Goal: Task Accomplishment & Management: Manage account settings

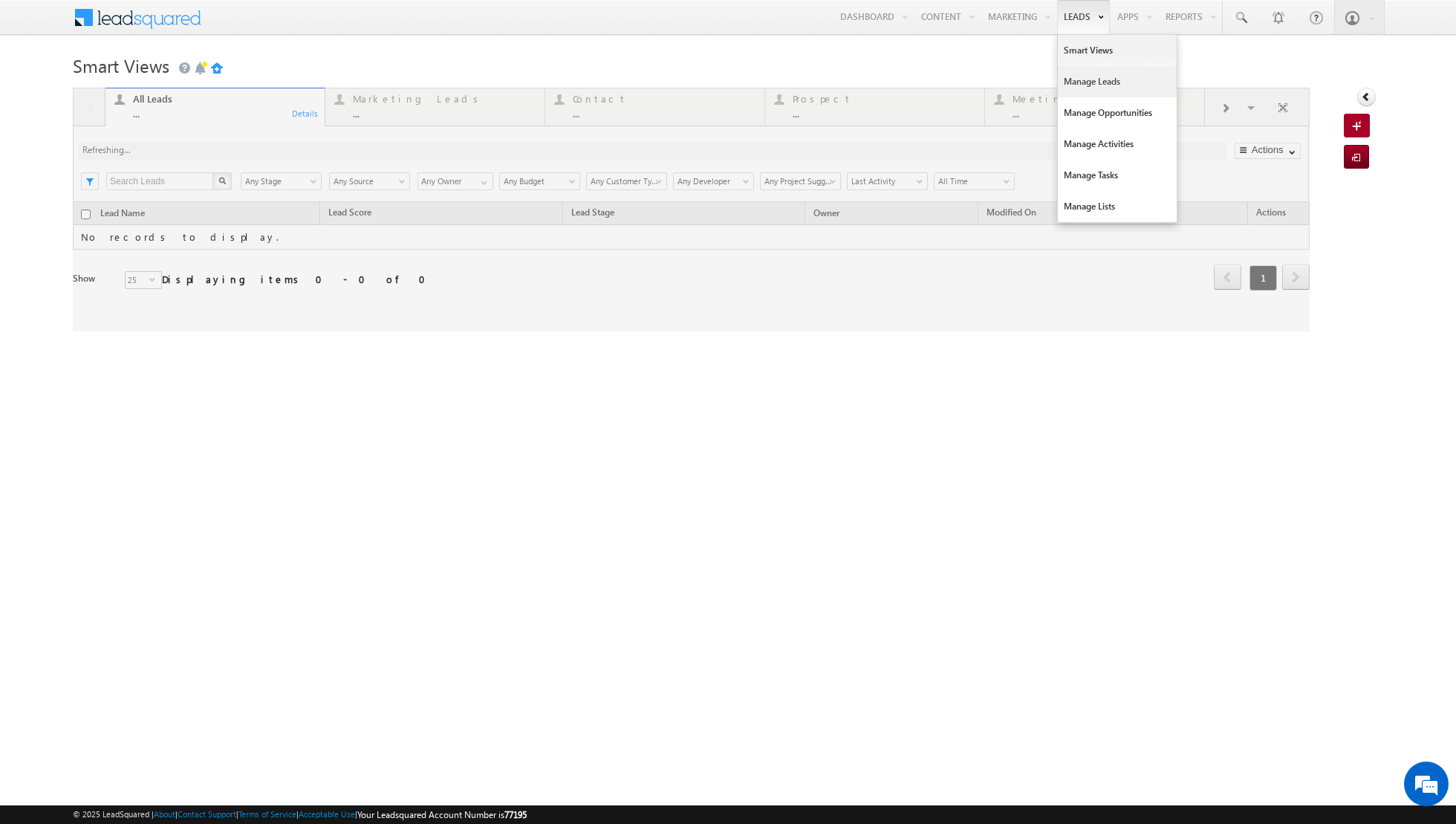
click at [1087, 76] on link "Manage Leads" at bounding box center [1117, 81] width 119 height 31
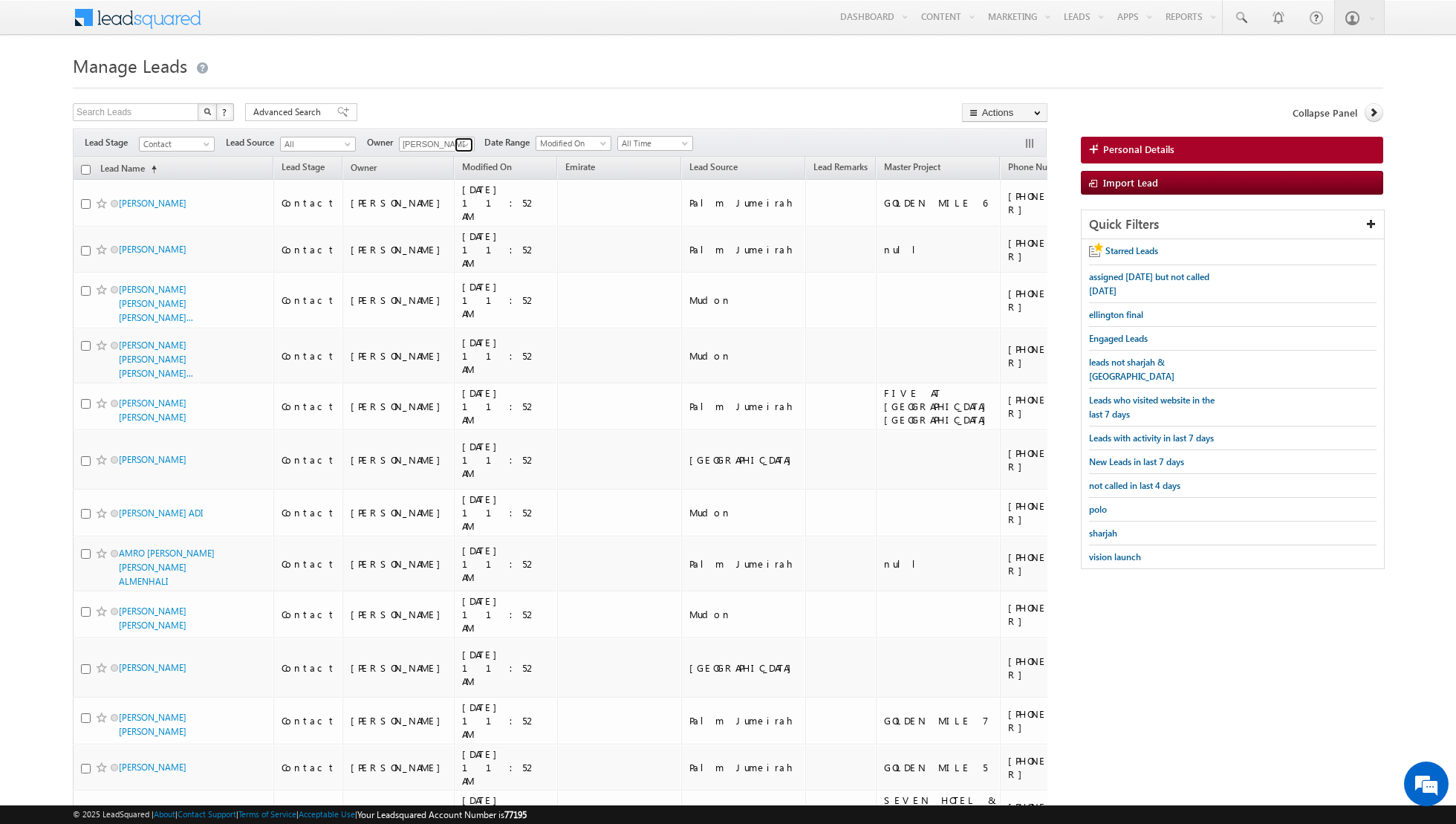
click at [463, 145] on span at bounding box center [466, 145] width 11 height 11
click at [436, 104] on div "Search Leads X ? 120 results found Advanced Search Advanced Search Advanced sea…" at bounding box center [559, 113] width 974 height 22
click at [460, 144] on span at bounding box center [466, 145] width 11 height 11
click at [433, 177] on link "Current User" at bounding box center [473, 174] width 149 height 17
type input "Current User"
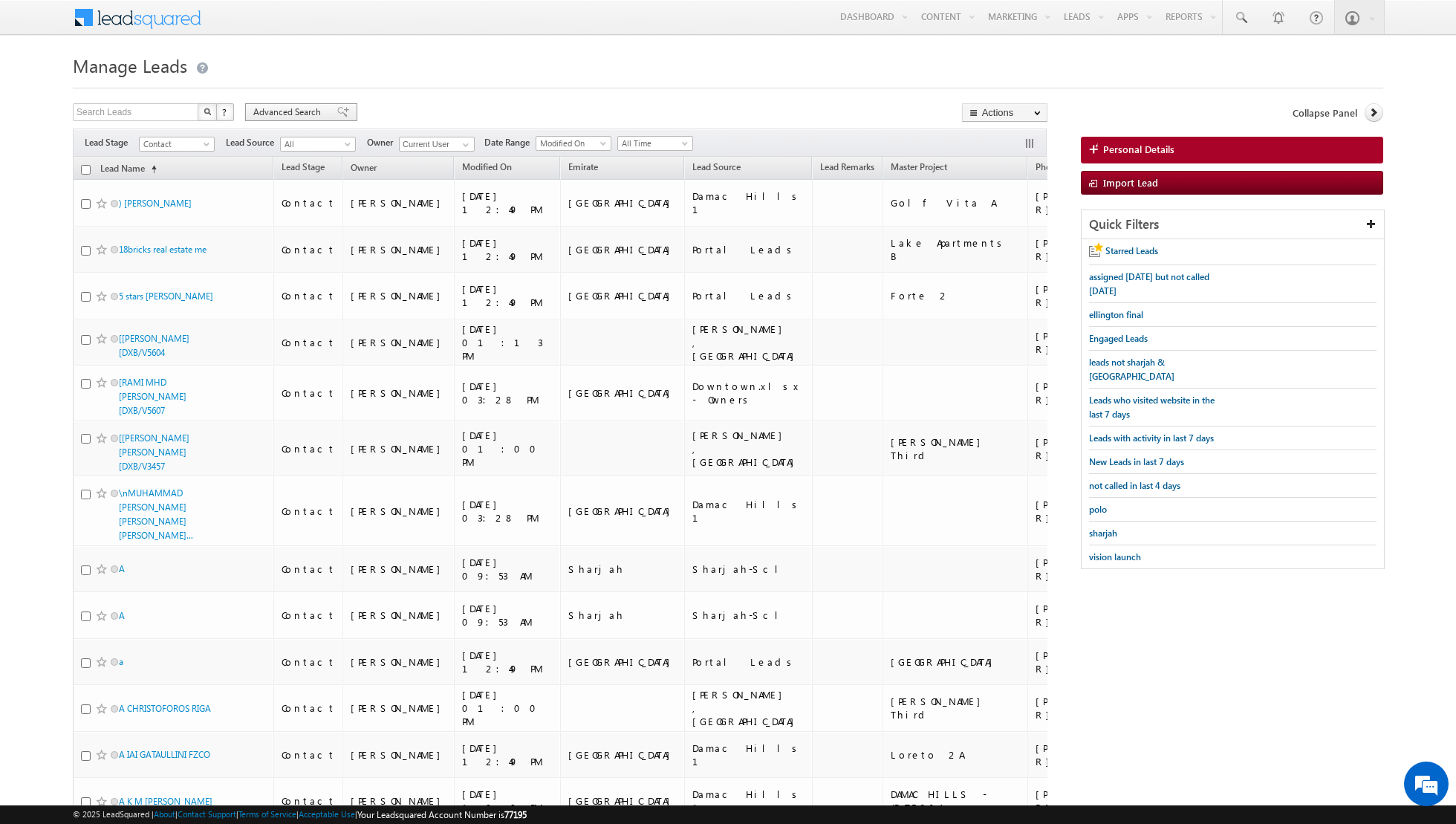
click at [337, 111] on span at bounding box center [343, 111] width 11 height 10
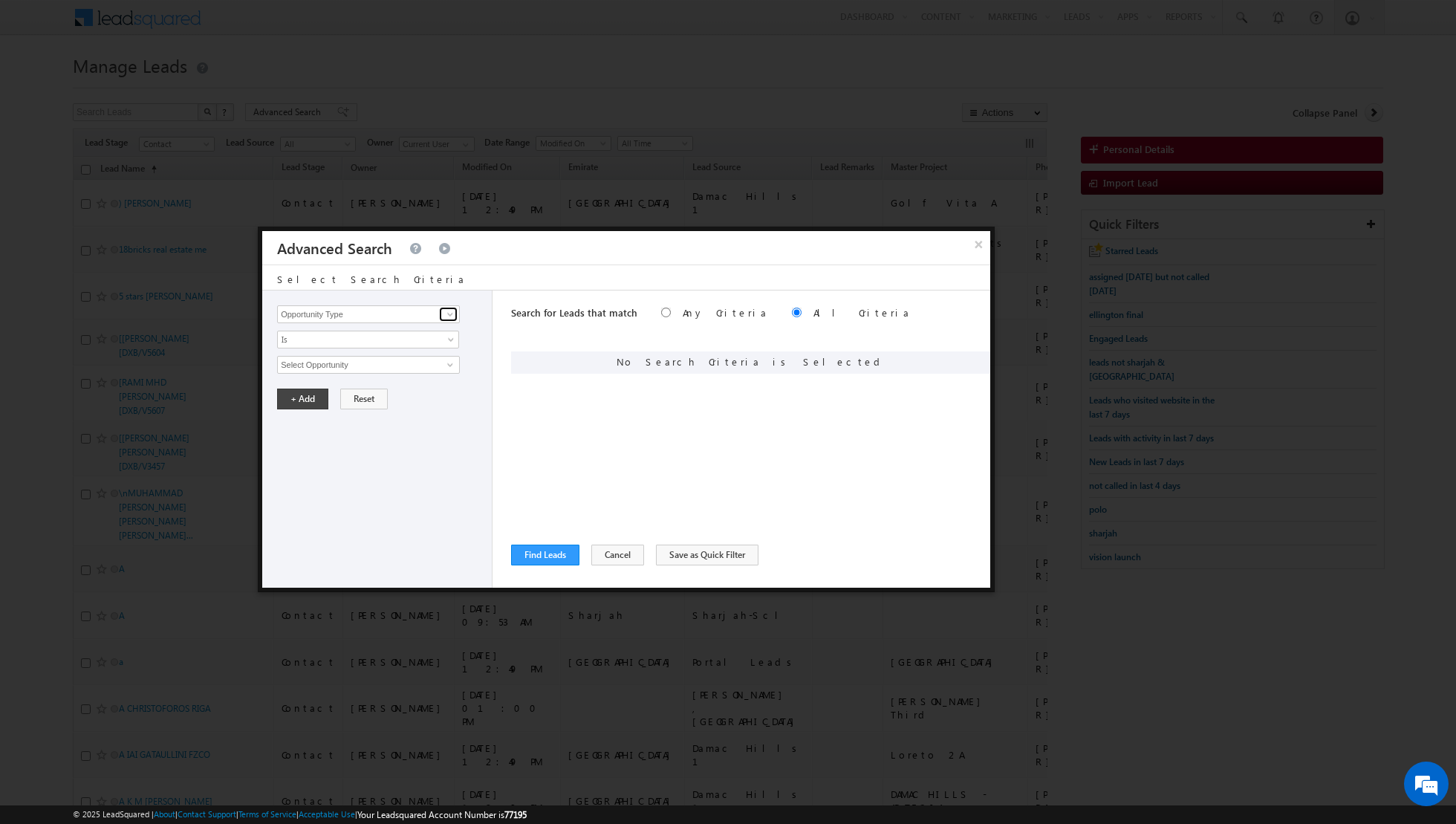
click at [452, 318] on span at bounding box center [449, 314] width 11 height 11
click at [389, 343] on link "Lead Source" at bounding box center [369, 345] width 183 height 17
type input "Lead Source"
click at [445, 360] on span "None Selected" at bounding box center [362, 364] width 169 height 16
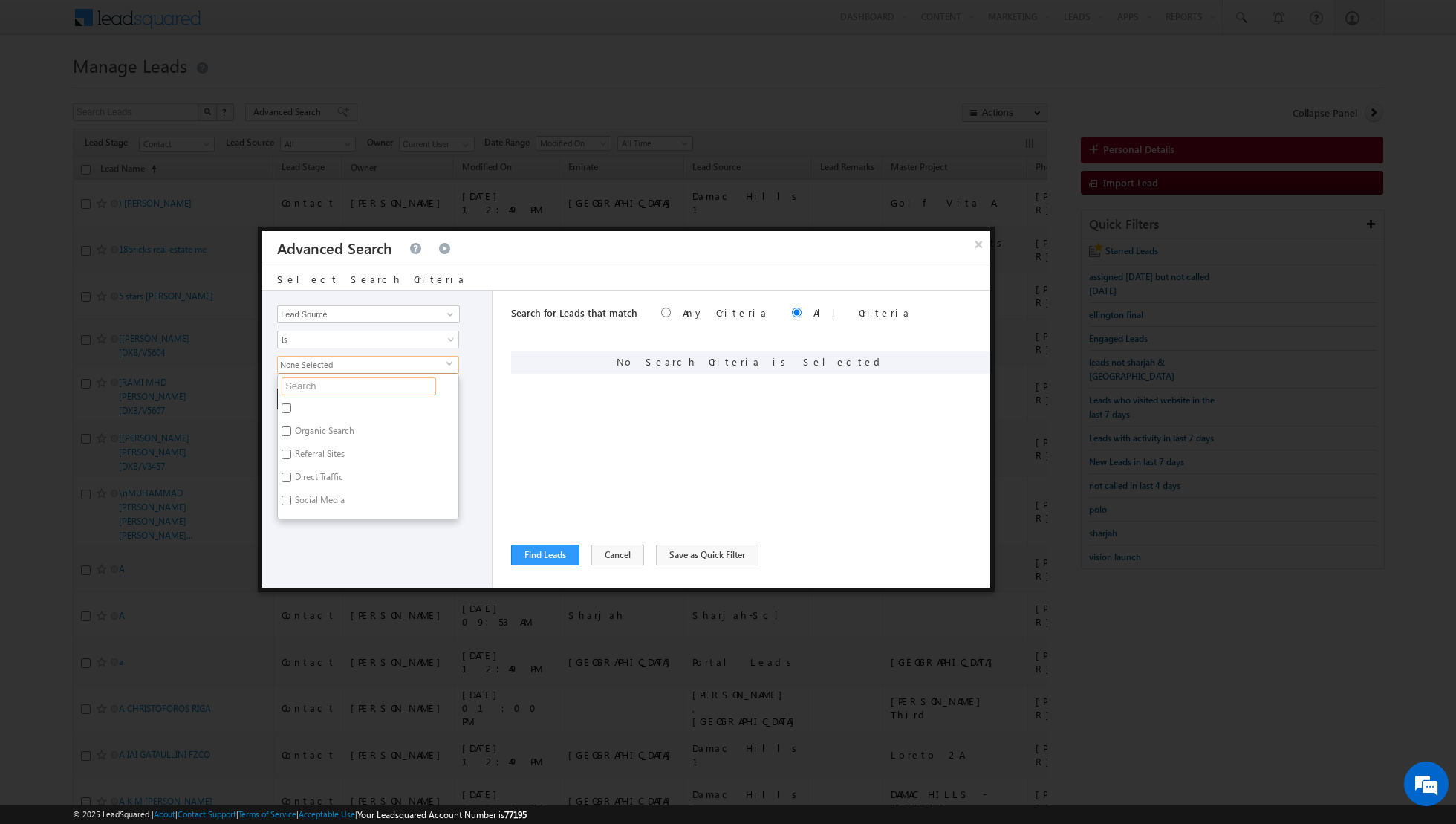
click at [373, 390] on input "text" at bounding box center [359, 386] width 154 height 18
type input "du"
type input "duba"
click at [287, 495] on input "[GEOGRAPHIC_DATA]" at bounding box center [287, 500] width 10 height 10
checkbox input "true"
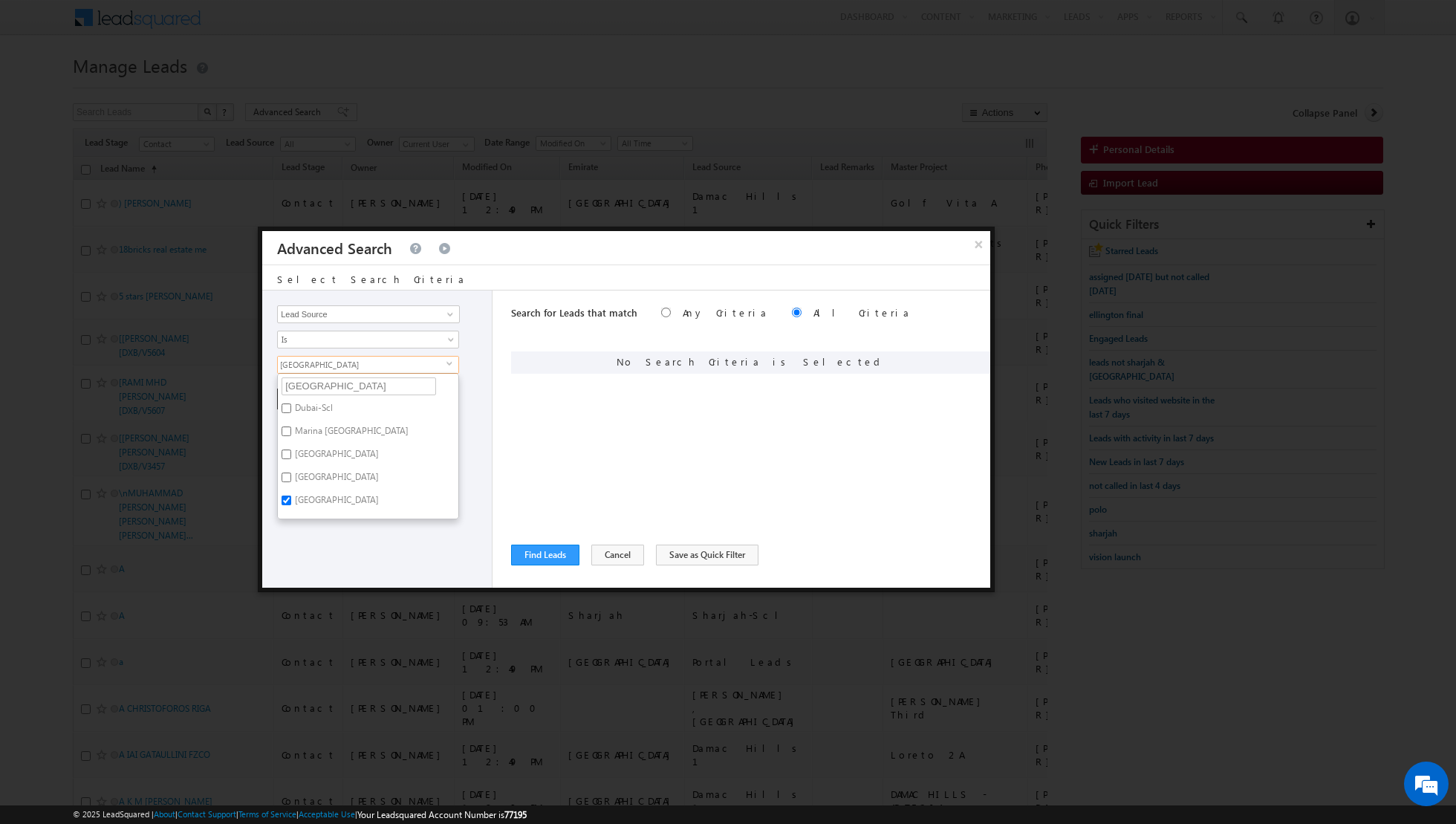
click at [316, 537] on div "Opportunity Type Lead Activity Task Sales Group Prospect Id Address 1 Address 2…" at bounding box center [377, 439] width 230 height 297
click at [295, 397] on button "+ Add" at bounding box center [303, 399] width 51 height 21
click at [449, 312] on span at bounding box center [449, 314] width 11 height 11
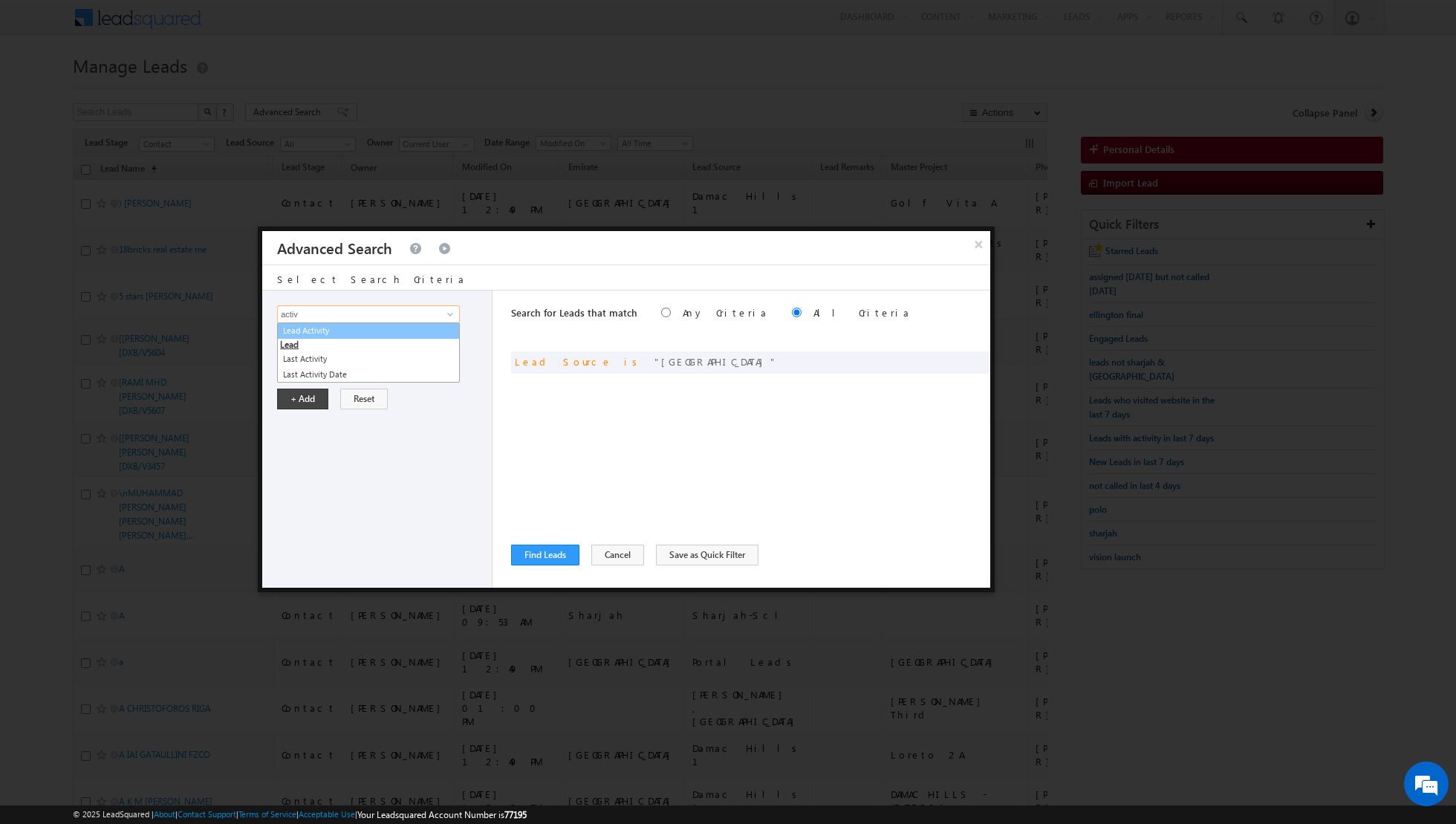
click at [396, 335] on link "Lead Activity" at bounding box center [369, 331] width 183 height 17
type input "Lead Activity"
click at [444, 359] on span at bounding box center [449, 365] width 11 height 11
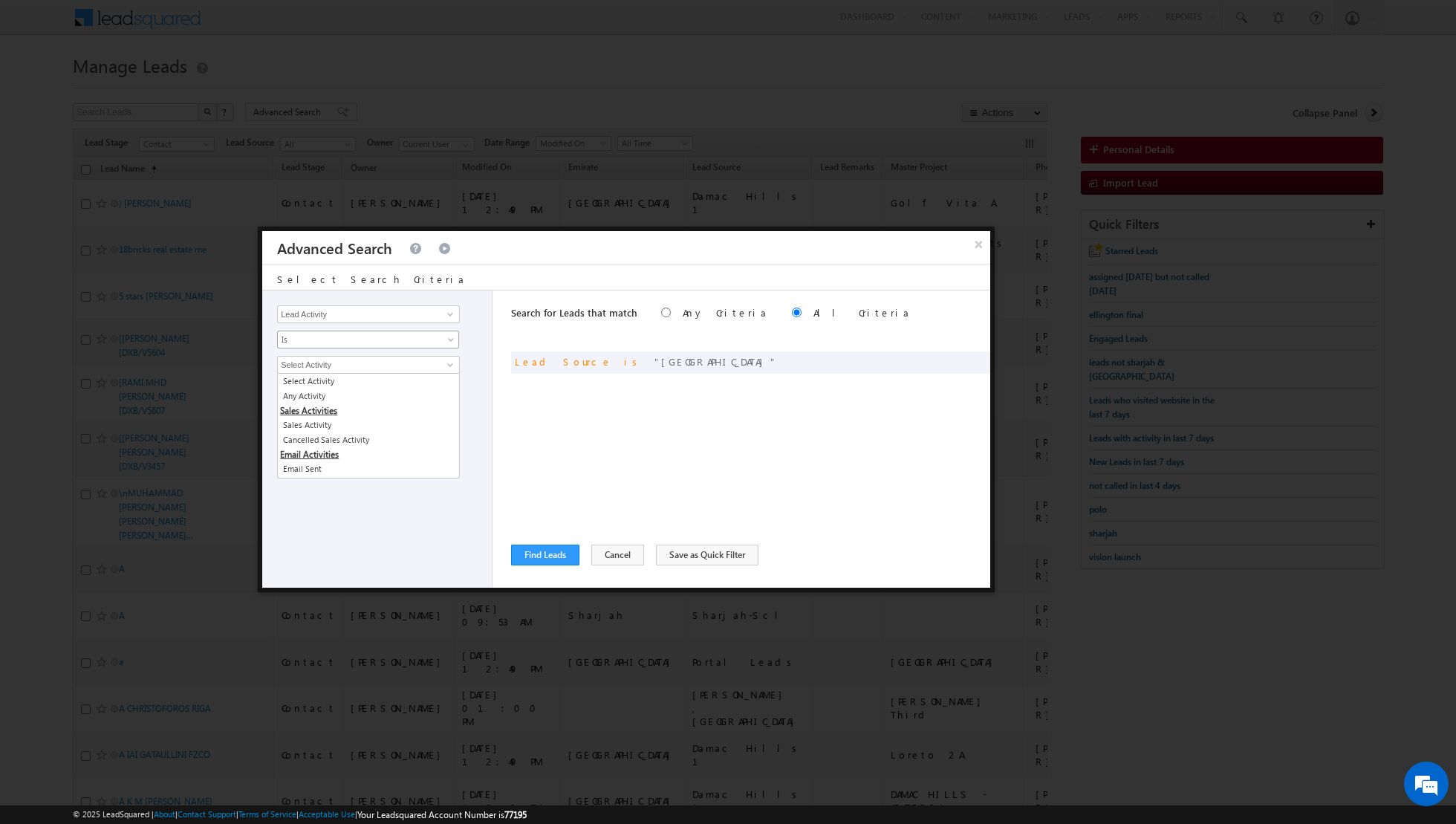
click at [448, 341] on span at bounding box center [452, 342] width 11 height 11
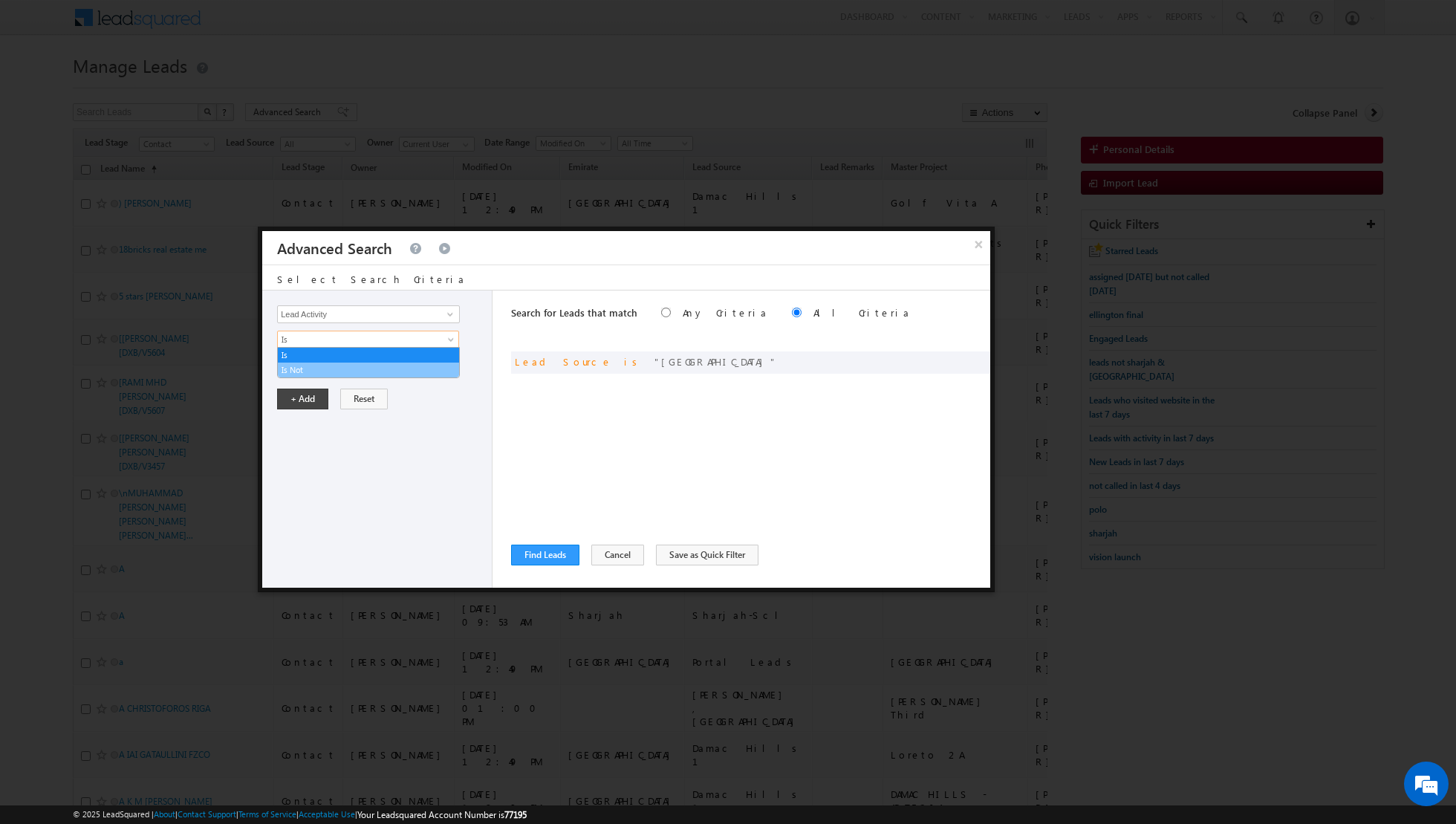
click at [384, 370] on link "Is Not" at bounding box center [369, 370] width 181 height 13
click at [452, 363] on span at bounding box center [449, 365] width 11 height 11
click at [347, 395] on link "6. Not Interested" at bounding box center [369, 395] width 183 height 17
type input "6. Not Interested"
click at [293, 451] on button "+ Add" at bounding box center [303, 450] width 51 height 21
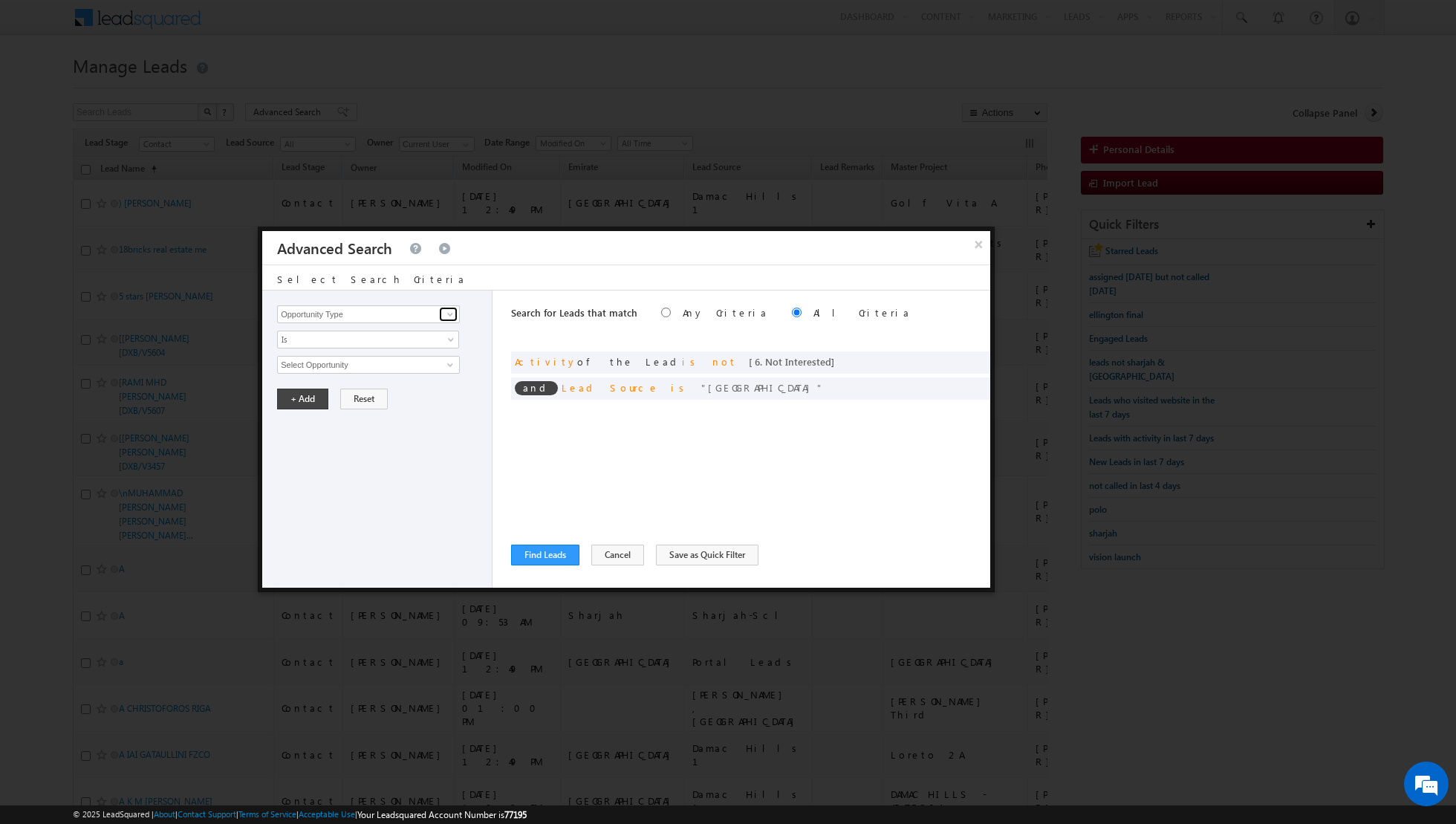
click at [448, 315] on span at bounding box center [449, 314] width 11 height 11
click at [341, 327] on link "Lead Activity" at bounding box center [369, 331] width 183 height 17
type input "Lead Activity"
click at [418, 341] on span "Is" at bounding box center [358, 339] width 161 height 13
click at [376, 370] on link "Is Not" at bounding box center [369, 370] width 181 height 13
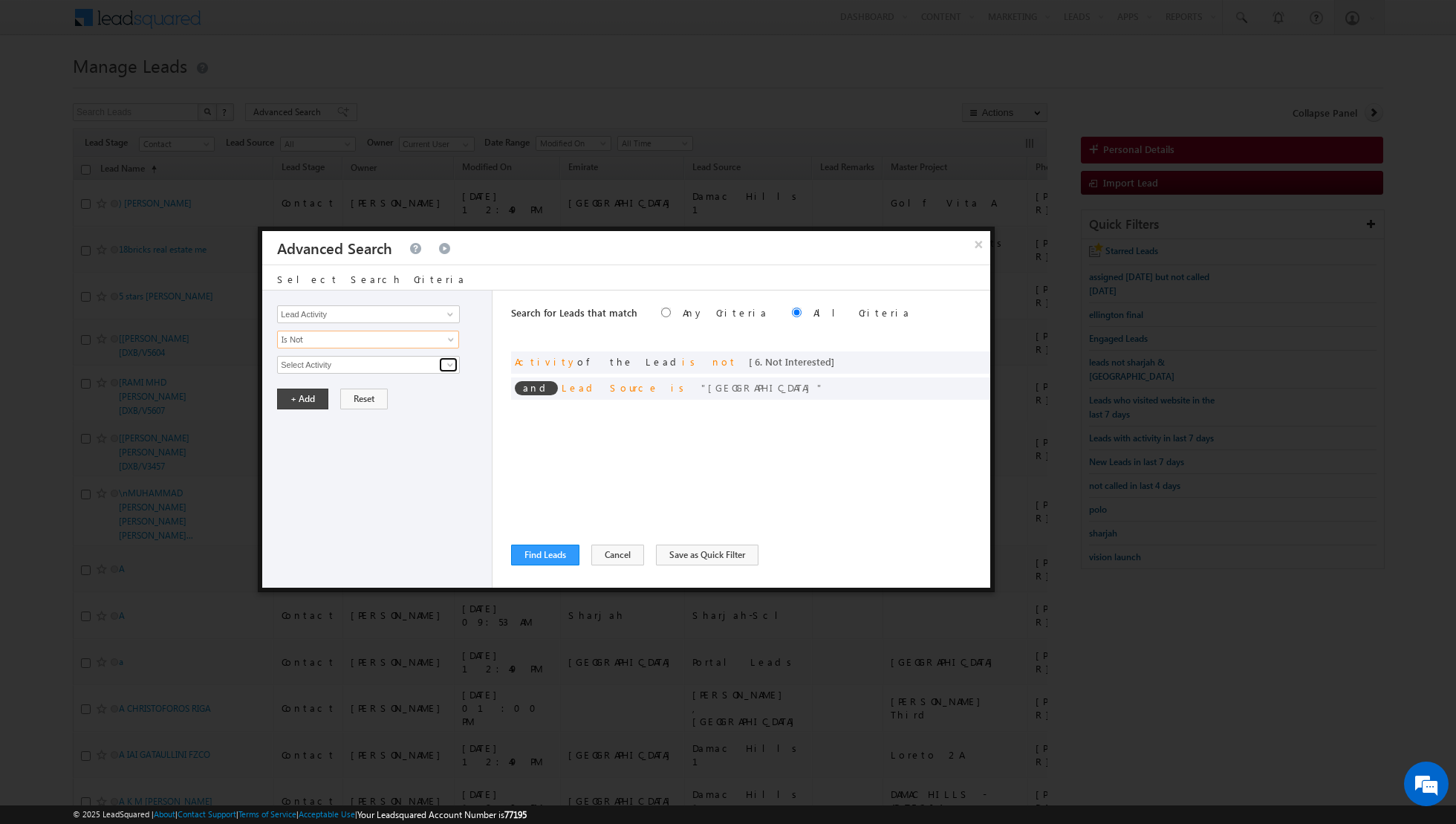
click at [446, 361] on span at bounding box center [449, 365] width 11 height 11
click at [397, 390] on link "7. Junk / Not Reachable / Invalid" at bounding box center [369, 395] width 183 height 17
type input "7. Junk / Not Reachable / Invalid"
click at [296, 451] on button "+ Add" at bounding box center [303, 450] width 51 height 21
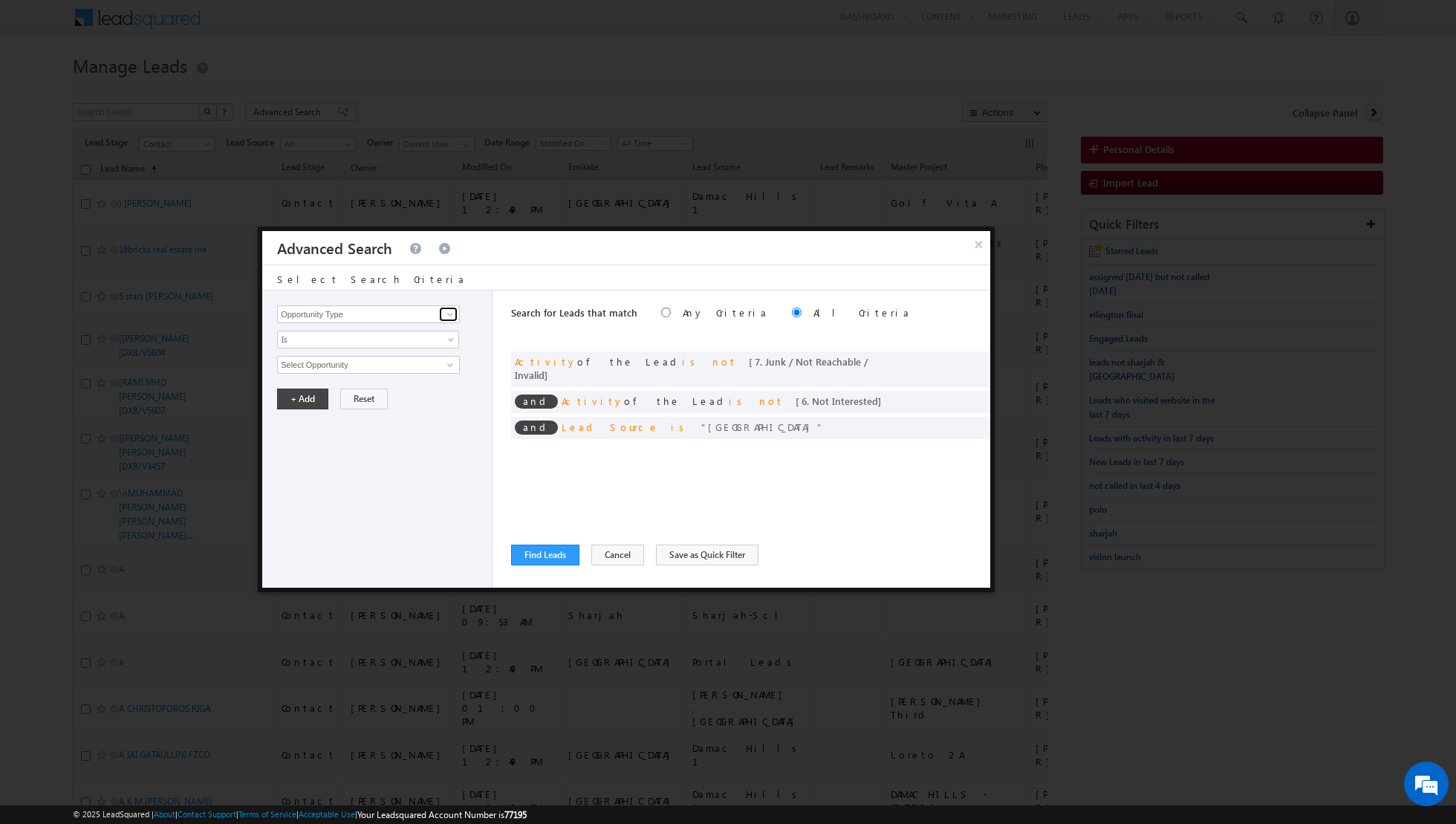
click at [449, 312] on span at bounding box center [449, 314] width 11 height 11
type input "o"
click at [424, 332] on link "Lead Activity" at bounding box center [369, 331] width 183 height 17
type input "Lead Activity"
click at [453, 334] on link "Is" at bounding box center [368, 339] width 182 height 18
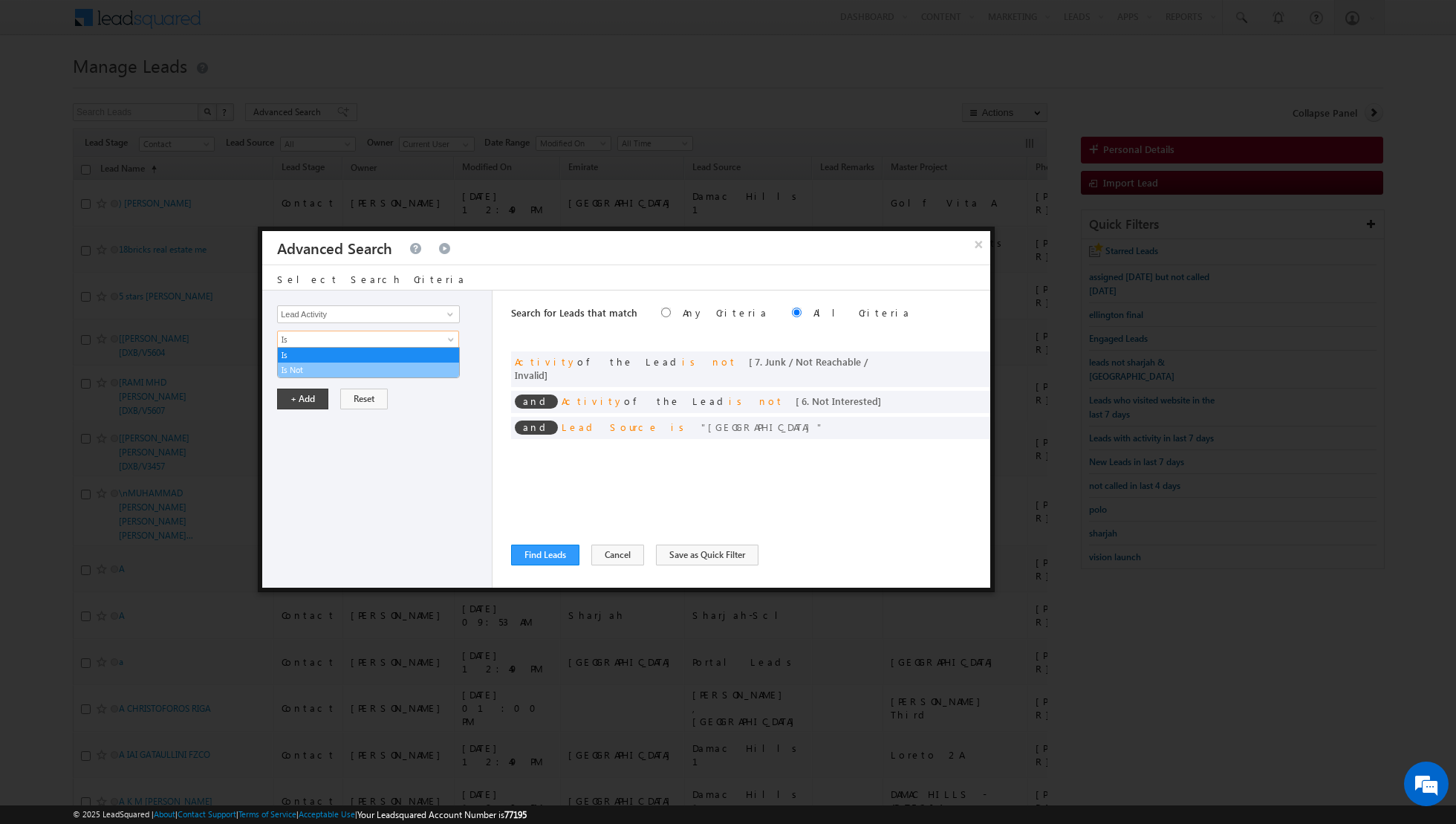
click at [413, 363] on li "Is Not" at bounding box center [369, 371] width 181 height 15
click at [448, 361] on span at bounding box center [449, 365] width 11 height 11
click at [382, 390] on link "Outbound Phone Call Activity" at bounding box center [369, 395] width 183 height 17
type input "Outbound Phone Call Activity"
click at [454, 384] on link at bounding box center [368, 390] width 182 height 18
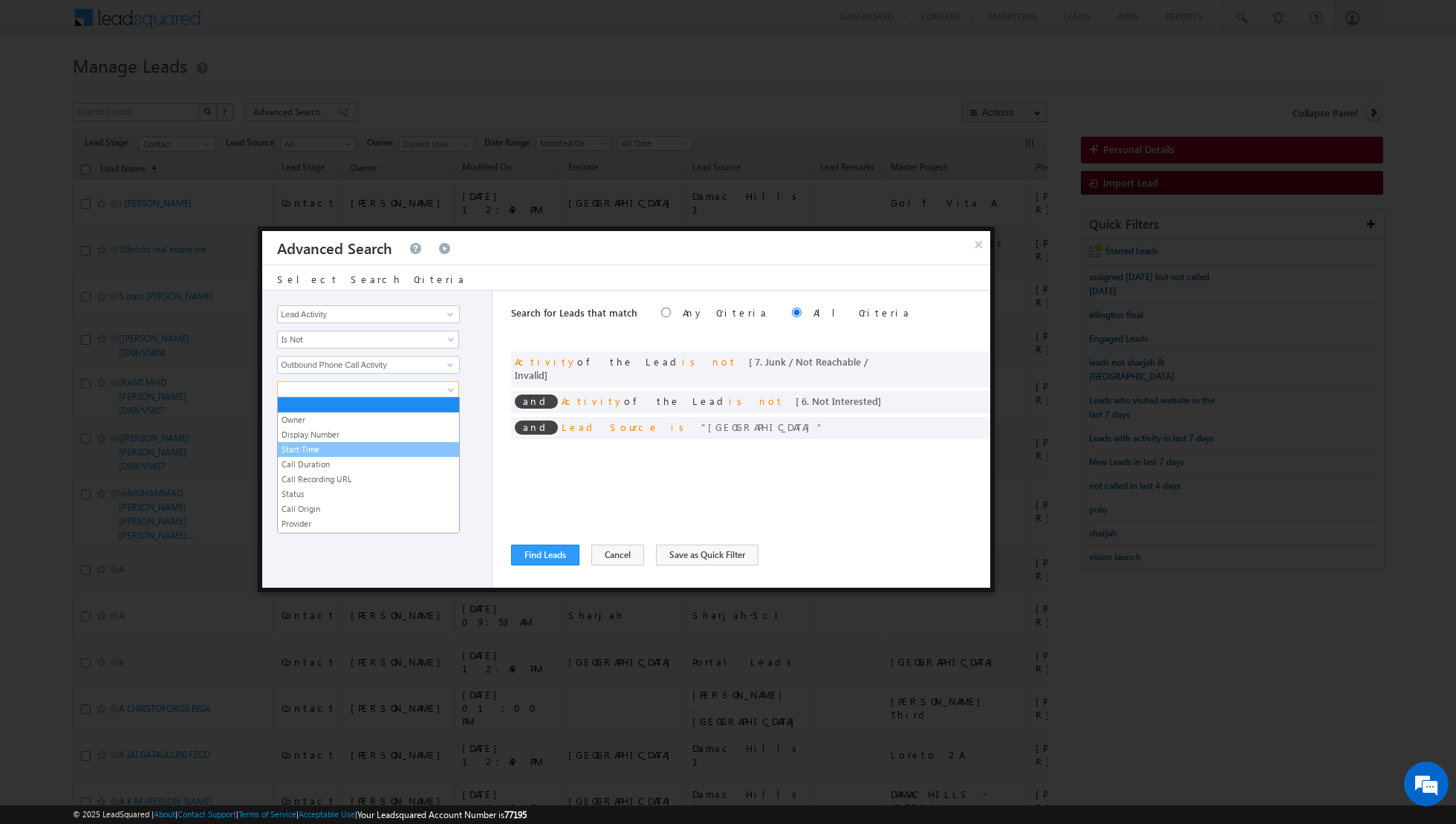
click at [342, 447] on link "Start Time" at bounding box center [369, 450] width 181 height 13
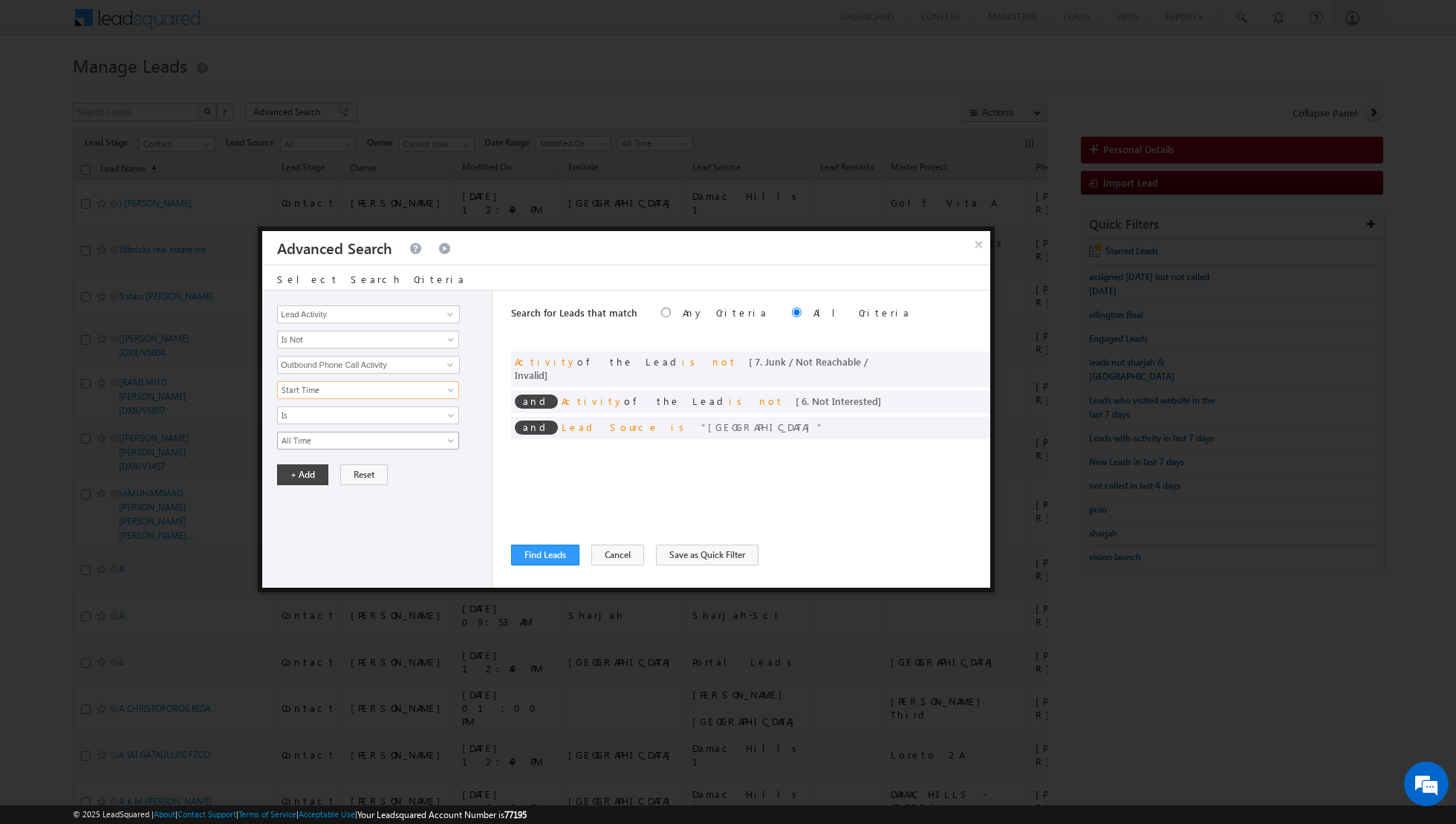
click at [435, 435] on span "All Time" at bounding box center [358, 440] width 161 height 13
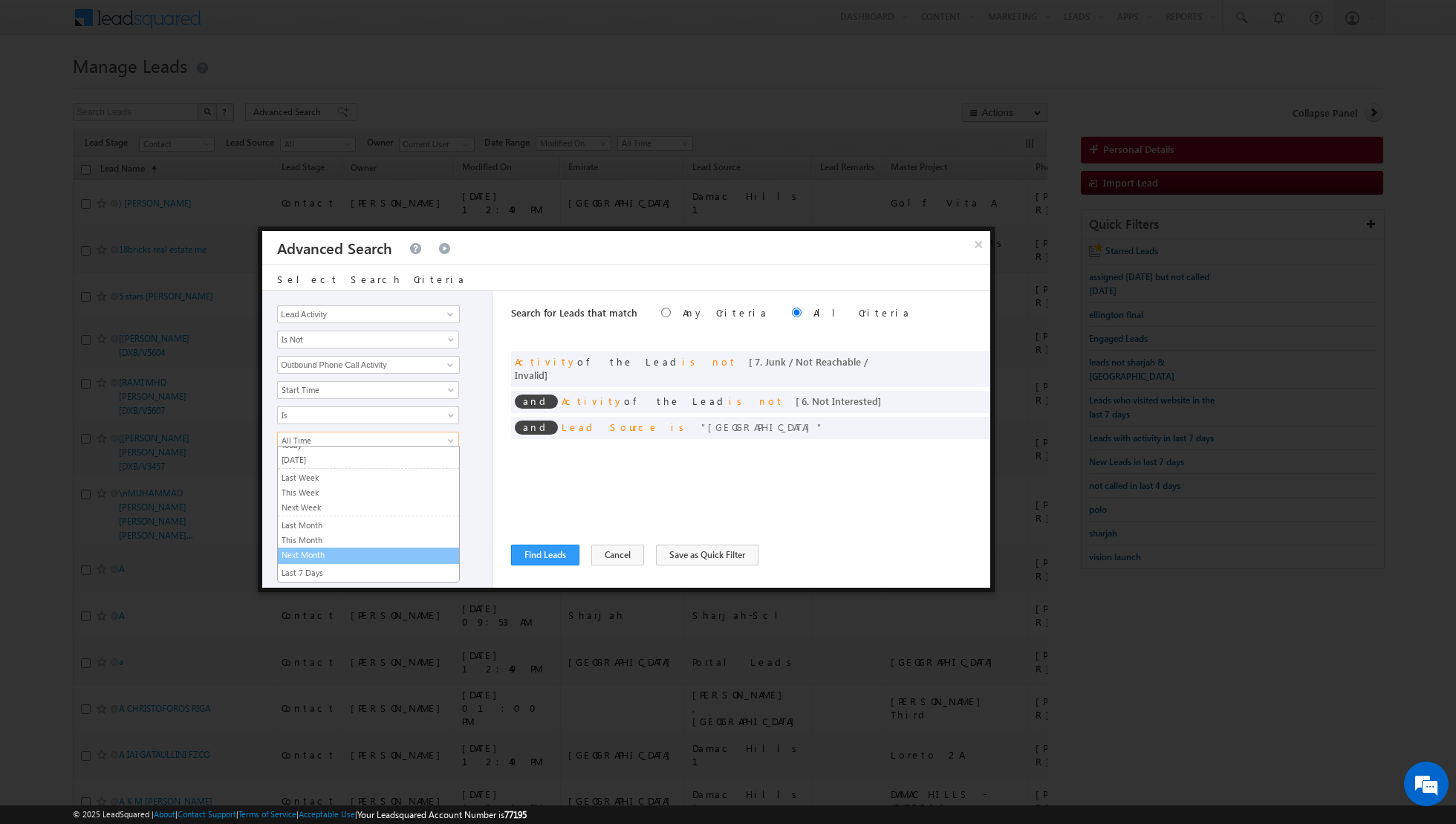
scroll to position [92, 0]
click at [316, 563] on link "Last N" at bounding box center [369, 567] width 181 height 13
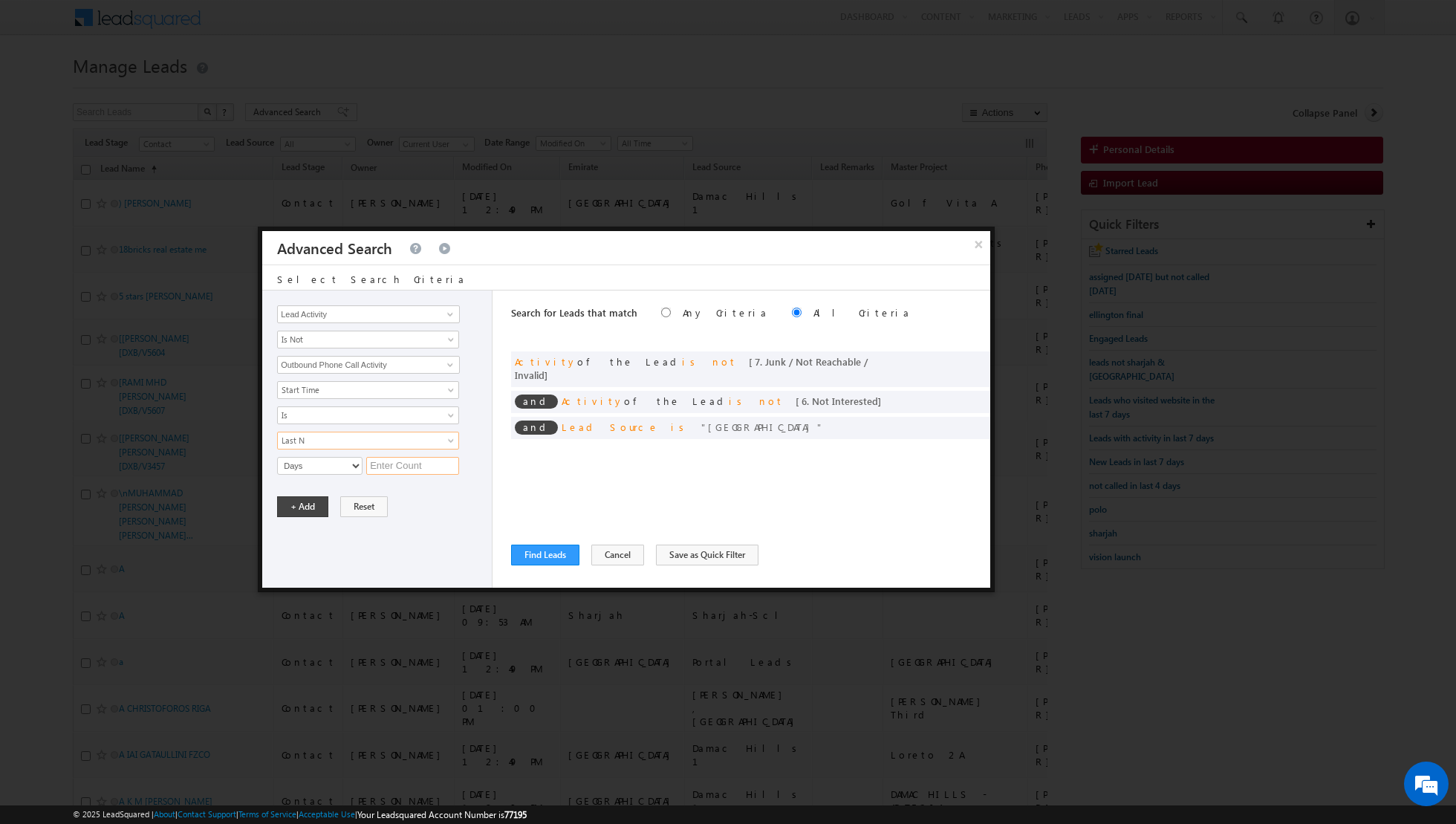
click at [395, 465] on input "text" at bounding box center [412, 466] width 92 height 18
type input "8"
click at [302, 500] on button "+ Add" at bounding box center [303, 507] width 51 height 21
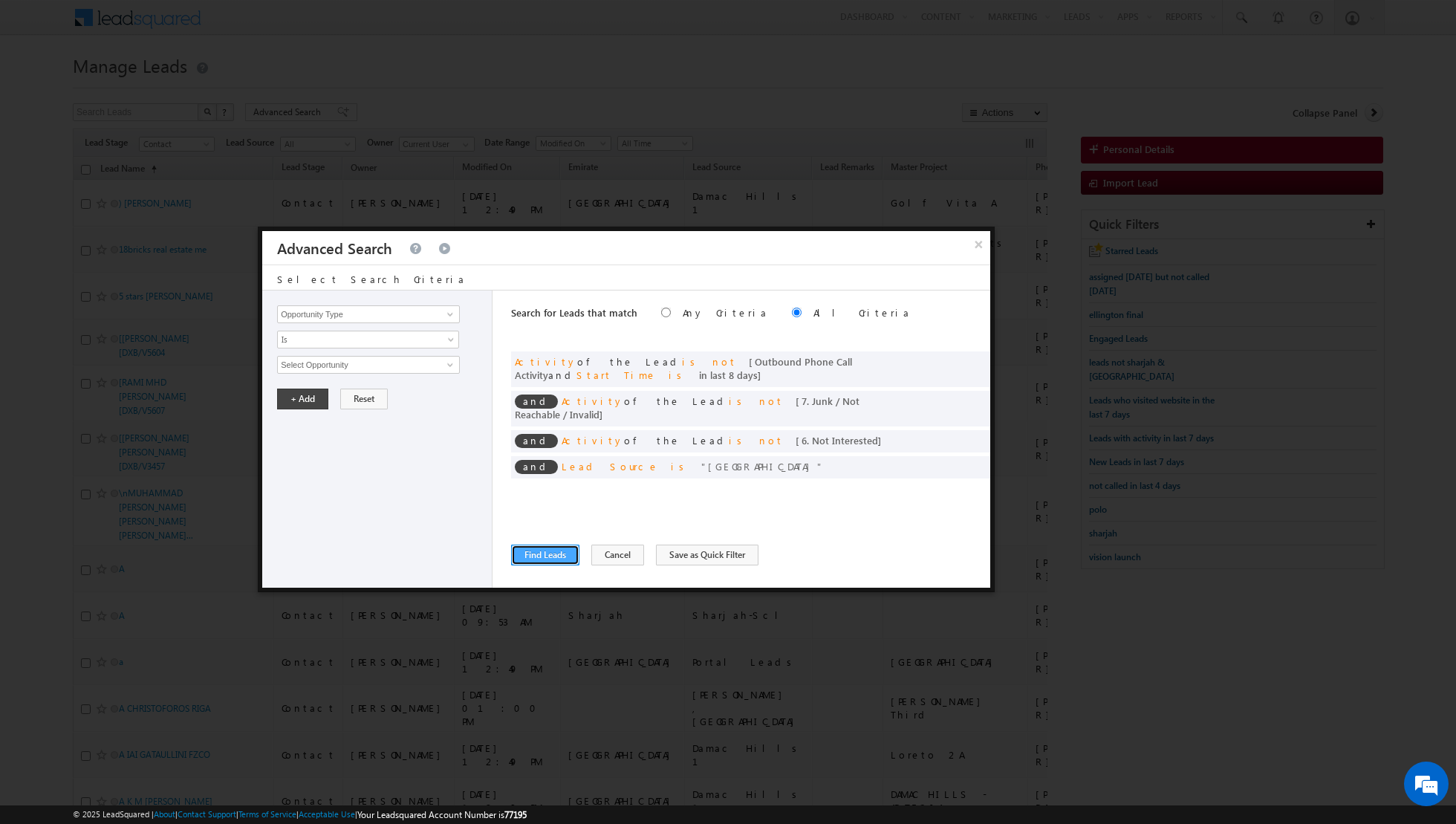
click at [535, 555] on button "Find Leads" at bounding box center [546, 555] width 69 height 21
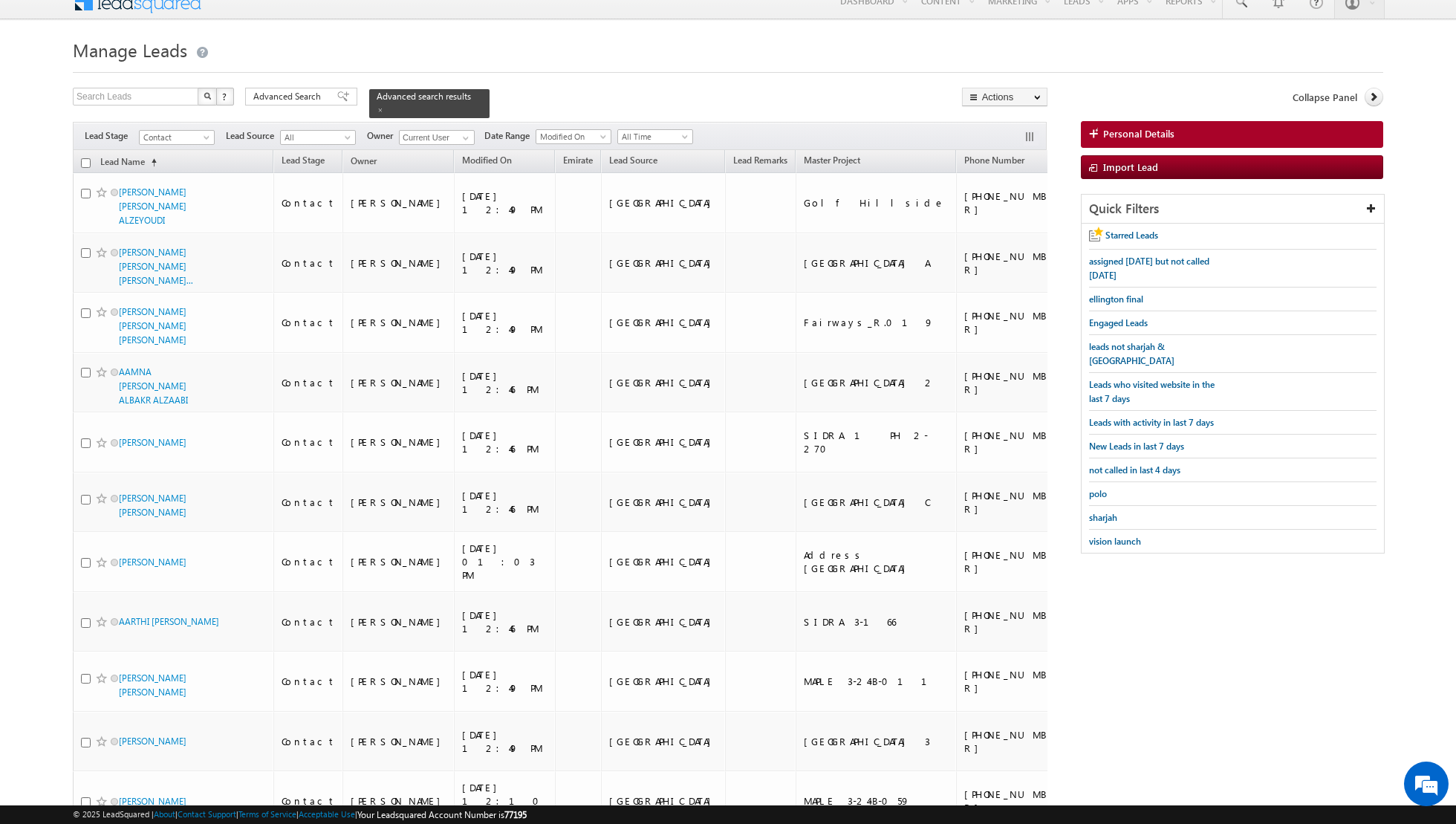
scroll to position [0, 0]
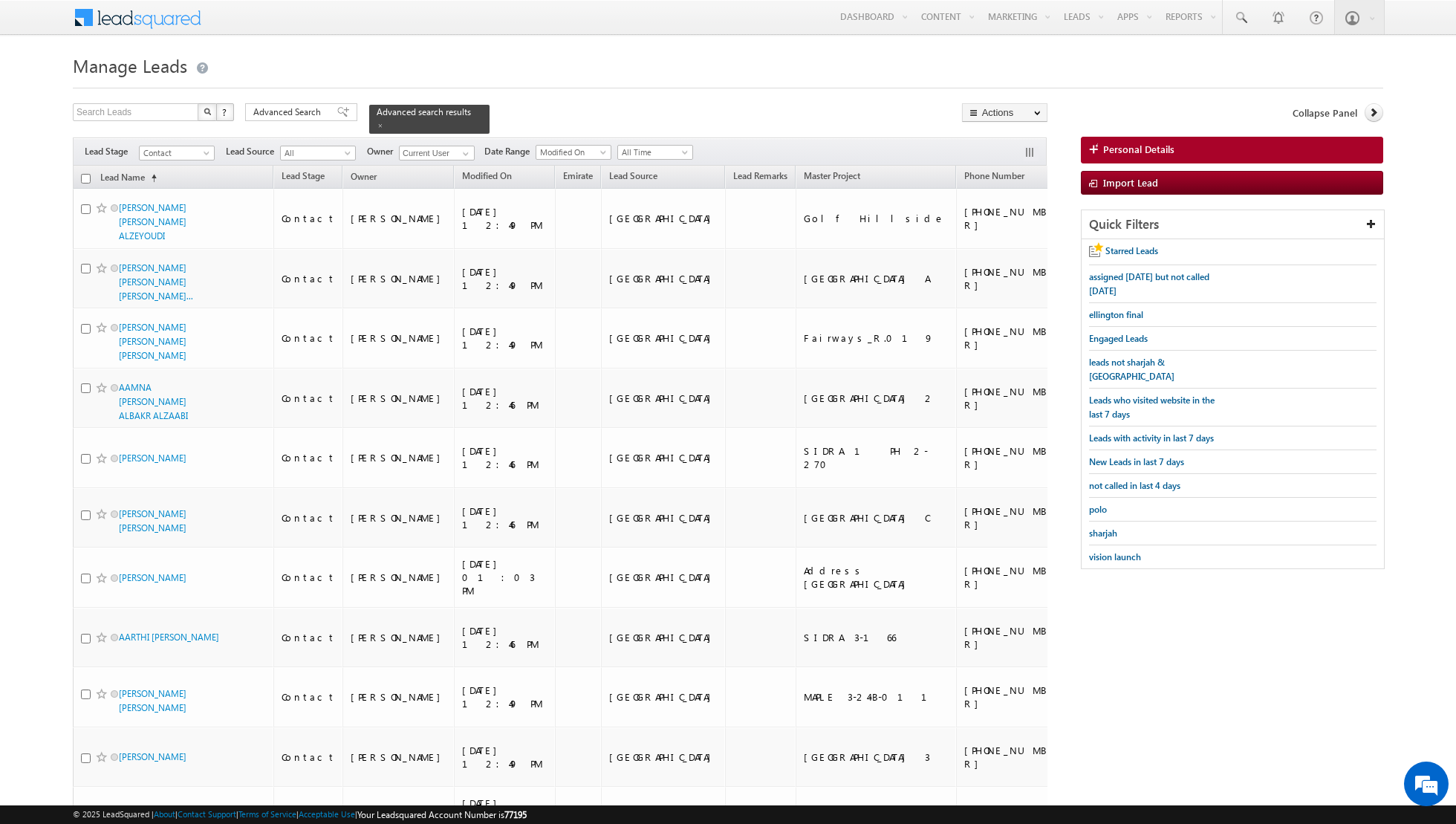
click at [85, 177] on input "checkbox" at bounding box center [86, 179] width 10 height 10
checkbox input "true"
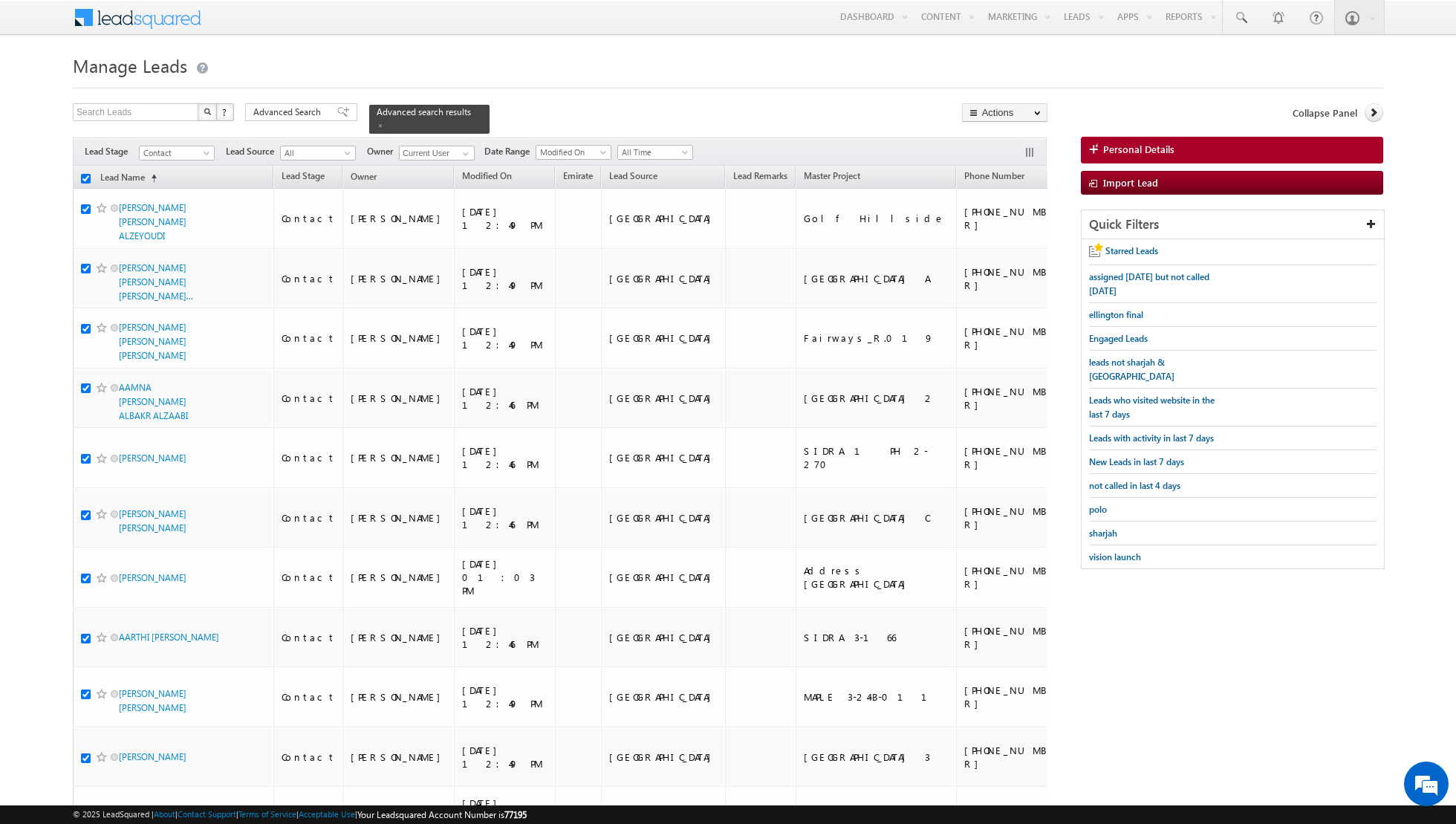
checkbox input "true"
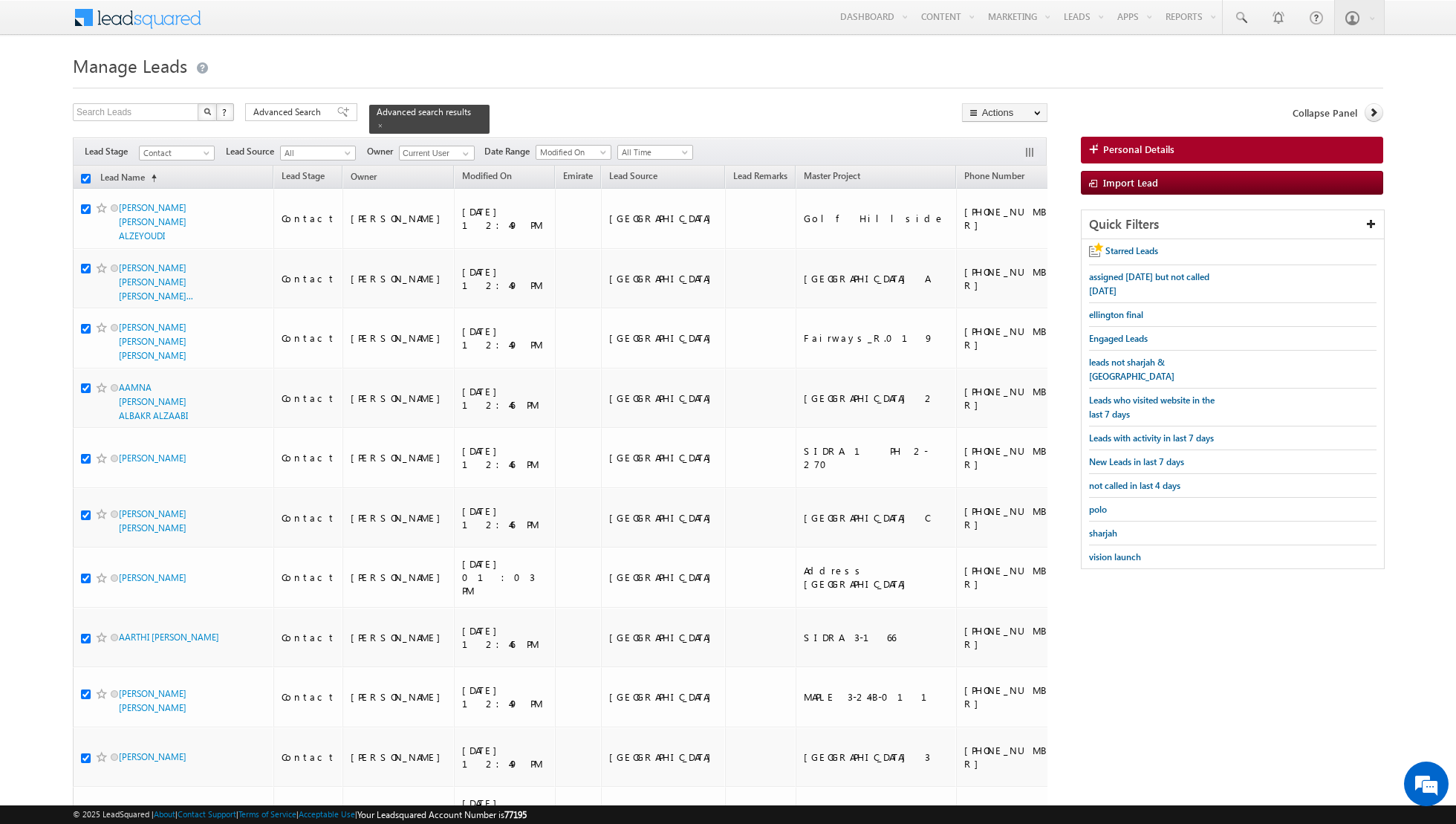
checkbox input "true"
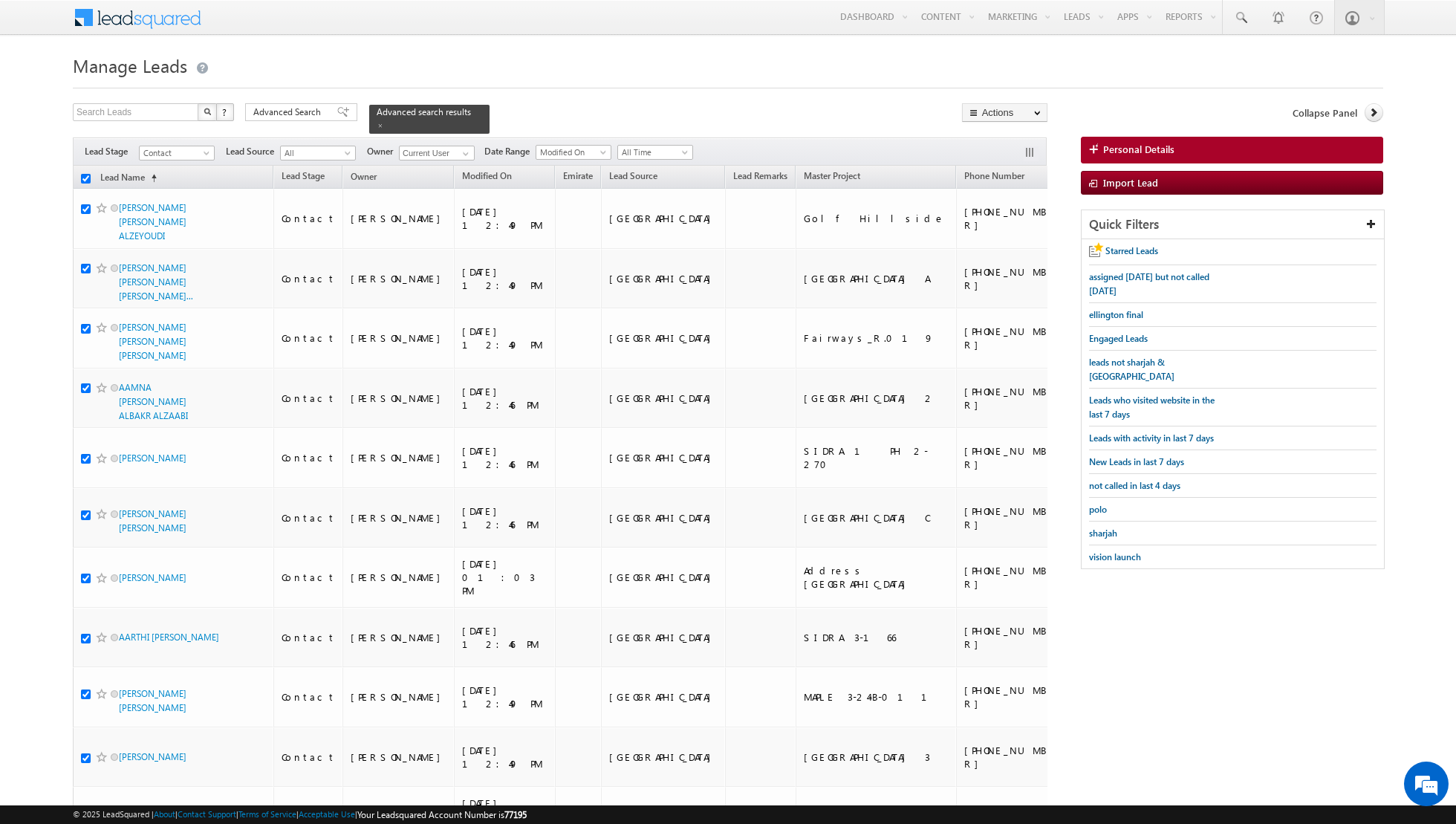
checkbox input "true"
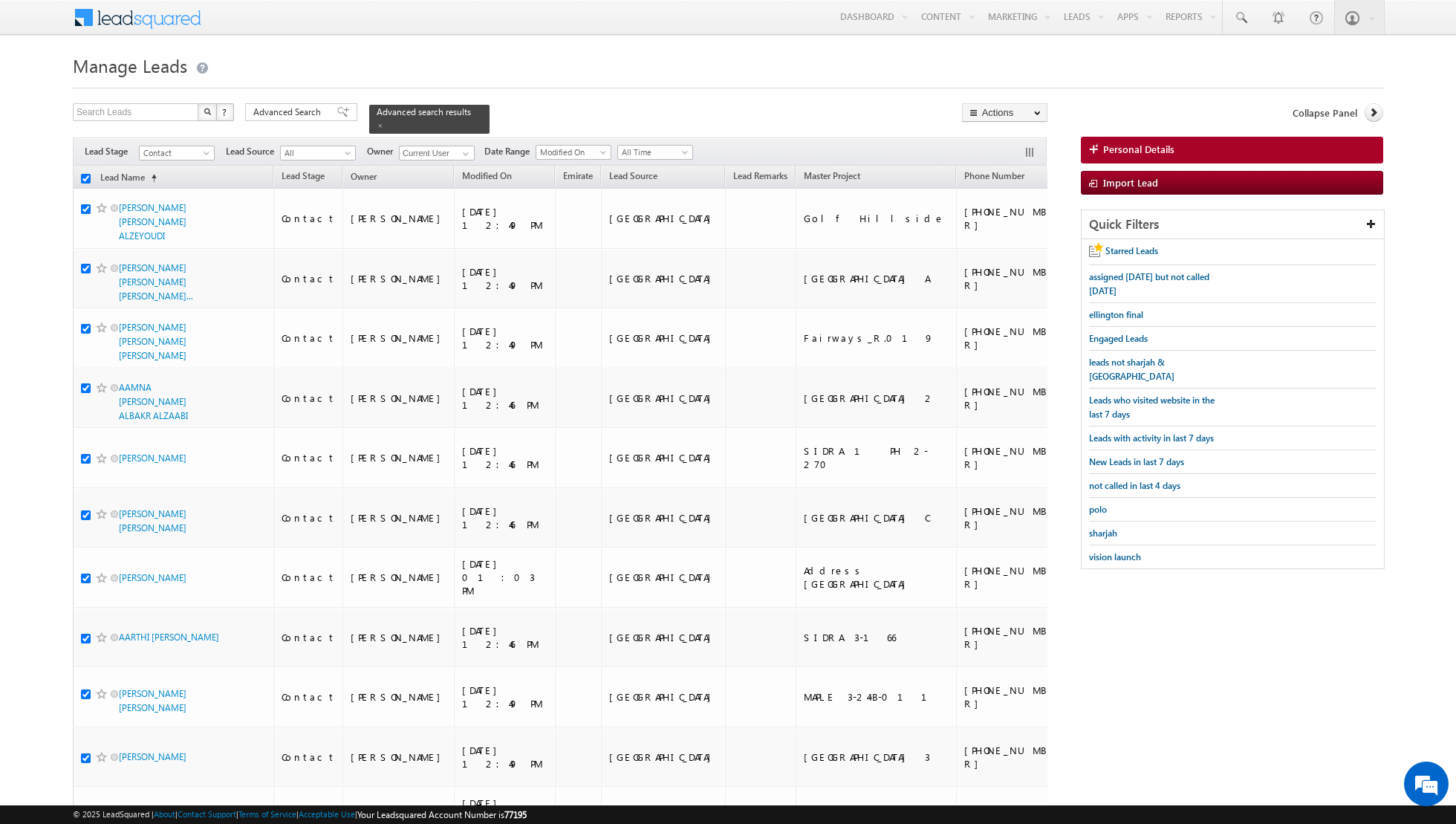
checkbox input "true"
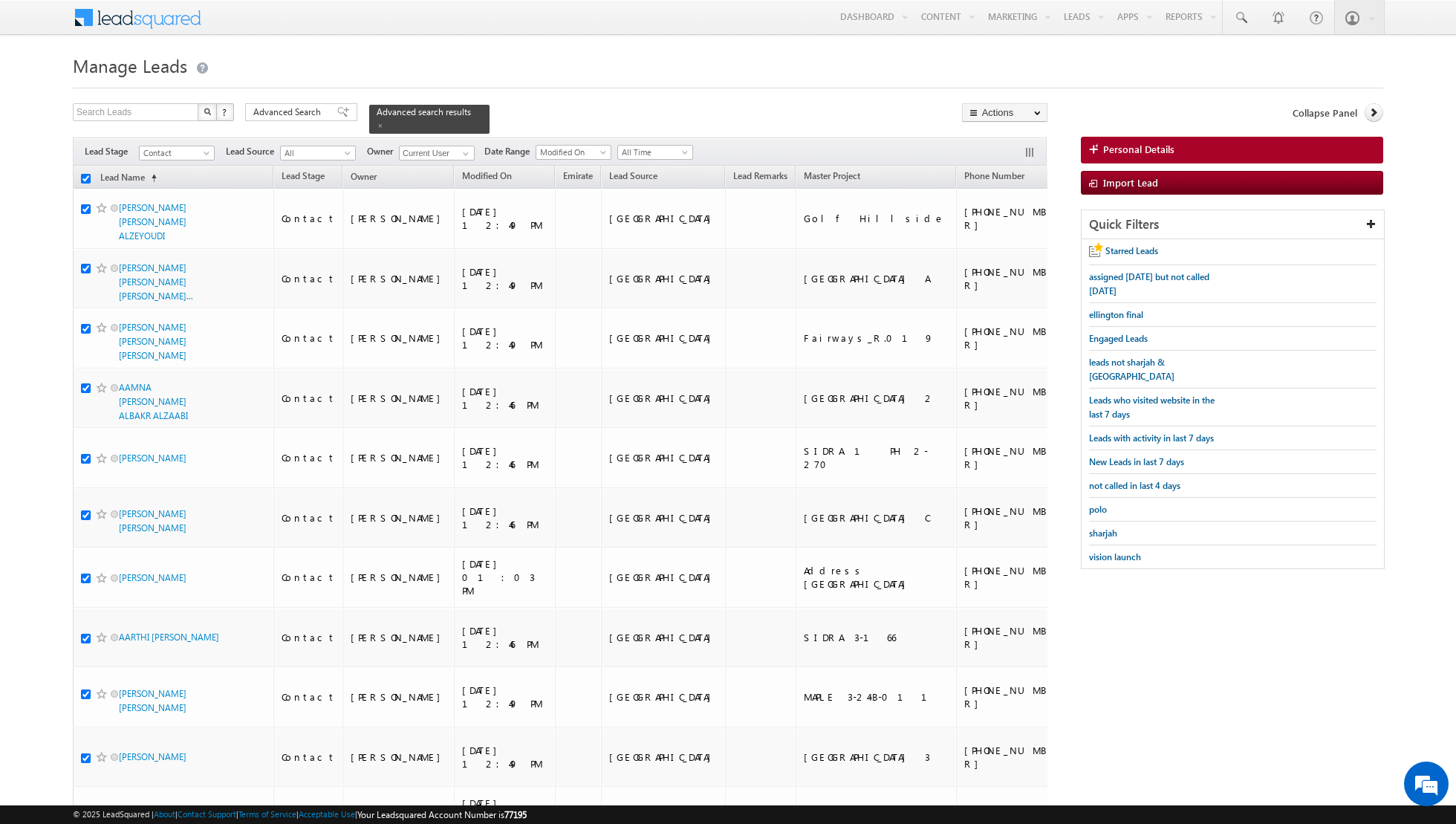
checkbox input "true"
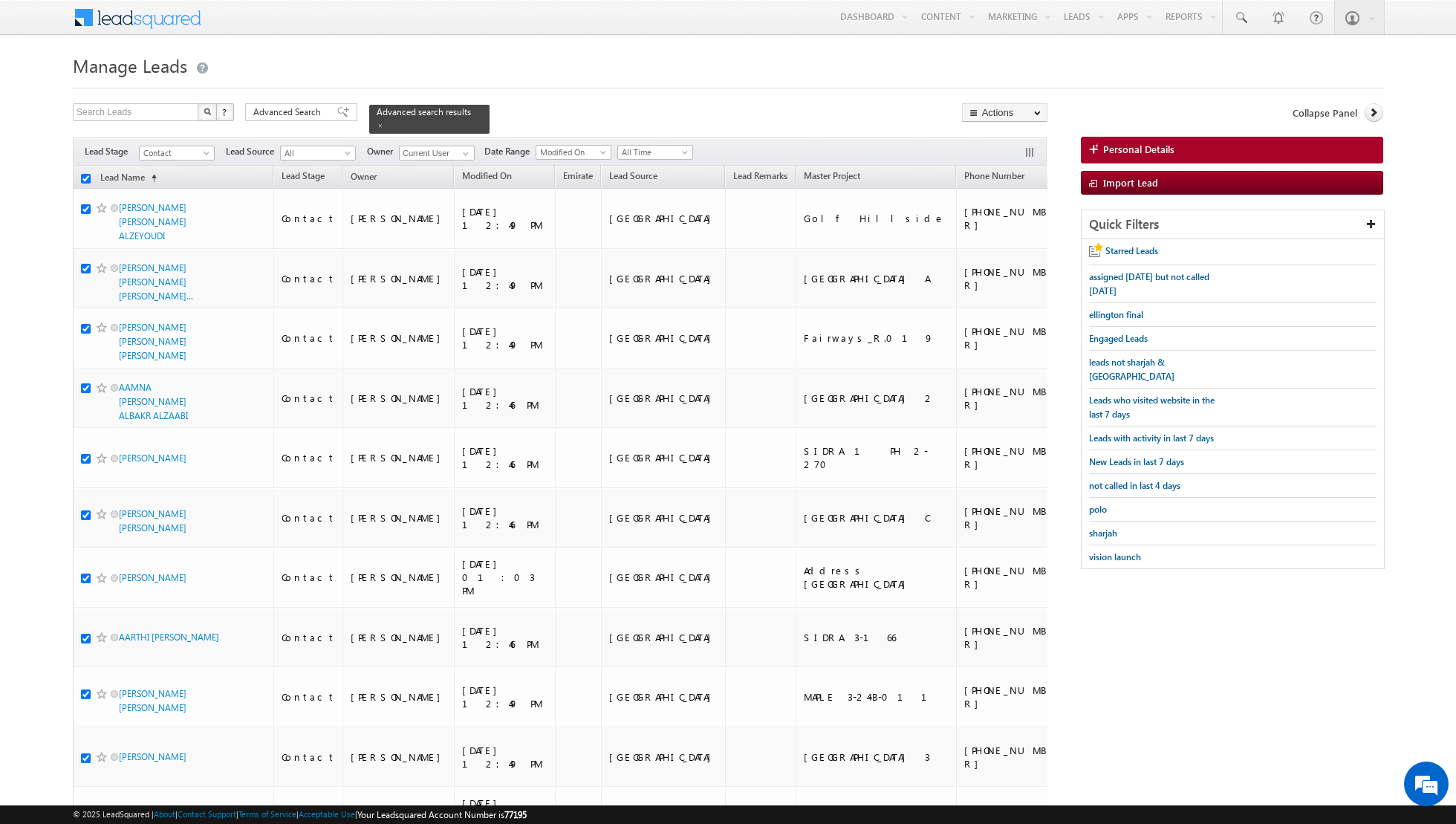
checkbox input "true"
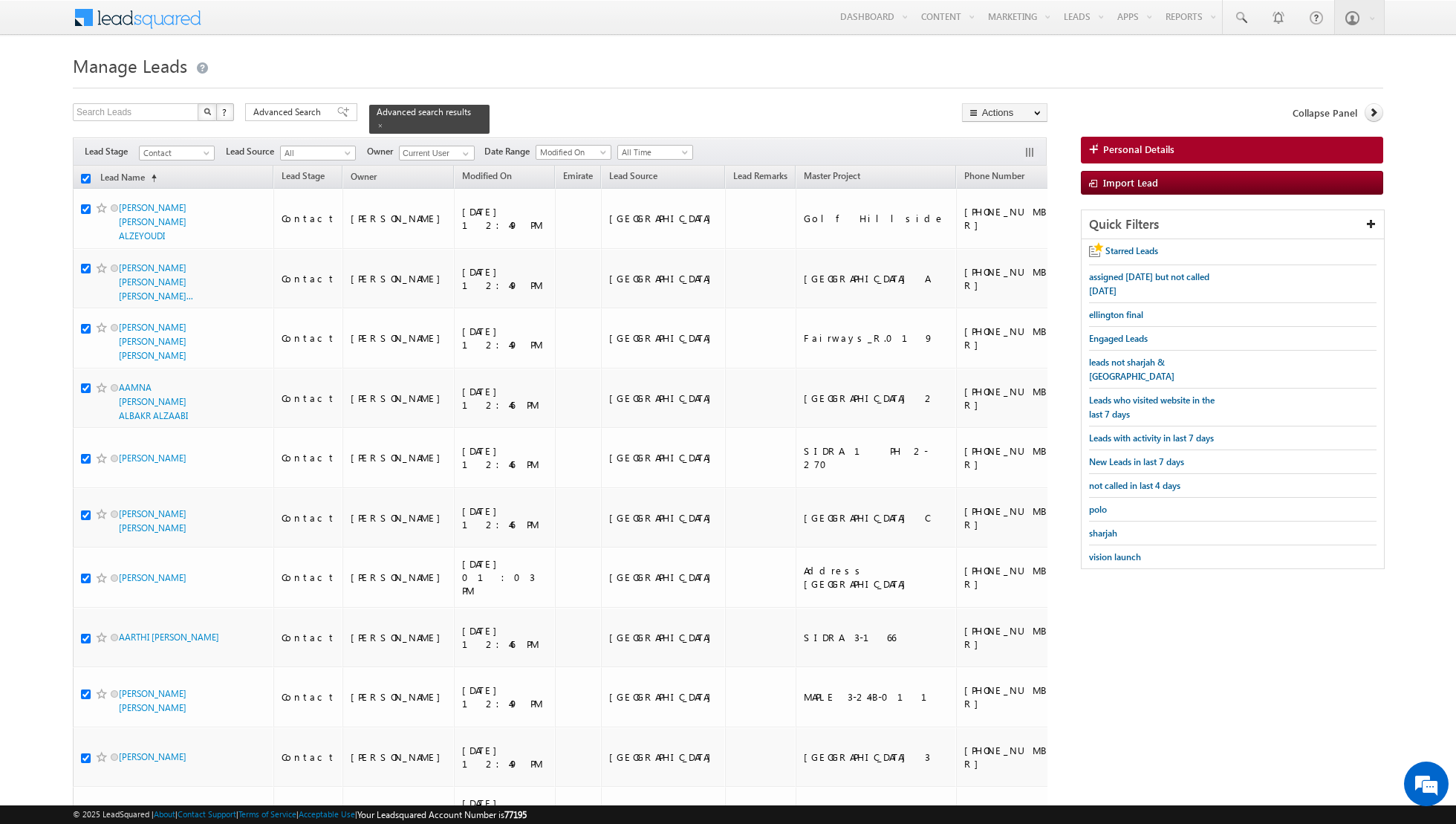
checkbox input "true"
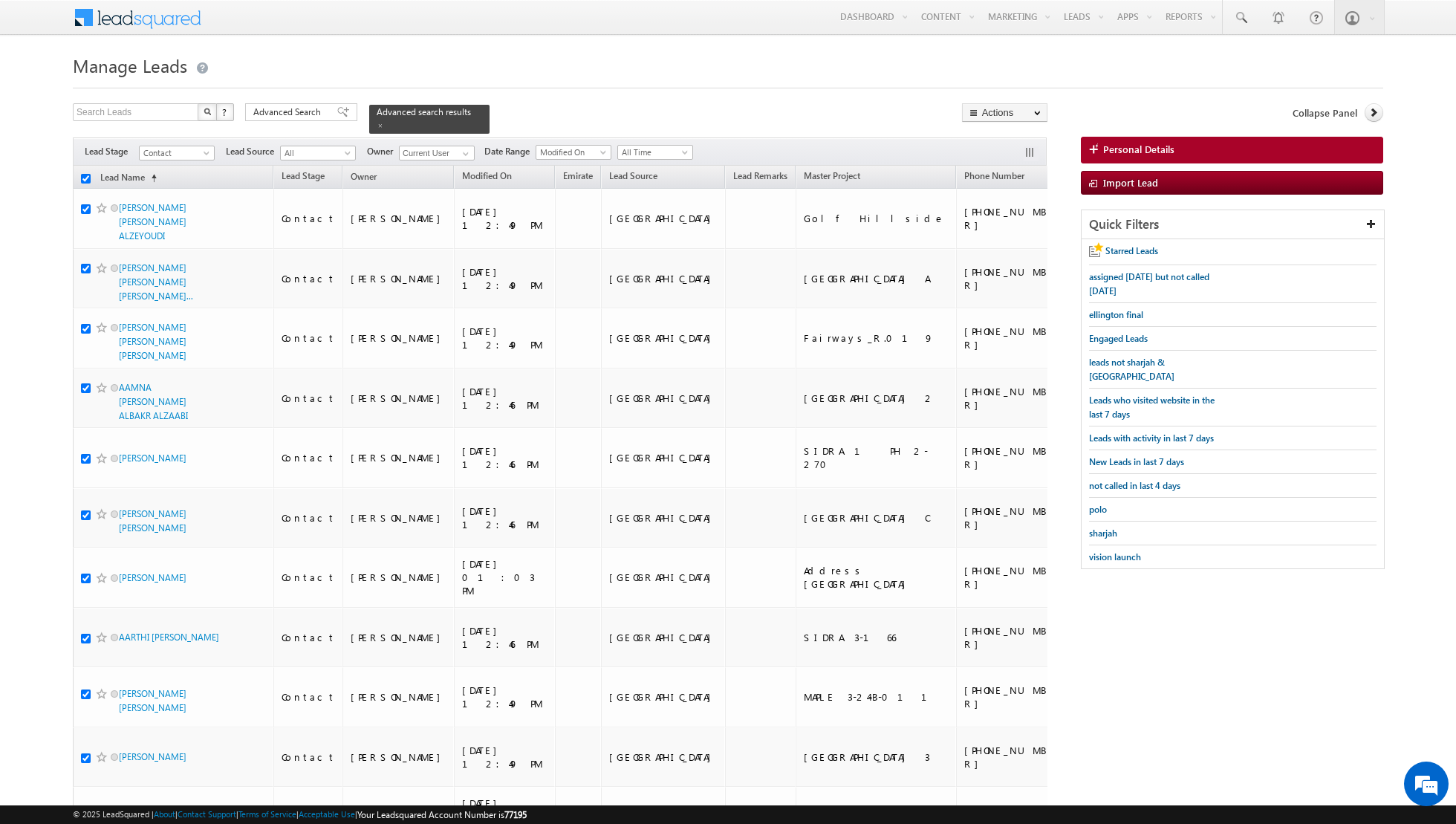
checkbox input "true"
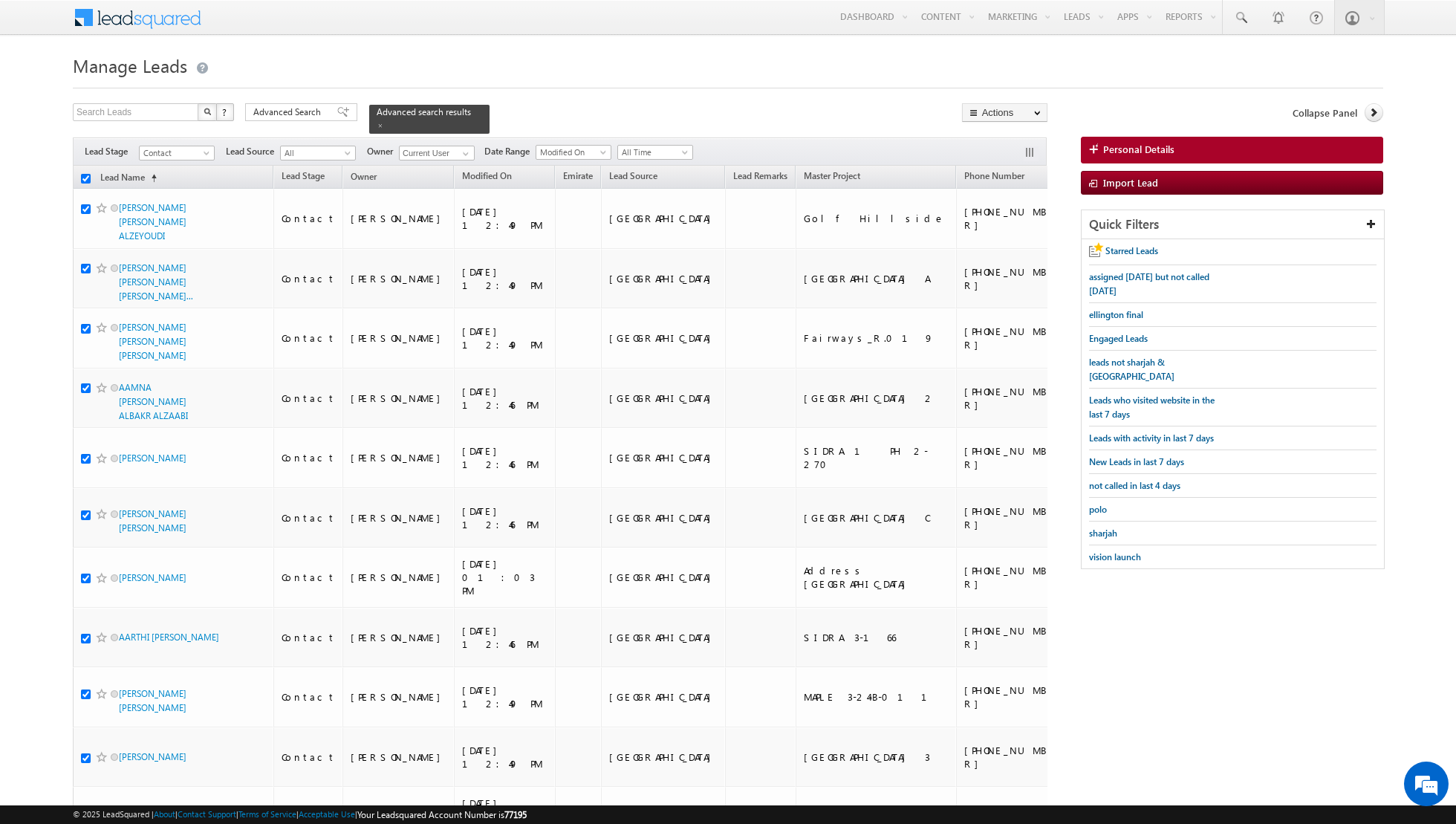
checkbox input "true"
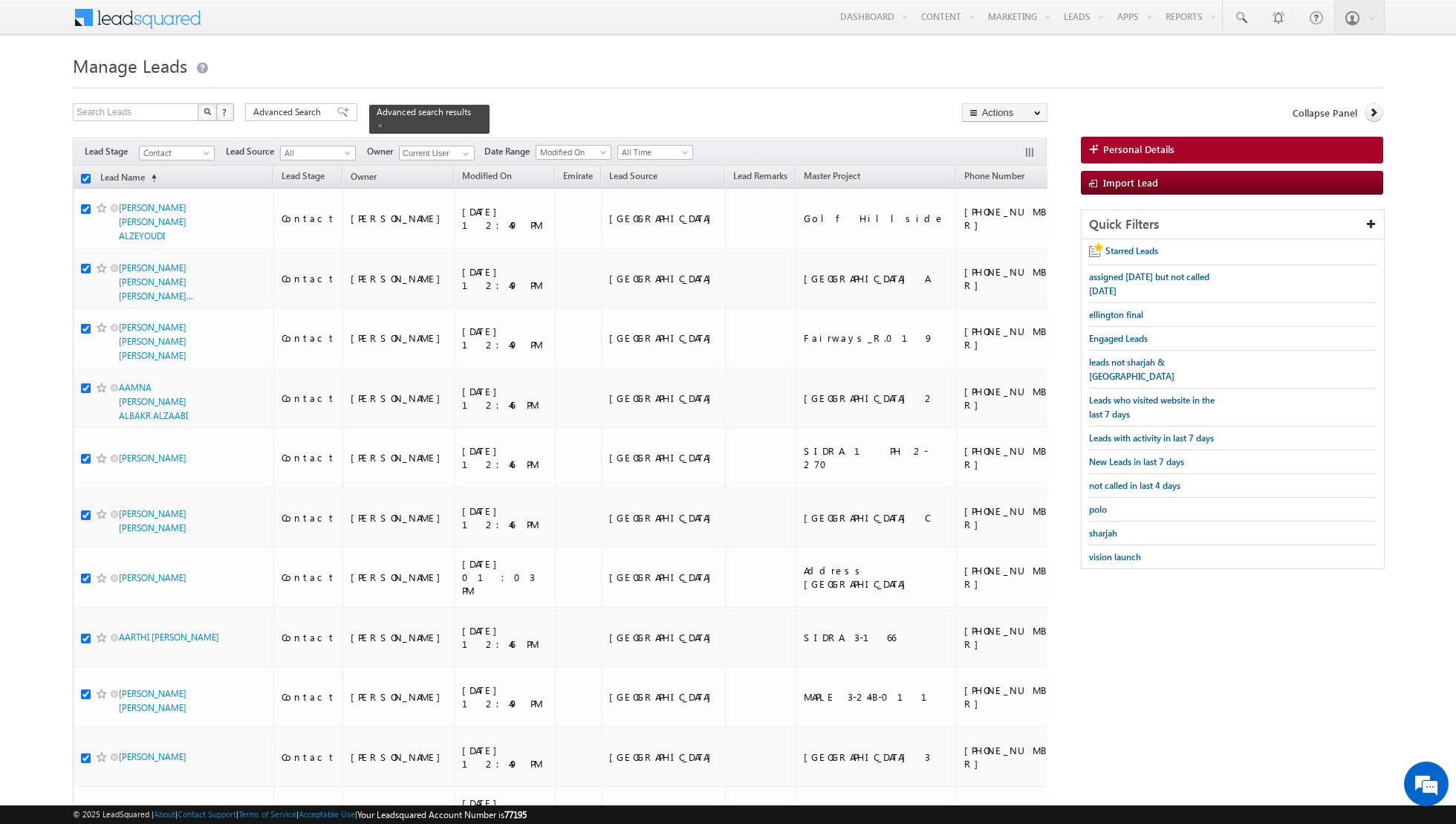
checkbox input "true"
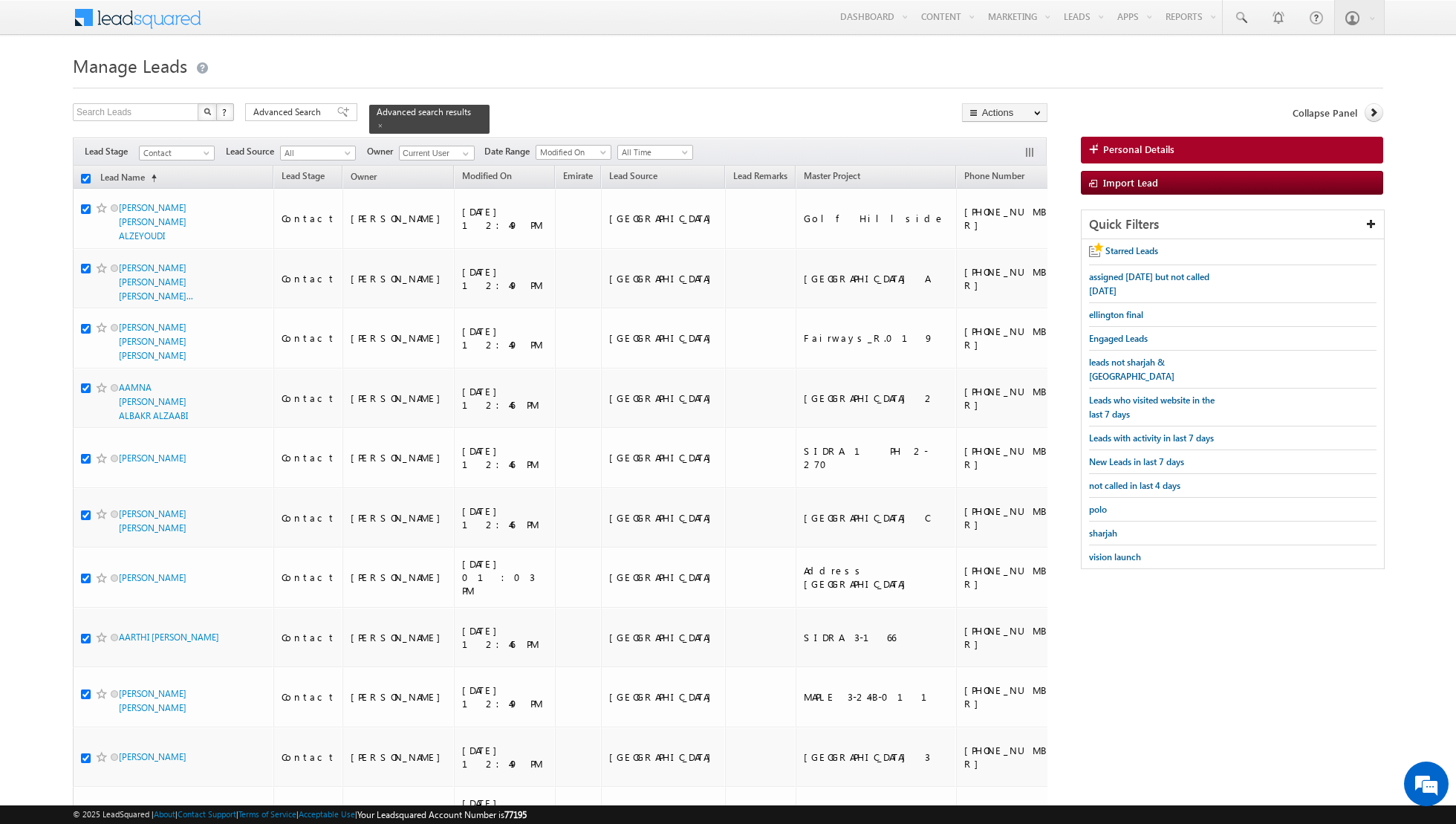
checkbox input "true"
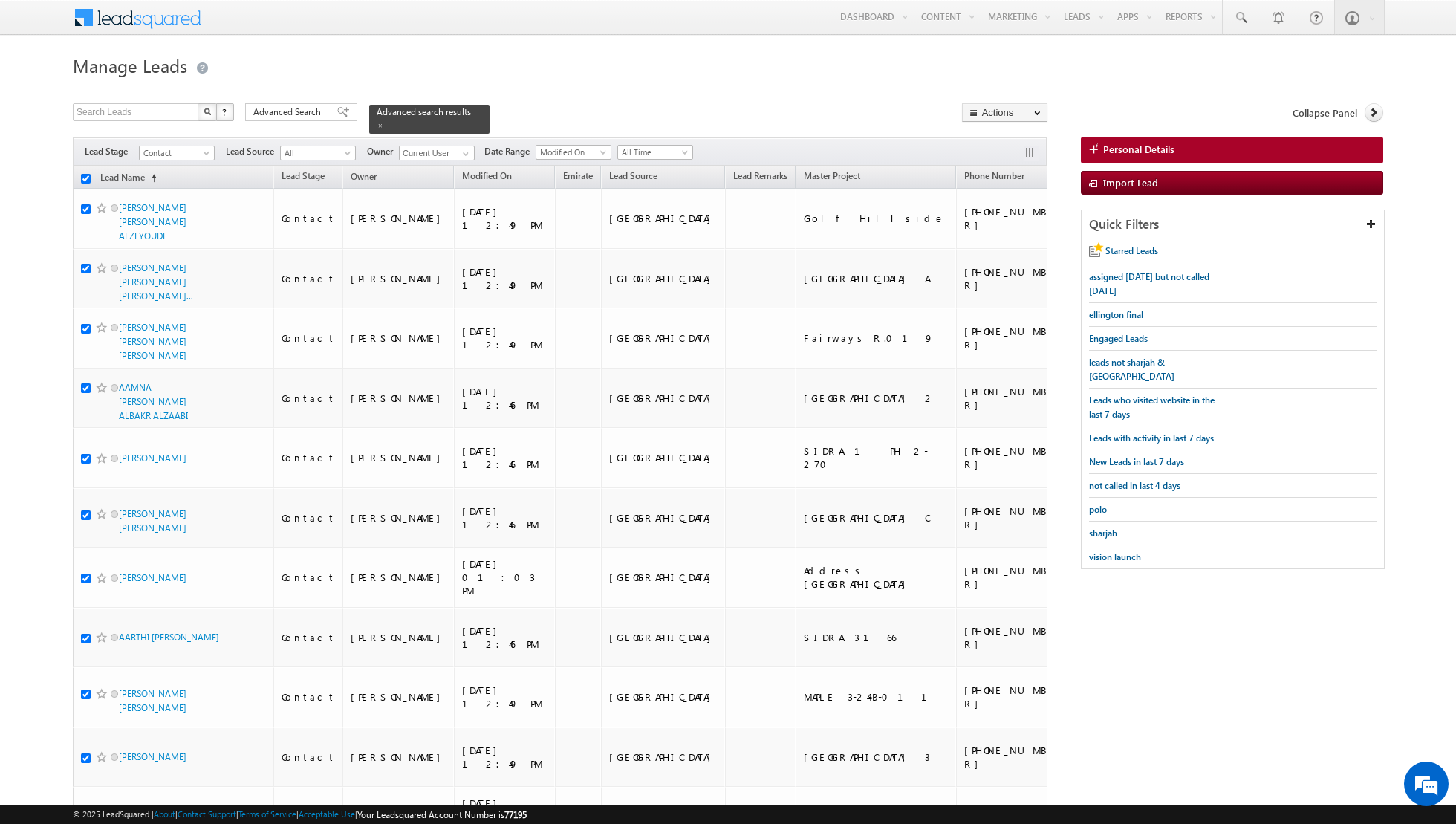
checkbox input "true"
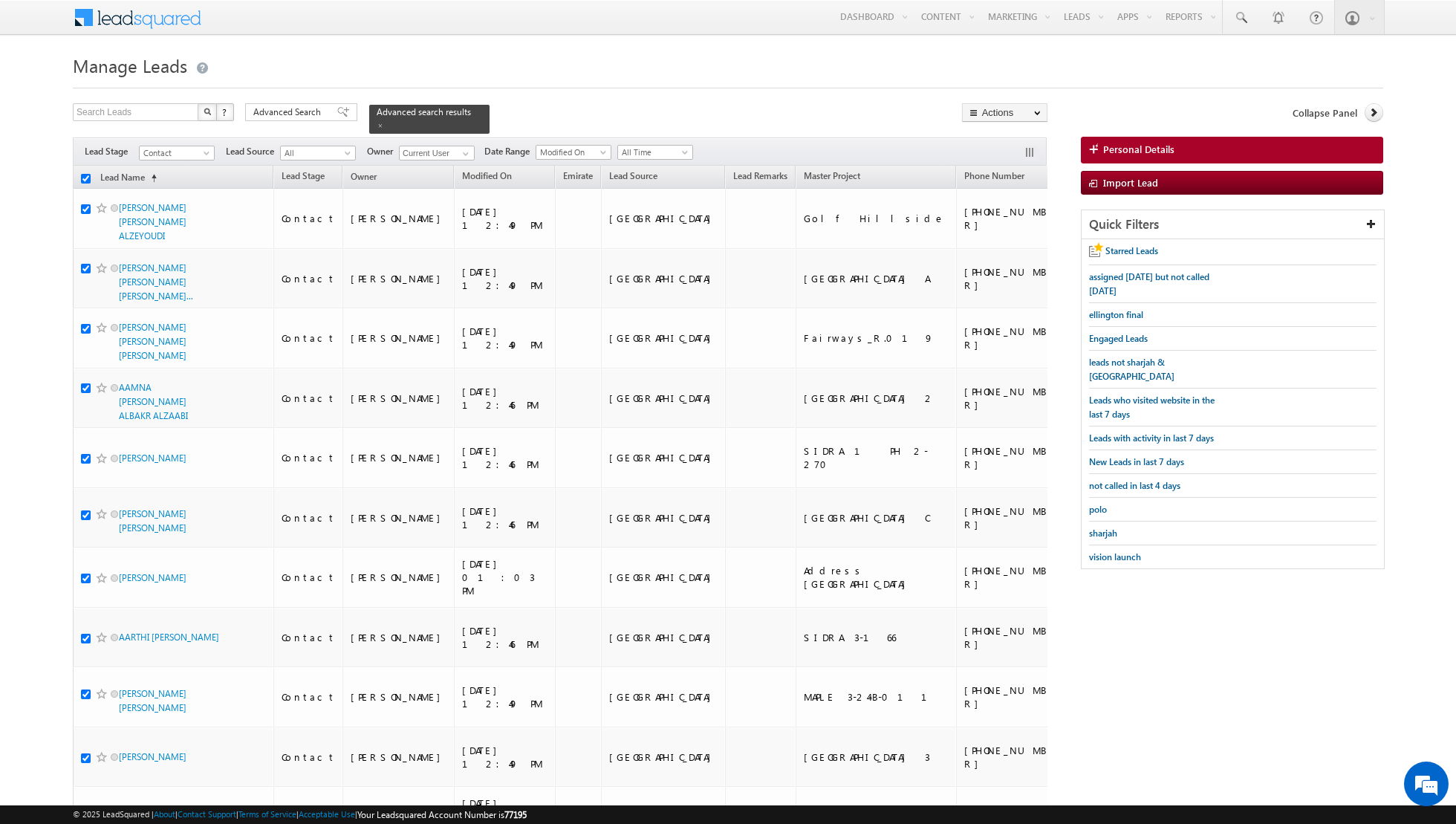
checkbox input "true"
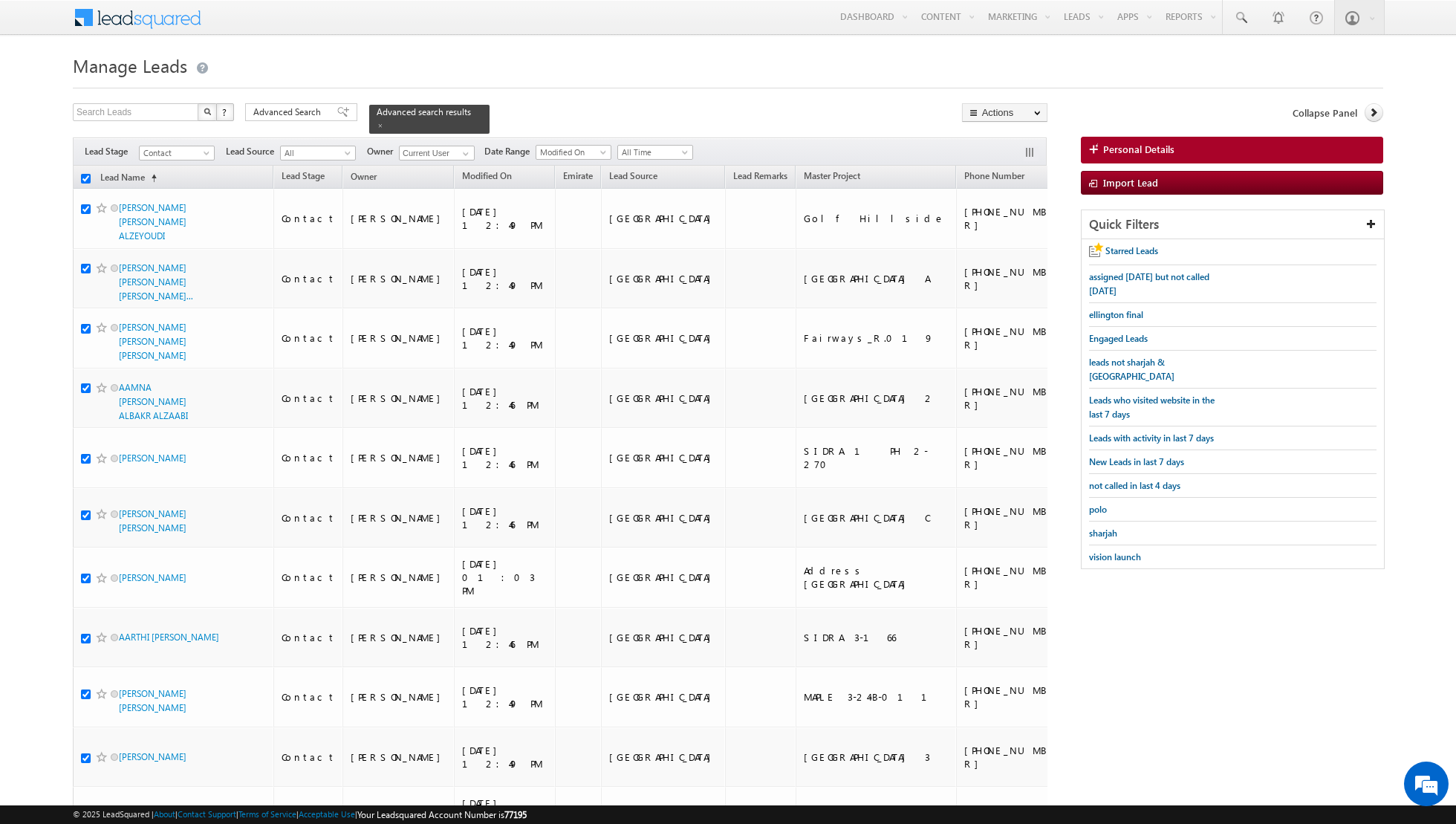
checkbox input "true"
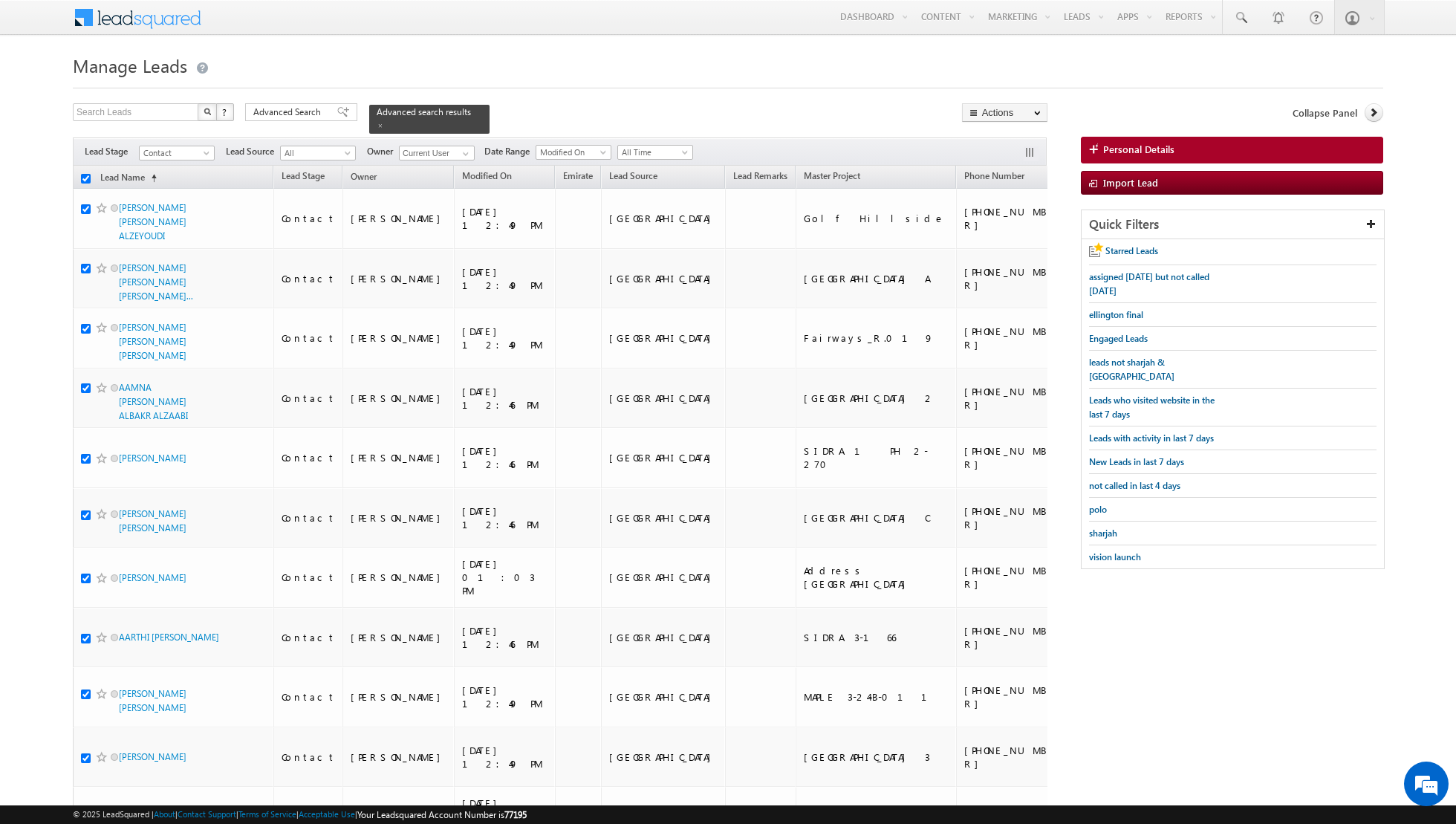
checkbox input "true"
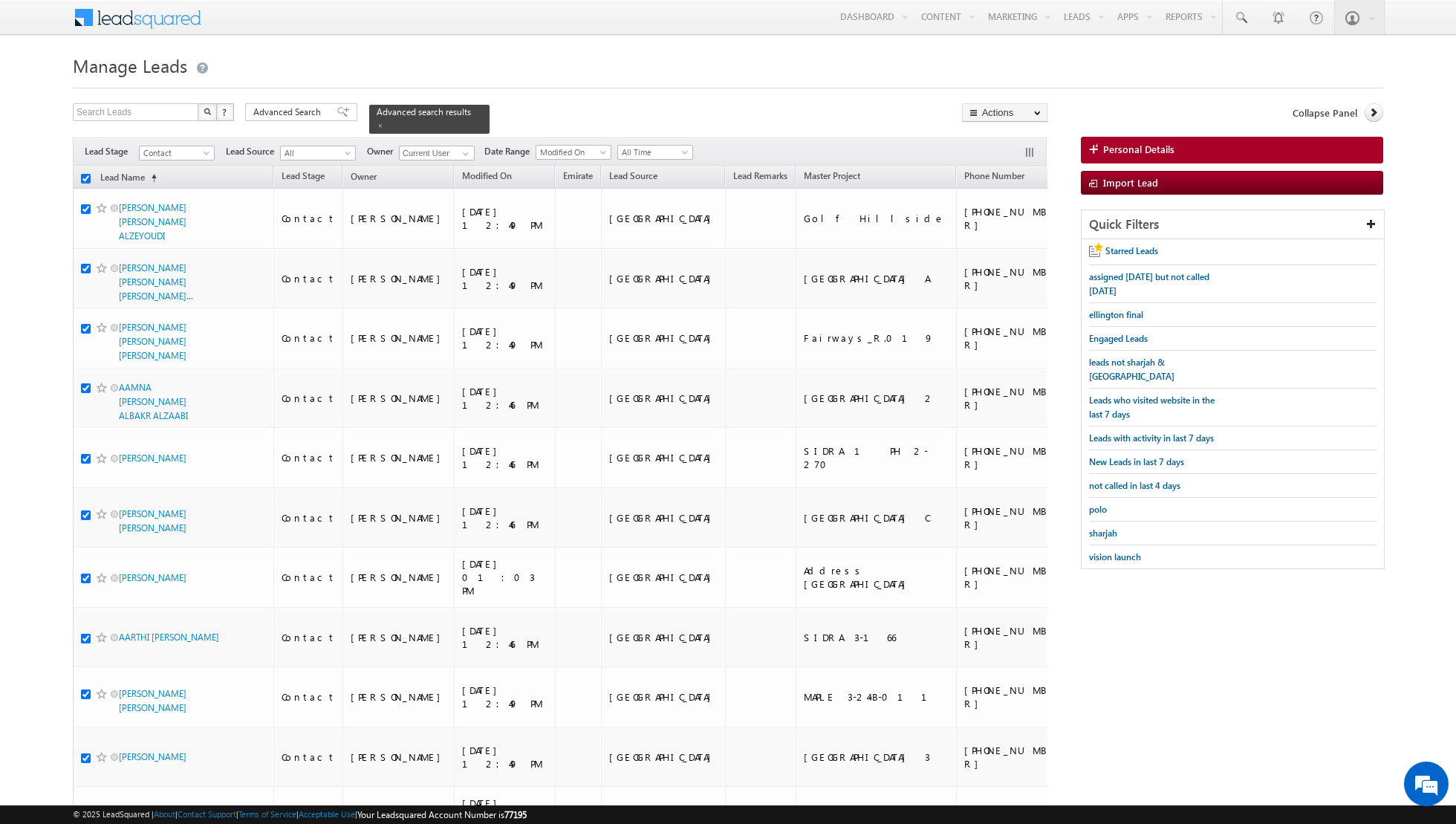
checkbox input "true"
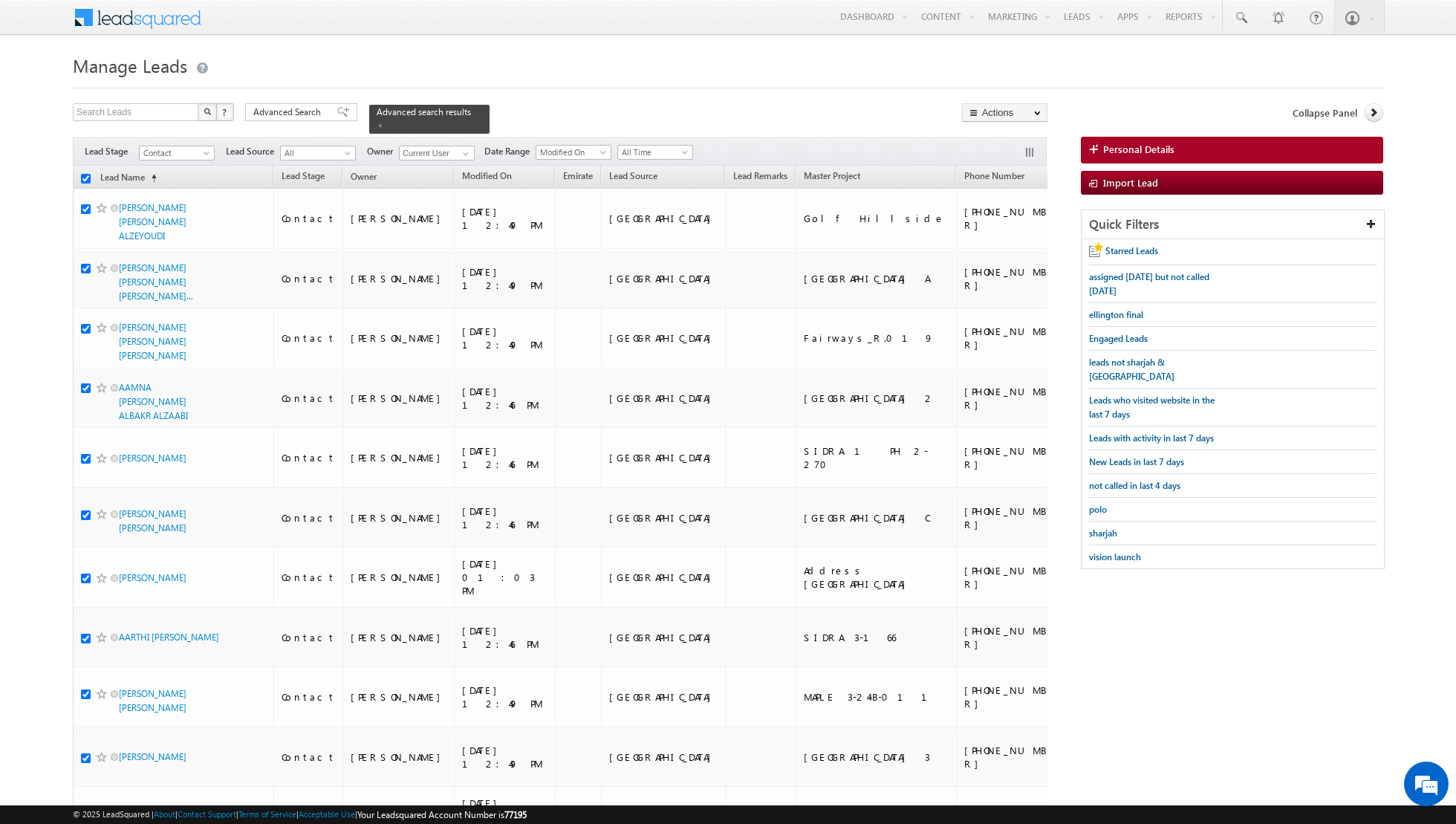
checkbox input "true"
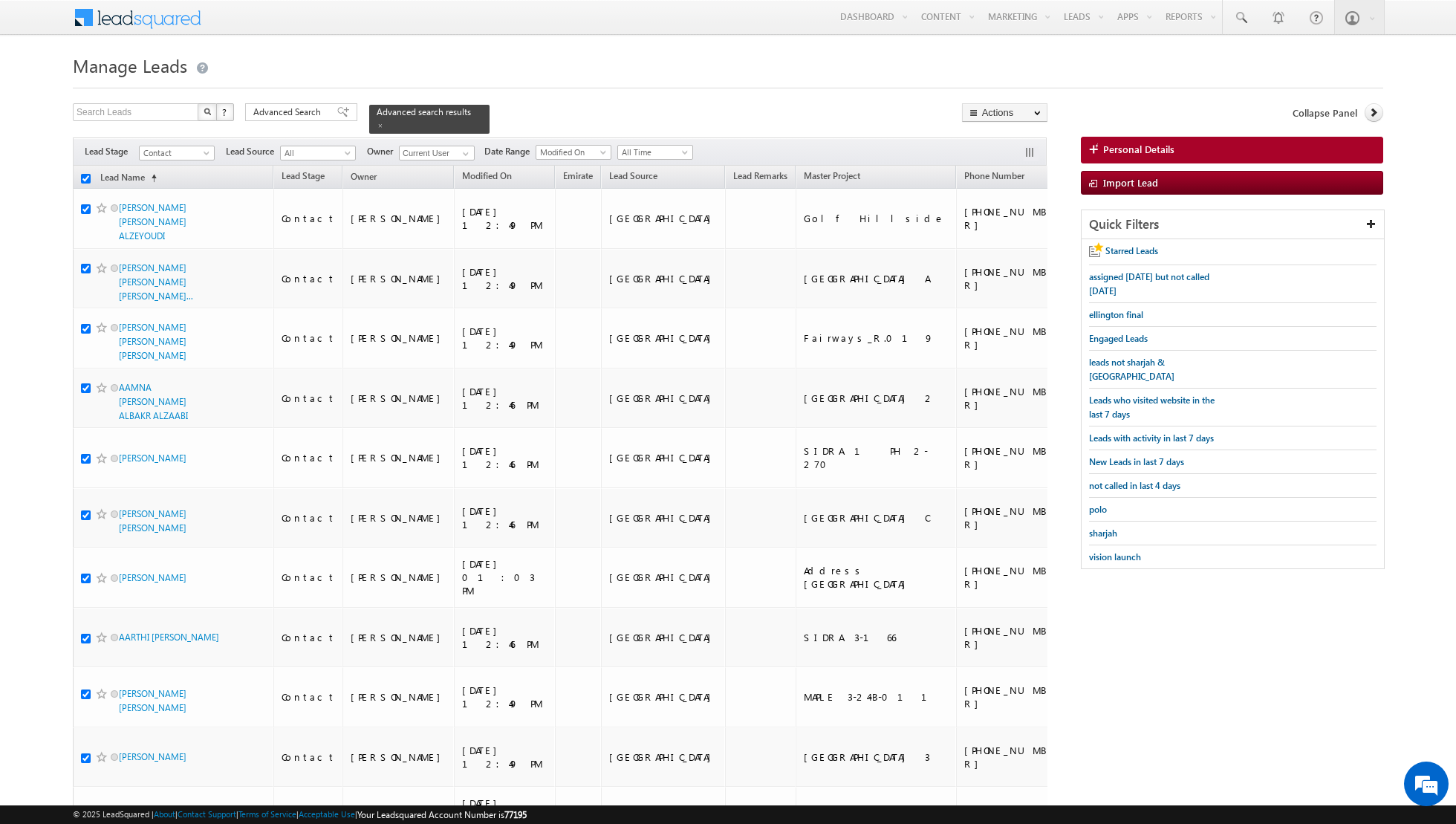
checkbox input "true"
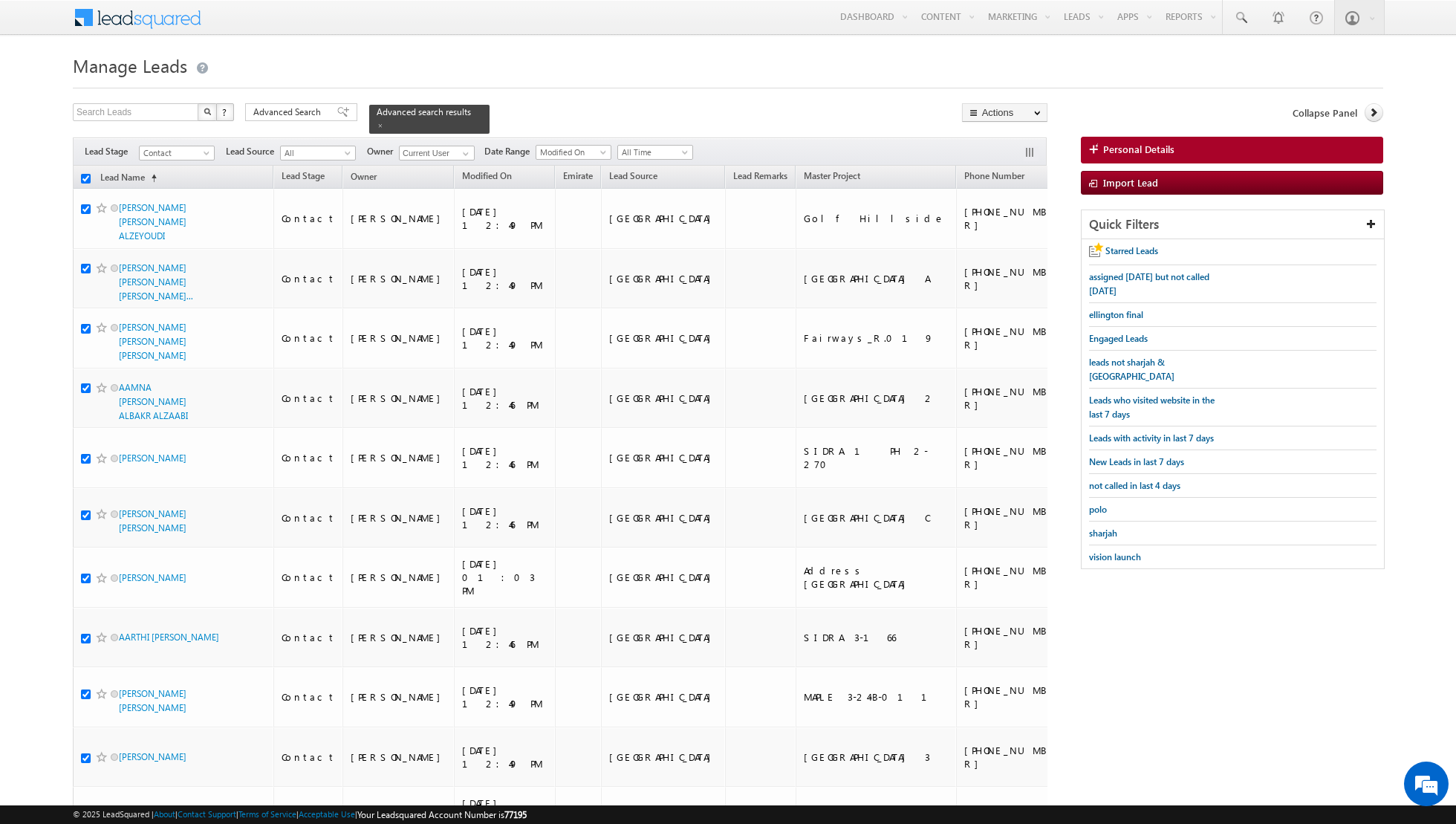
checkbox input "true"
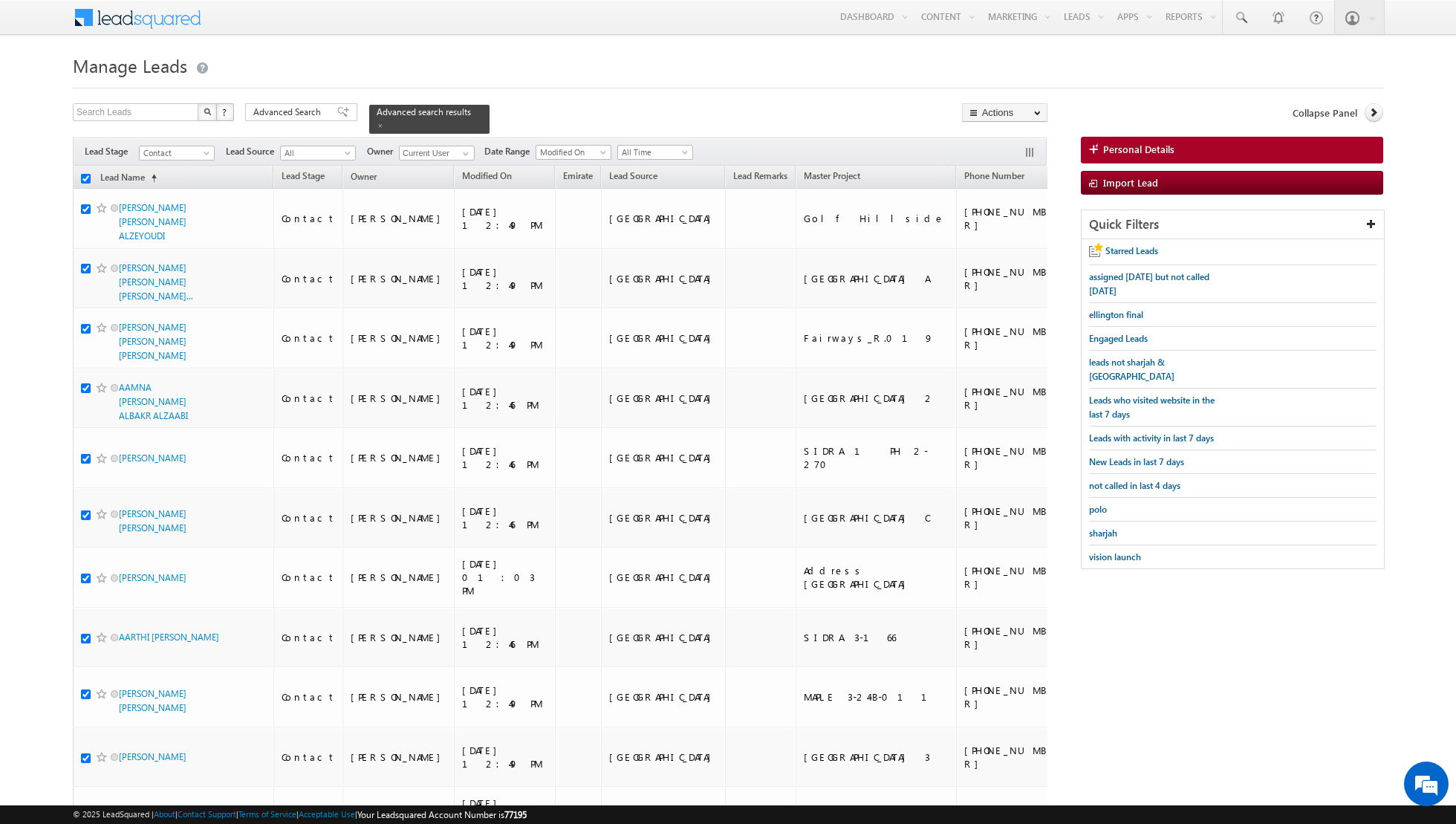
checkbox input "true"
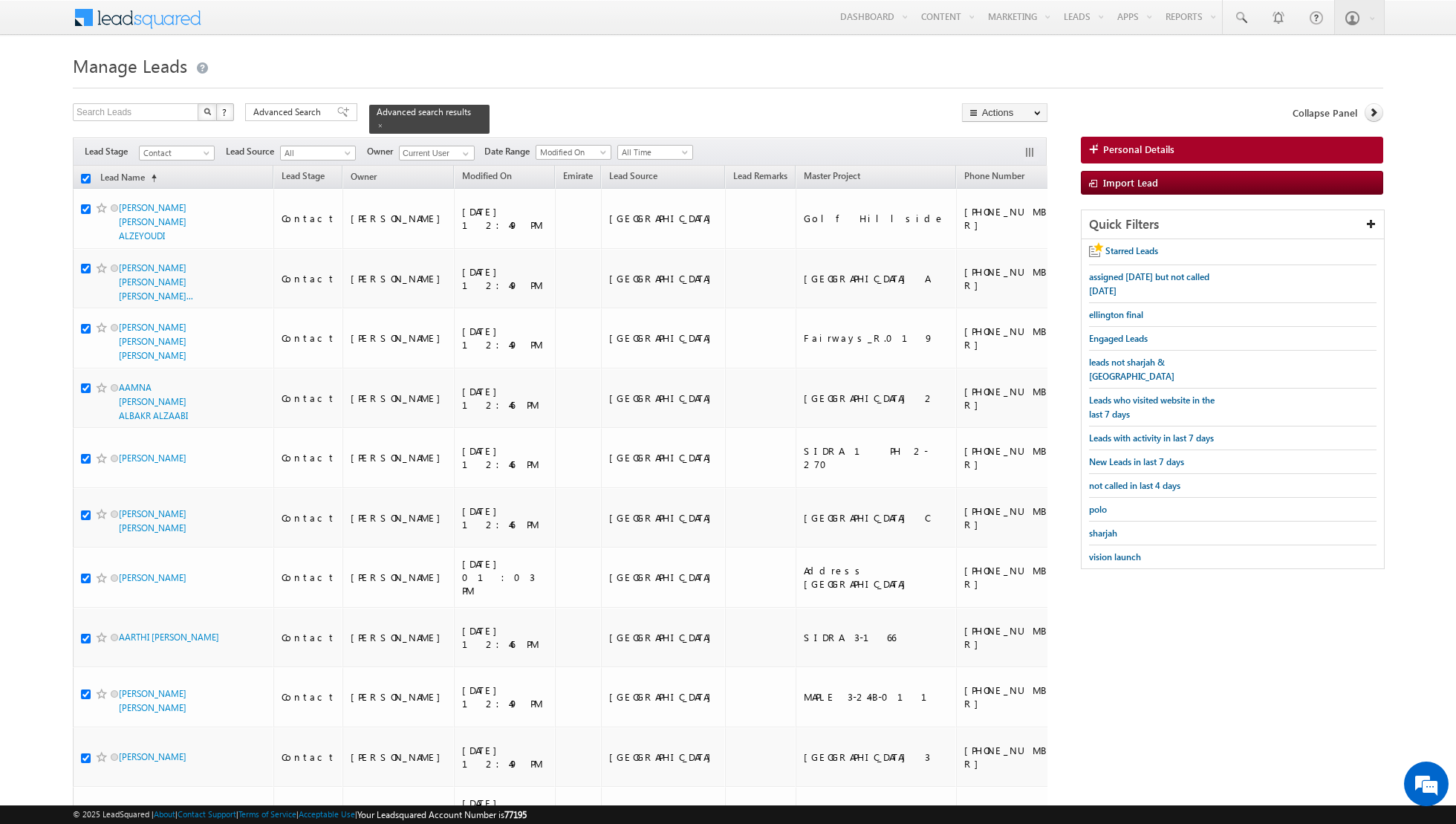
checkbox input "true"
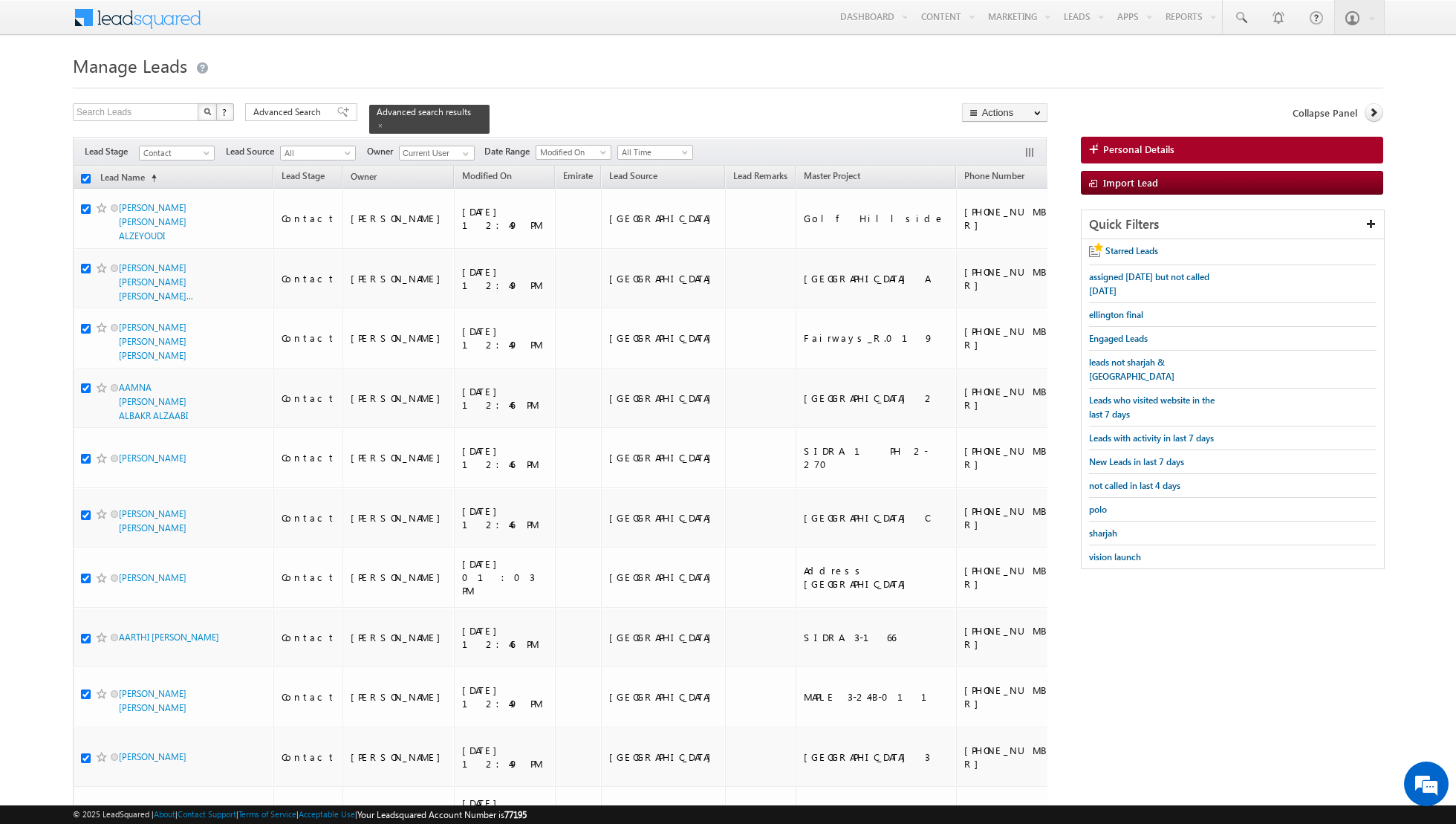
checkbox input "true"
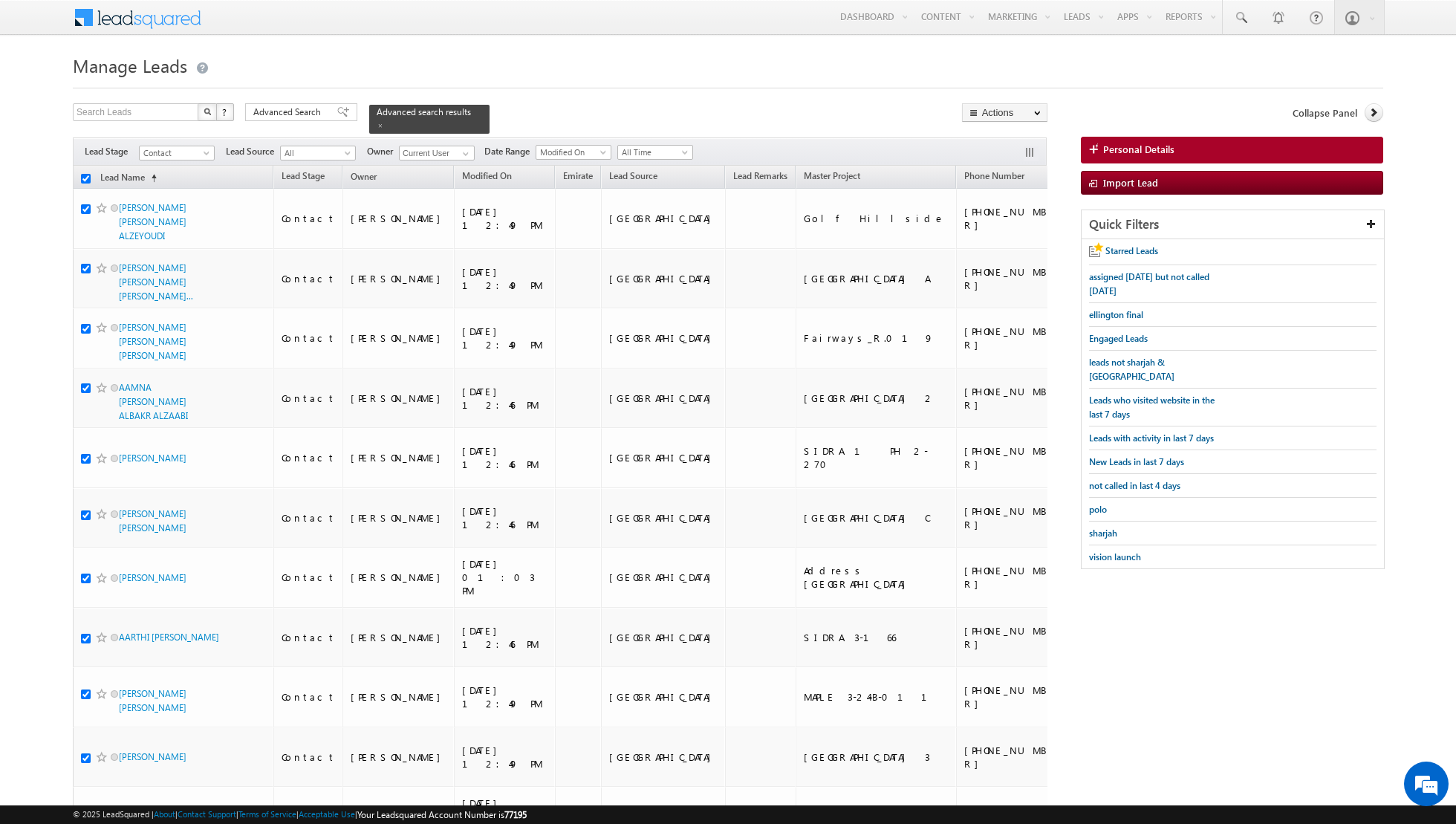
checkbox input "true"
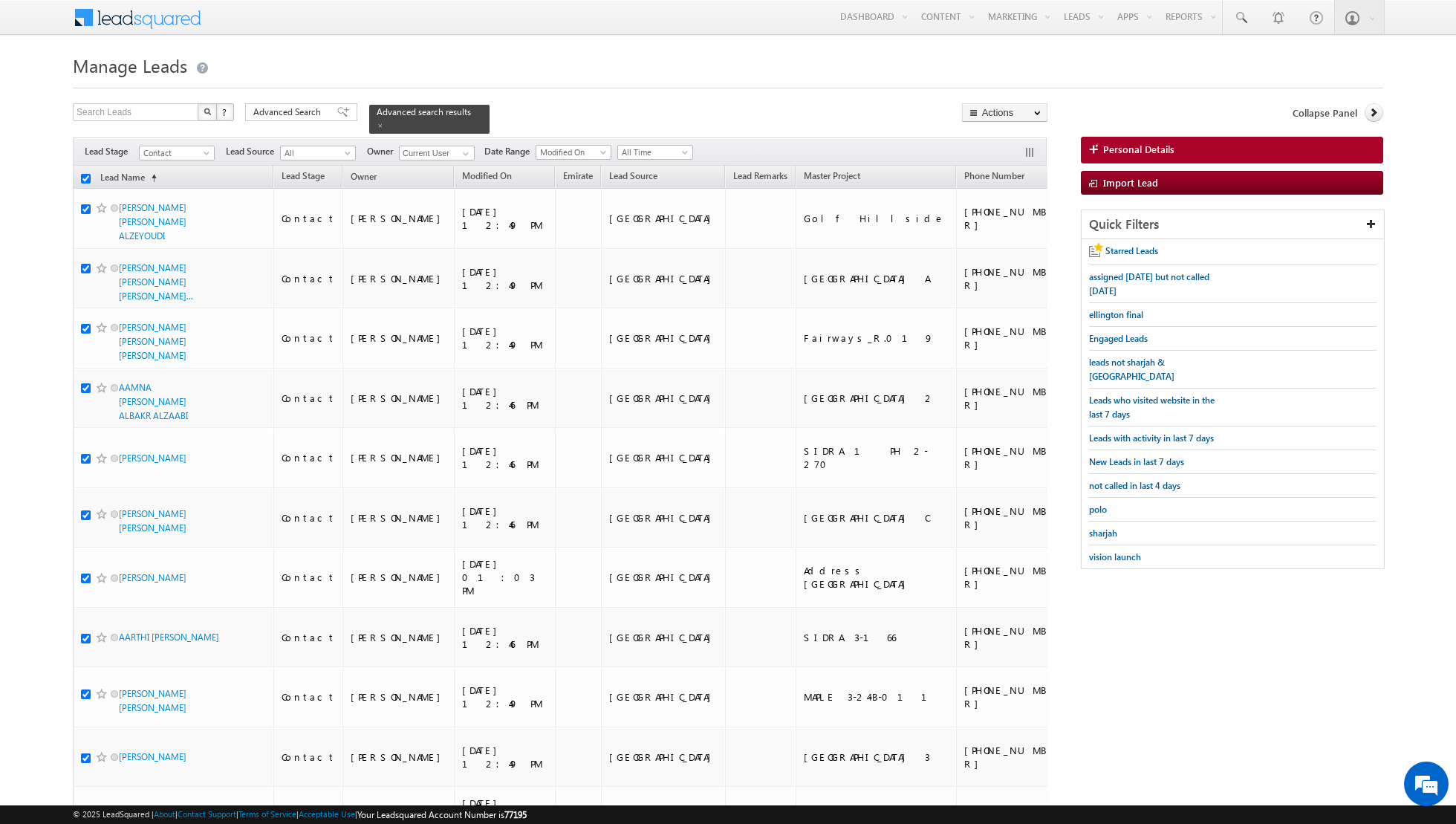
checkbox input "true"
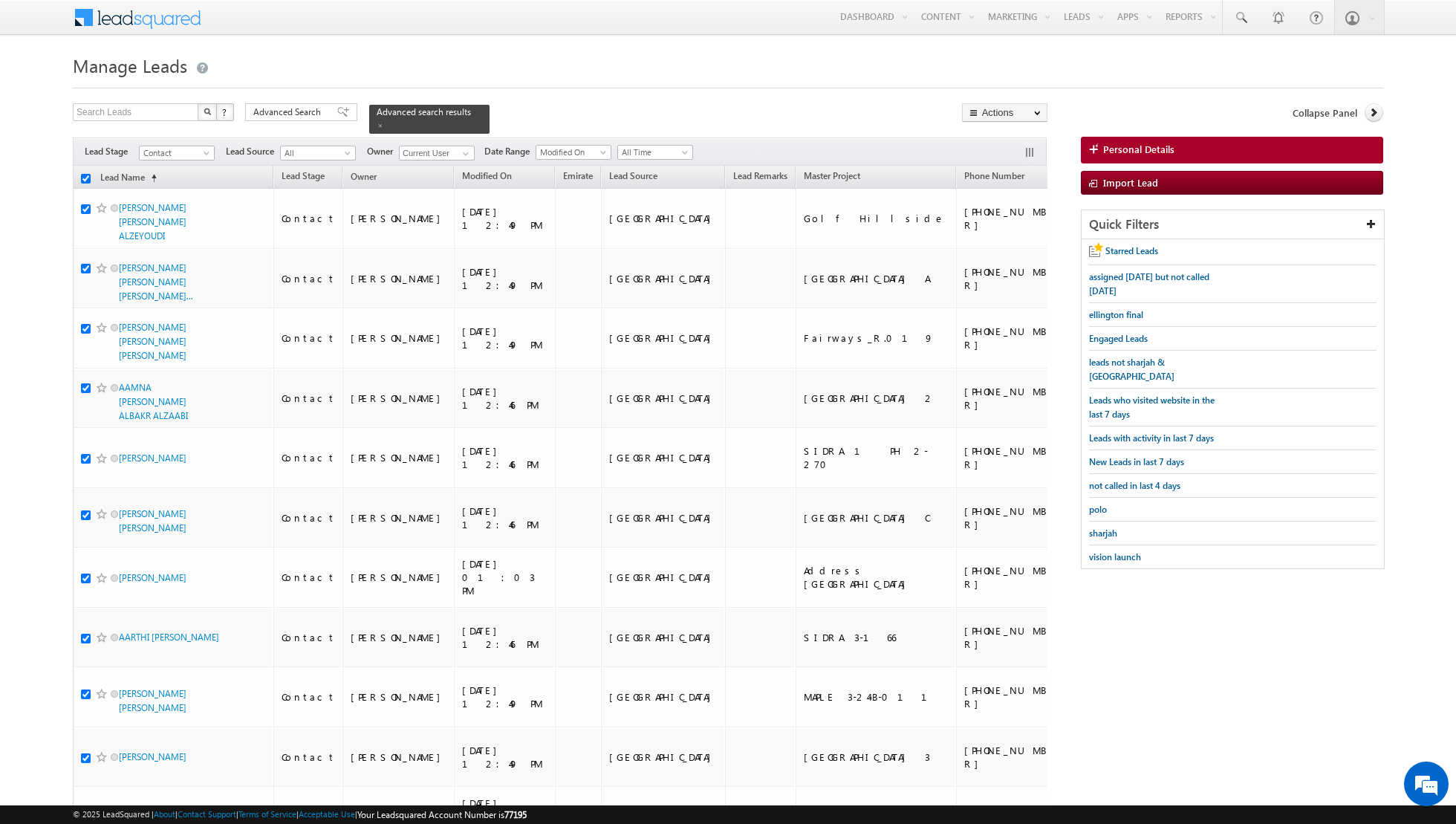
checkbox input "true"
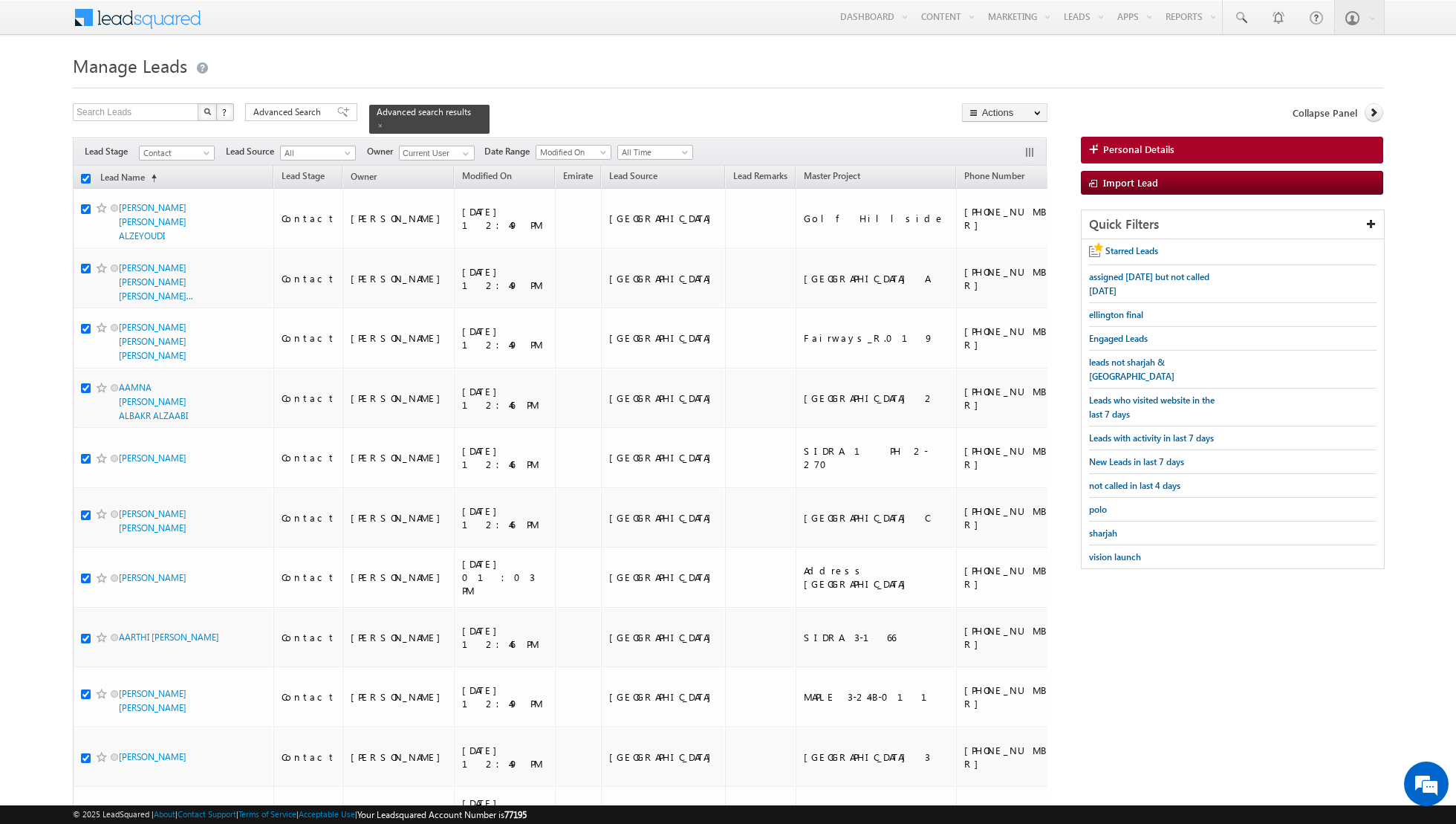
checkbox input "true"
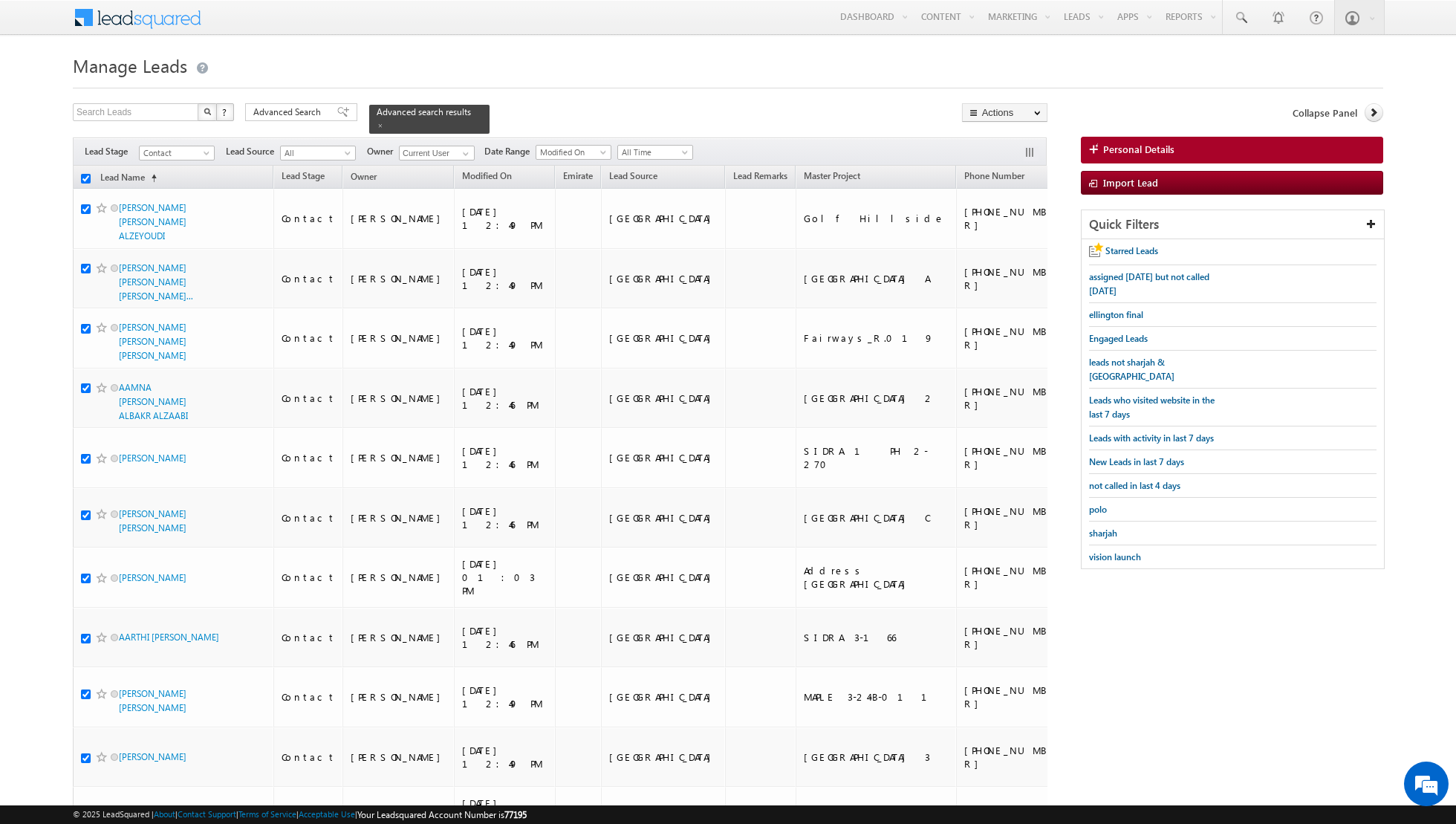
checkbox input "true"
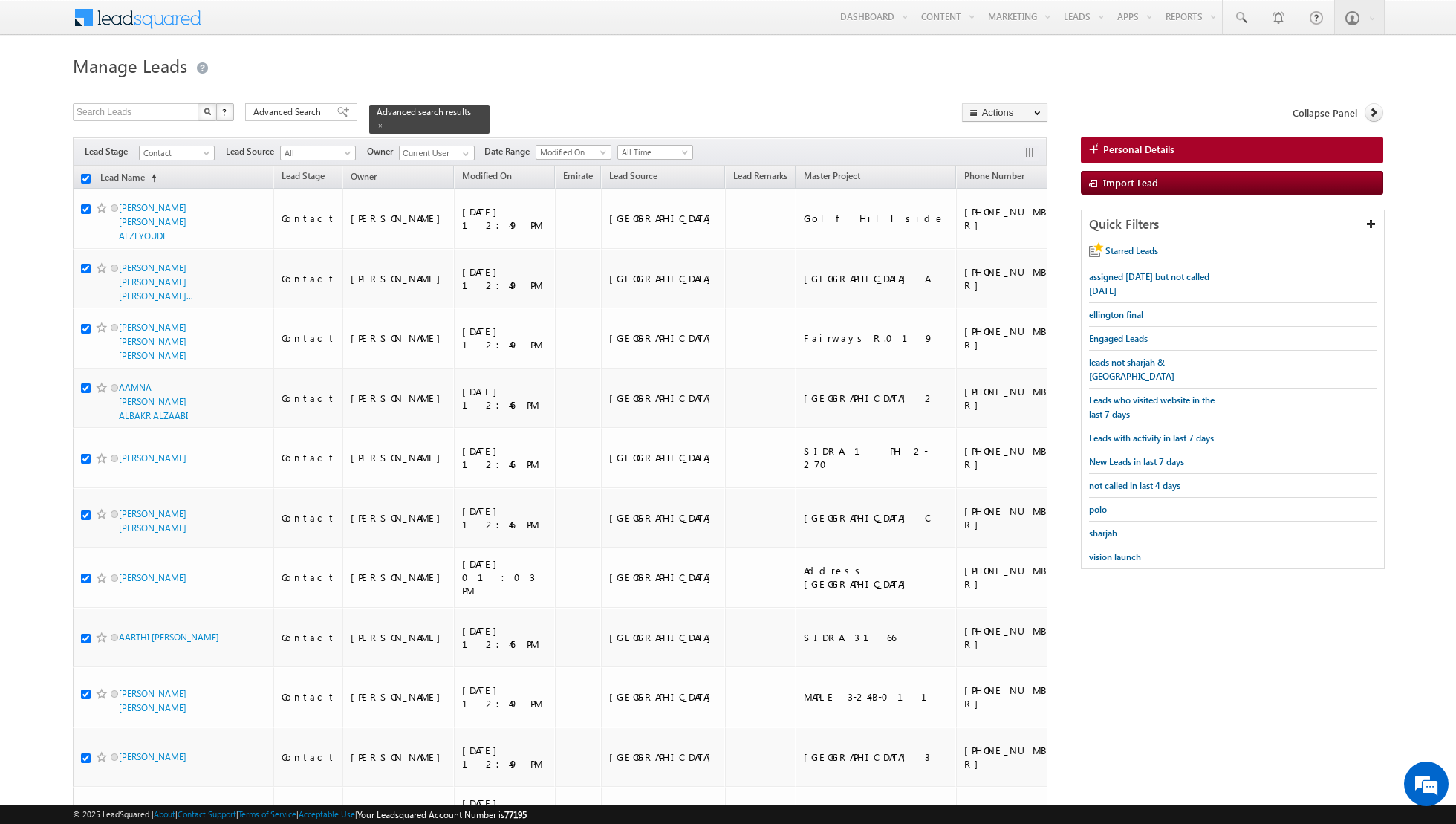
checkbox input "true"
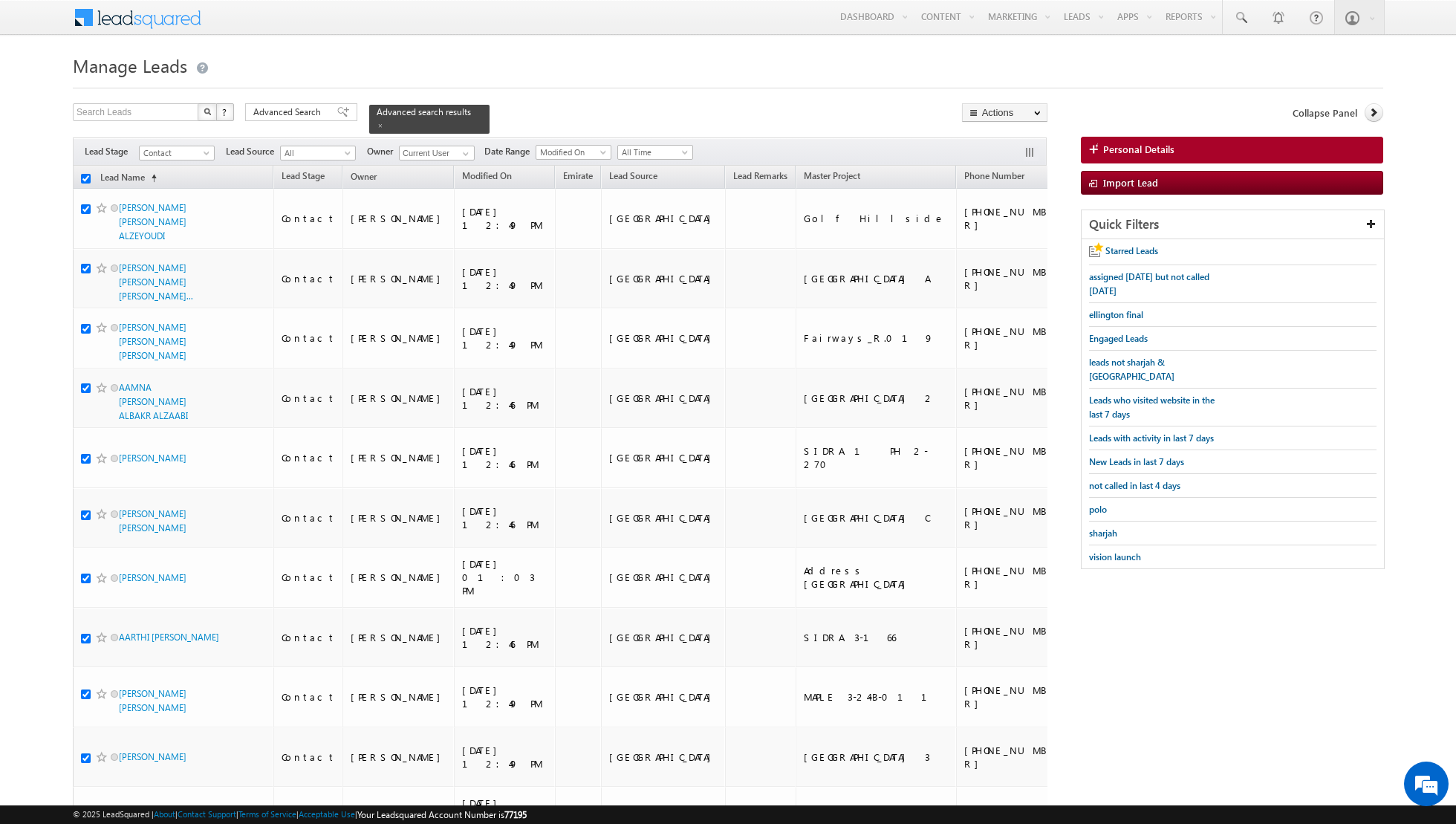
checkbox input "true"
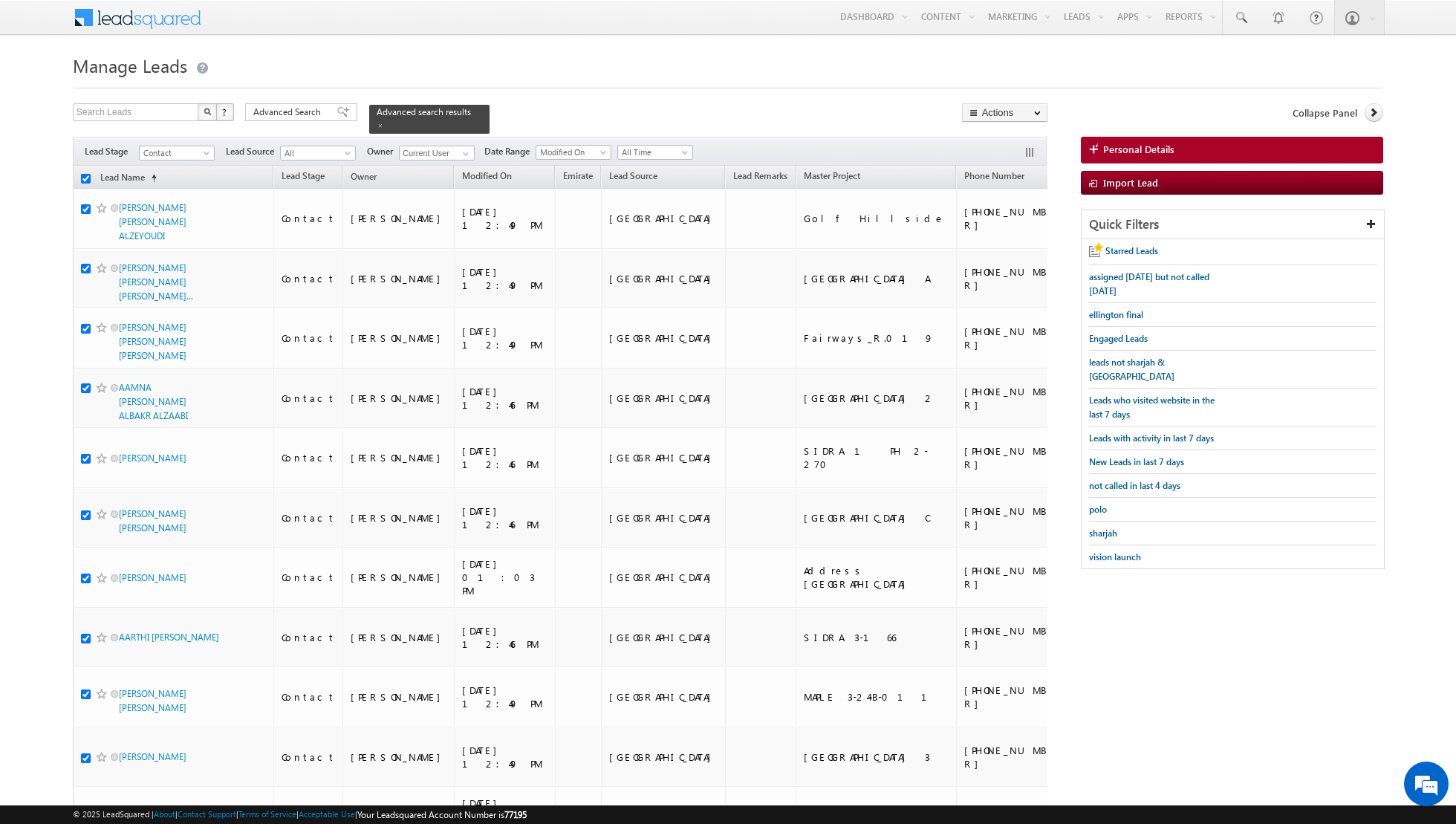
checkbox input "true"
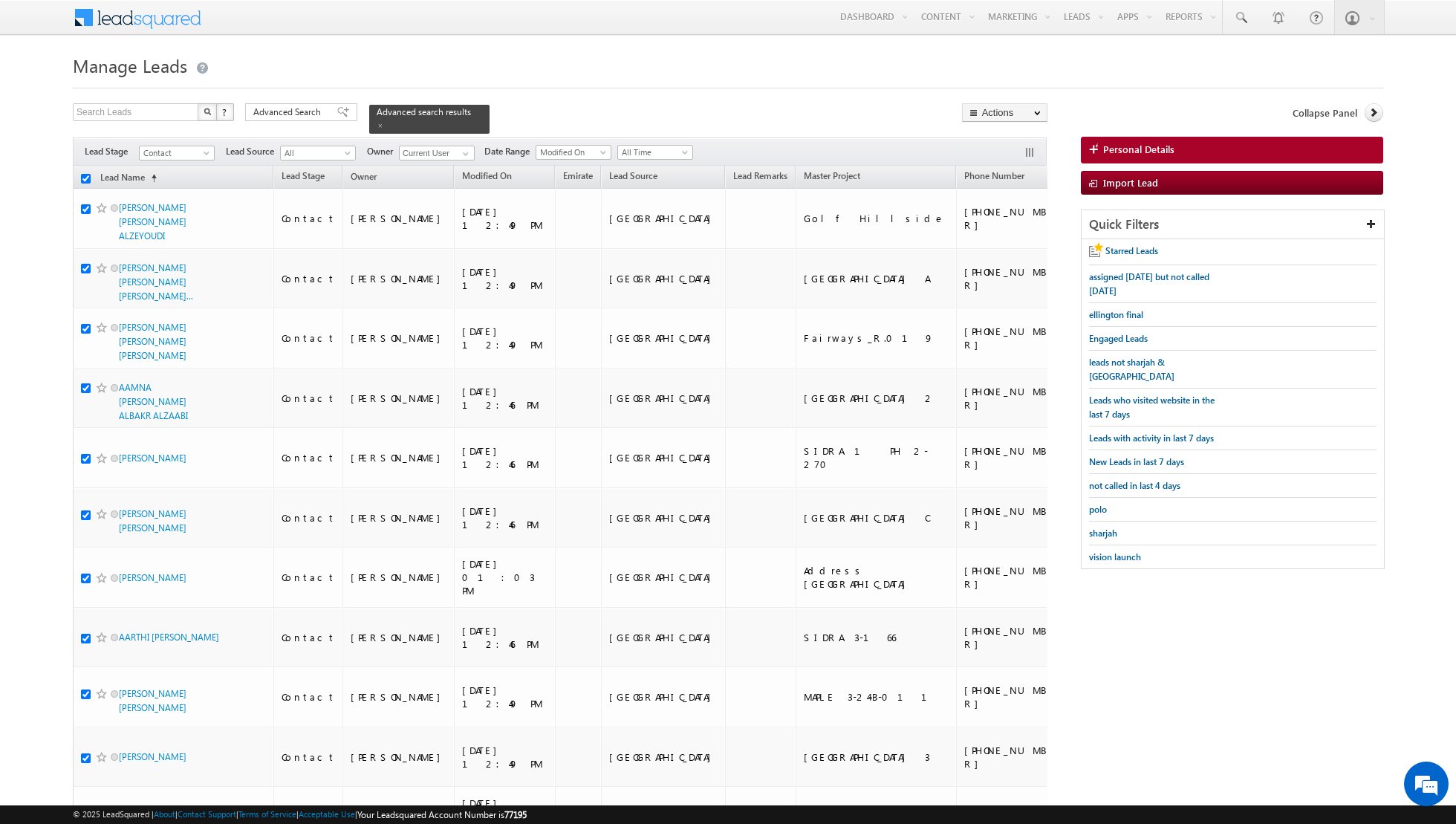
checkbox input "true"
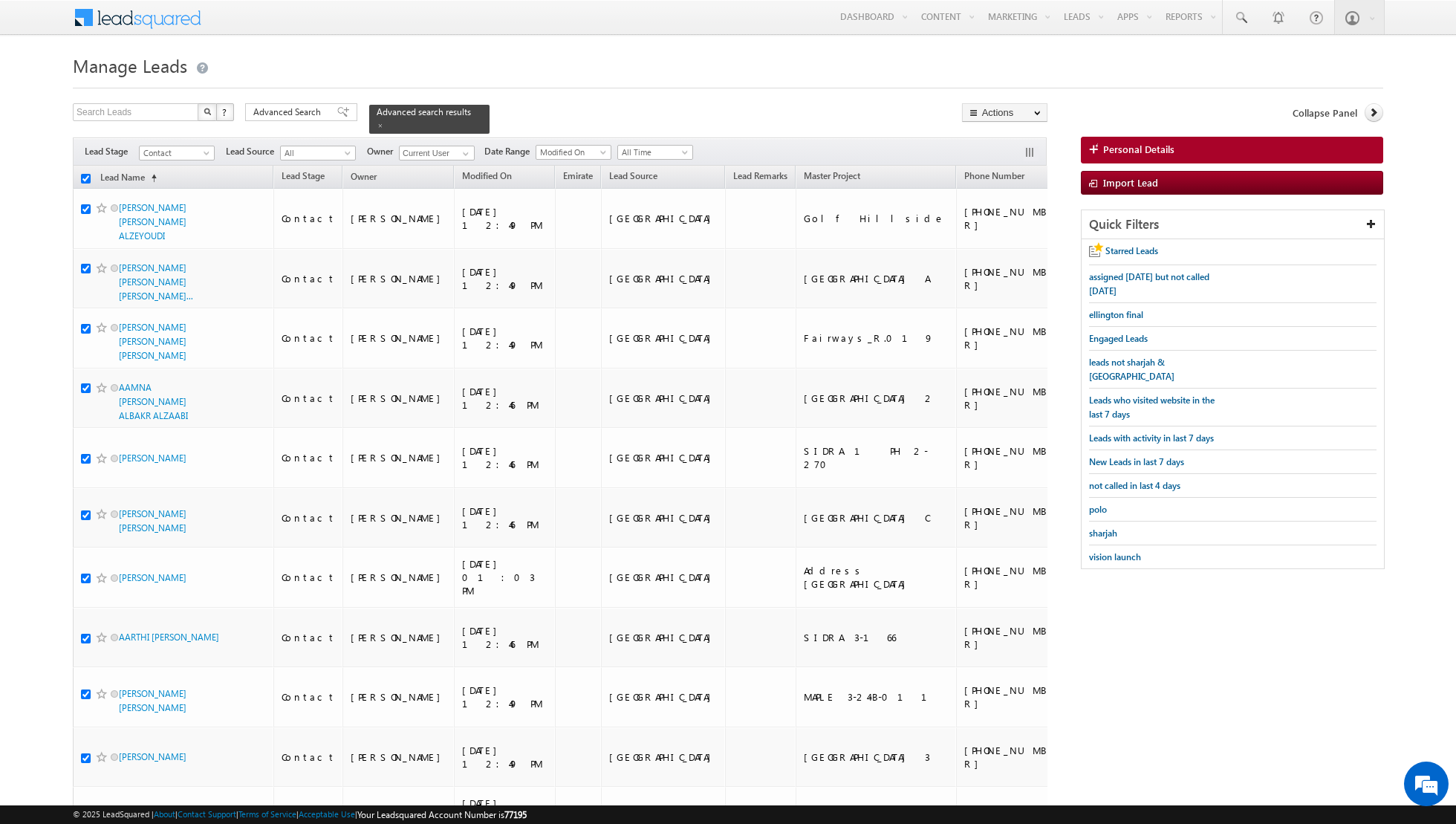
checkbox input "true"
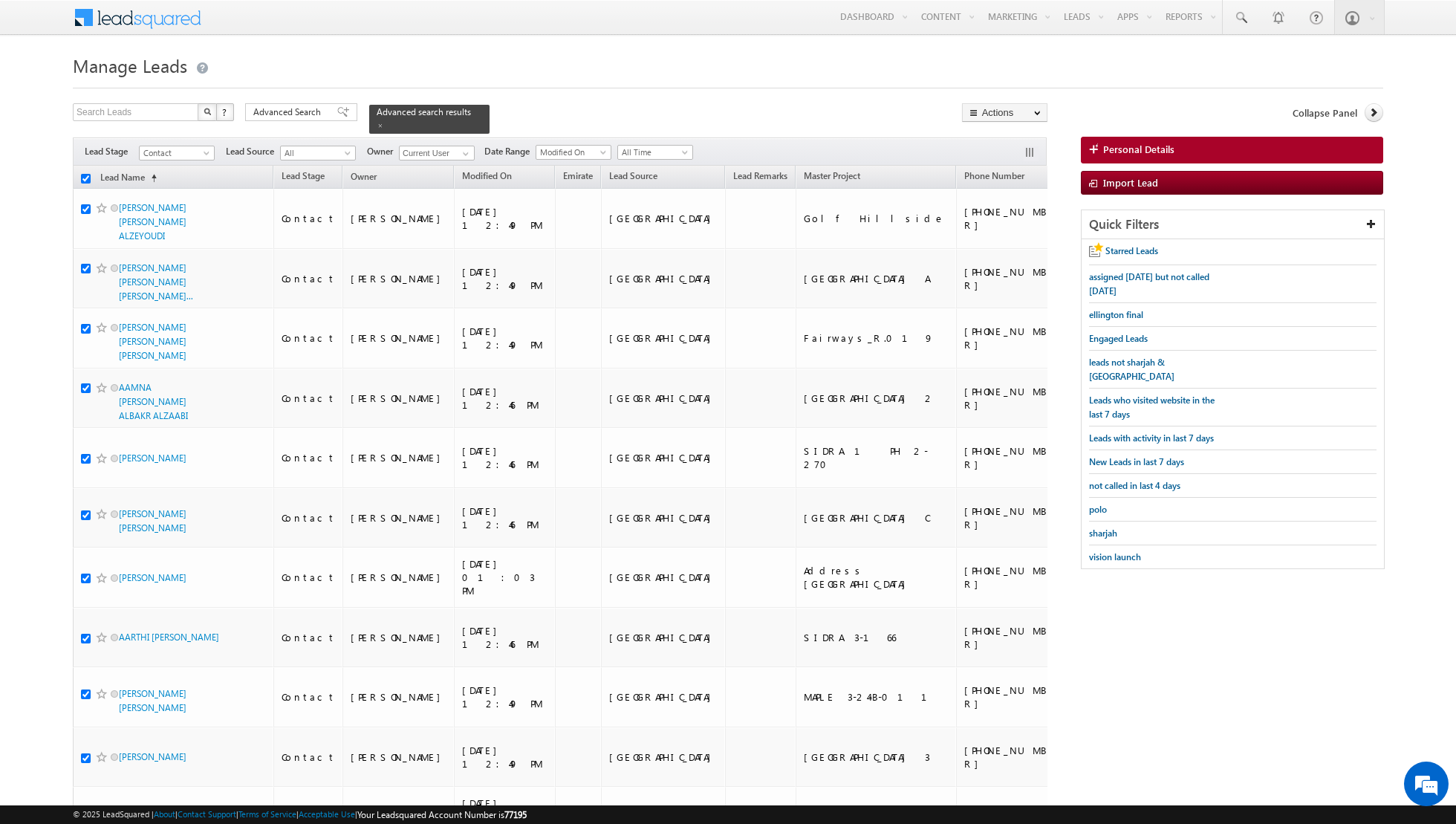
checkbox input "true"
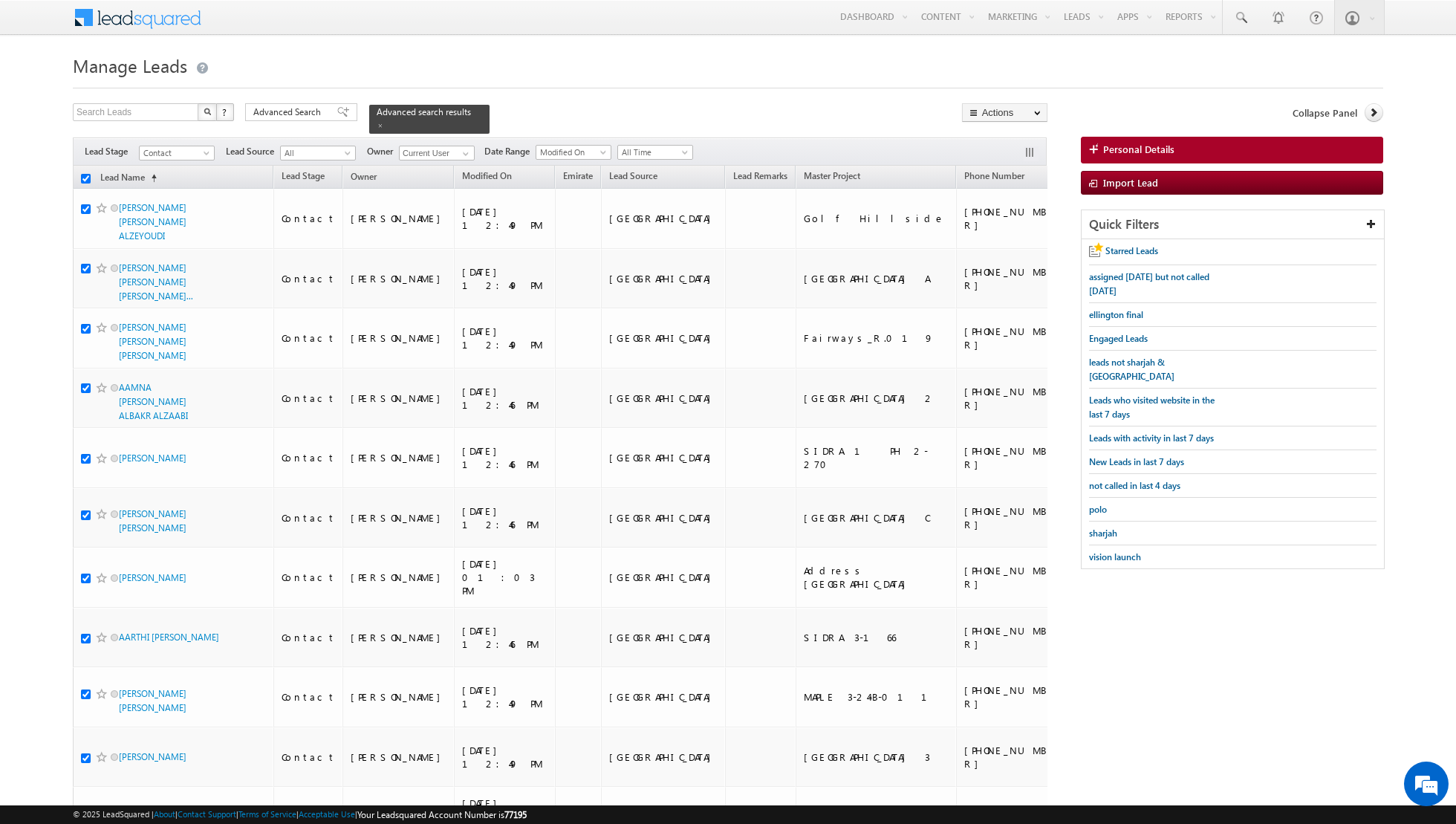
checkbox input "true"
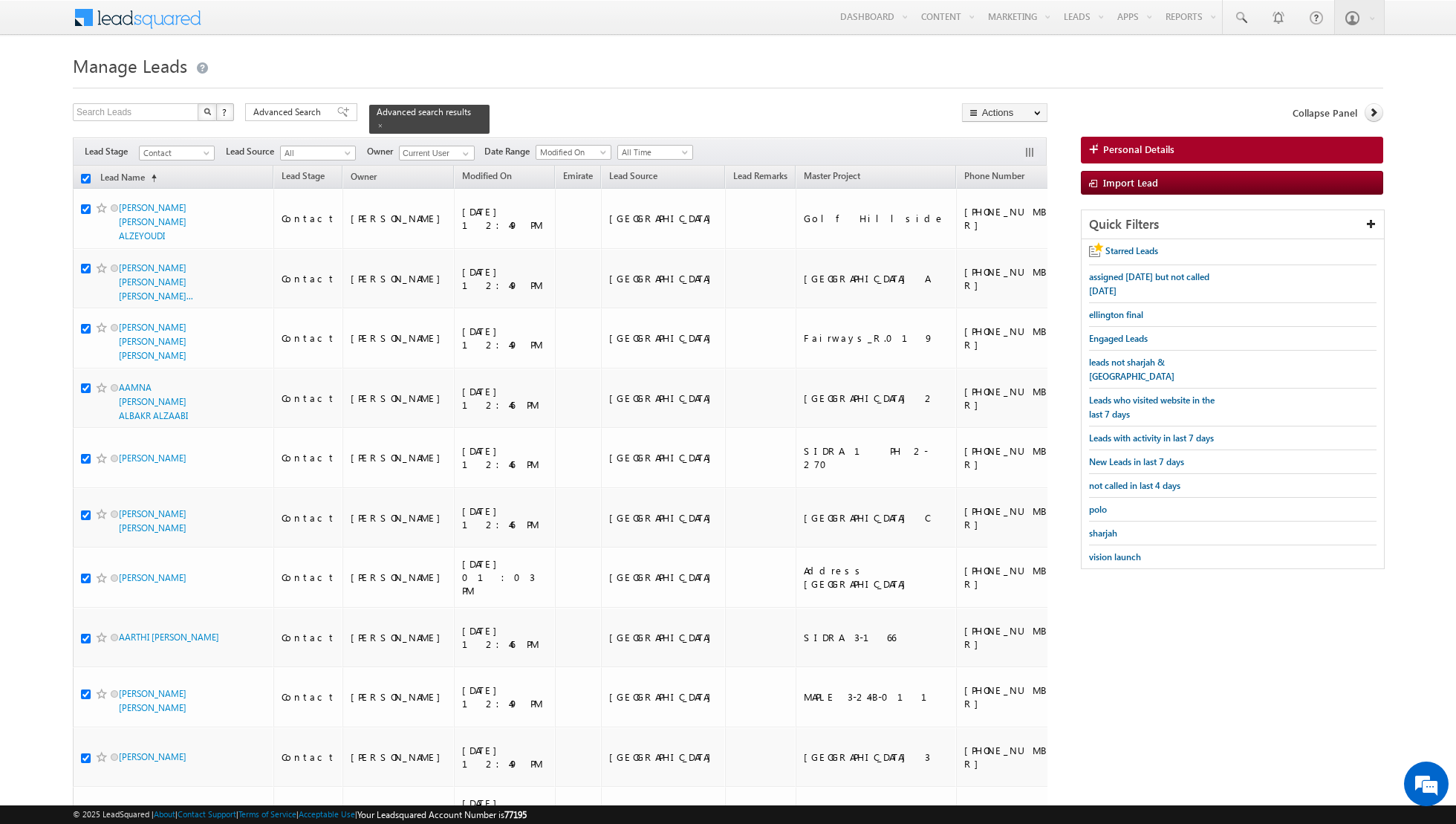
checkbox input "true"
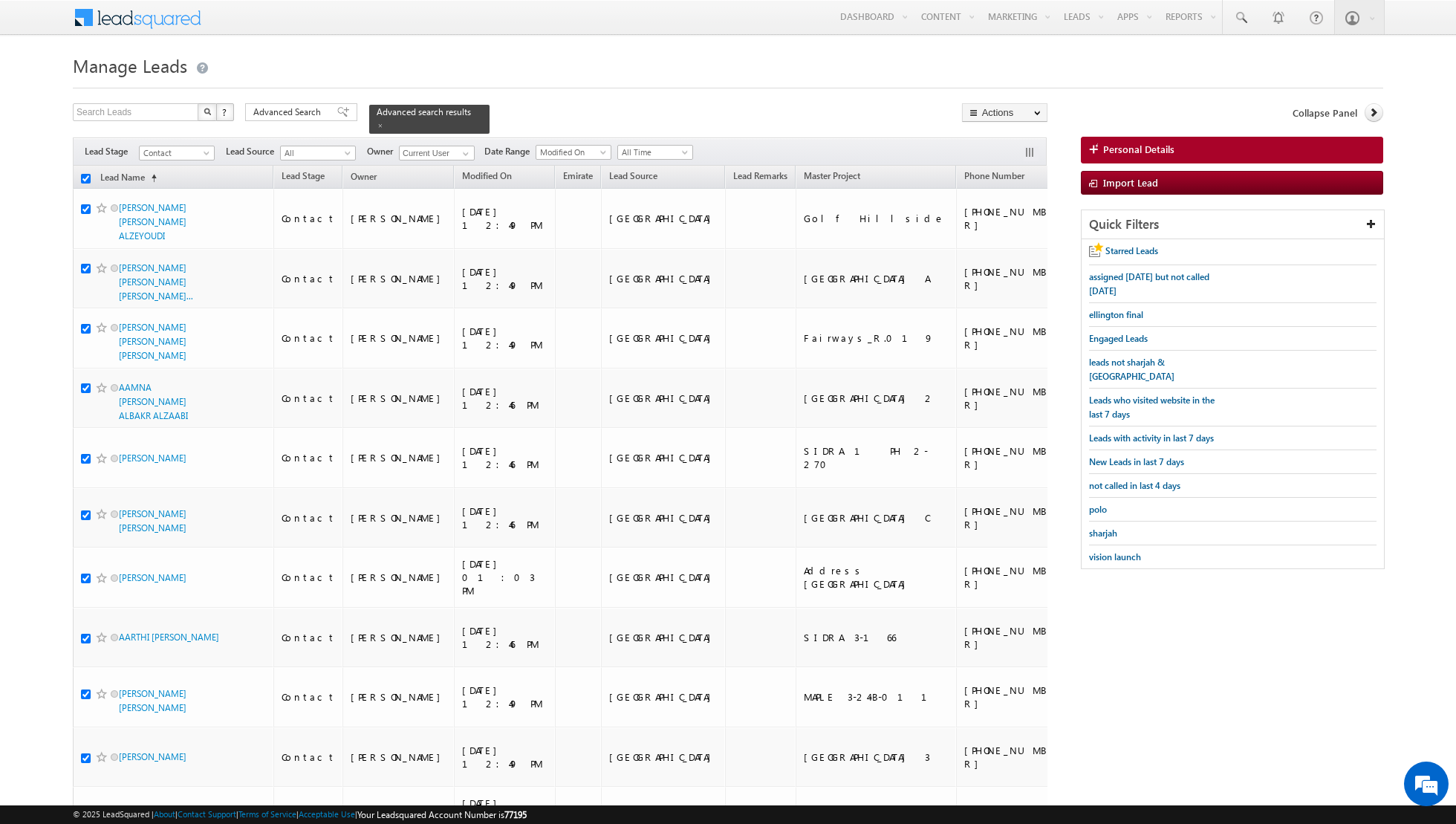
checkbox input "true"
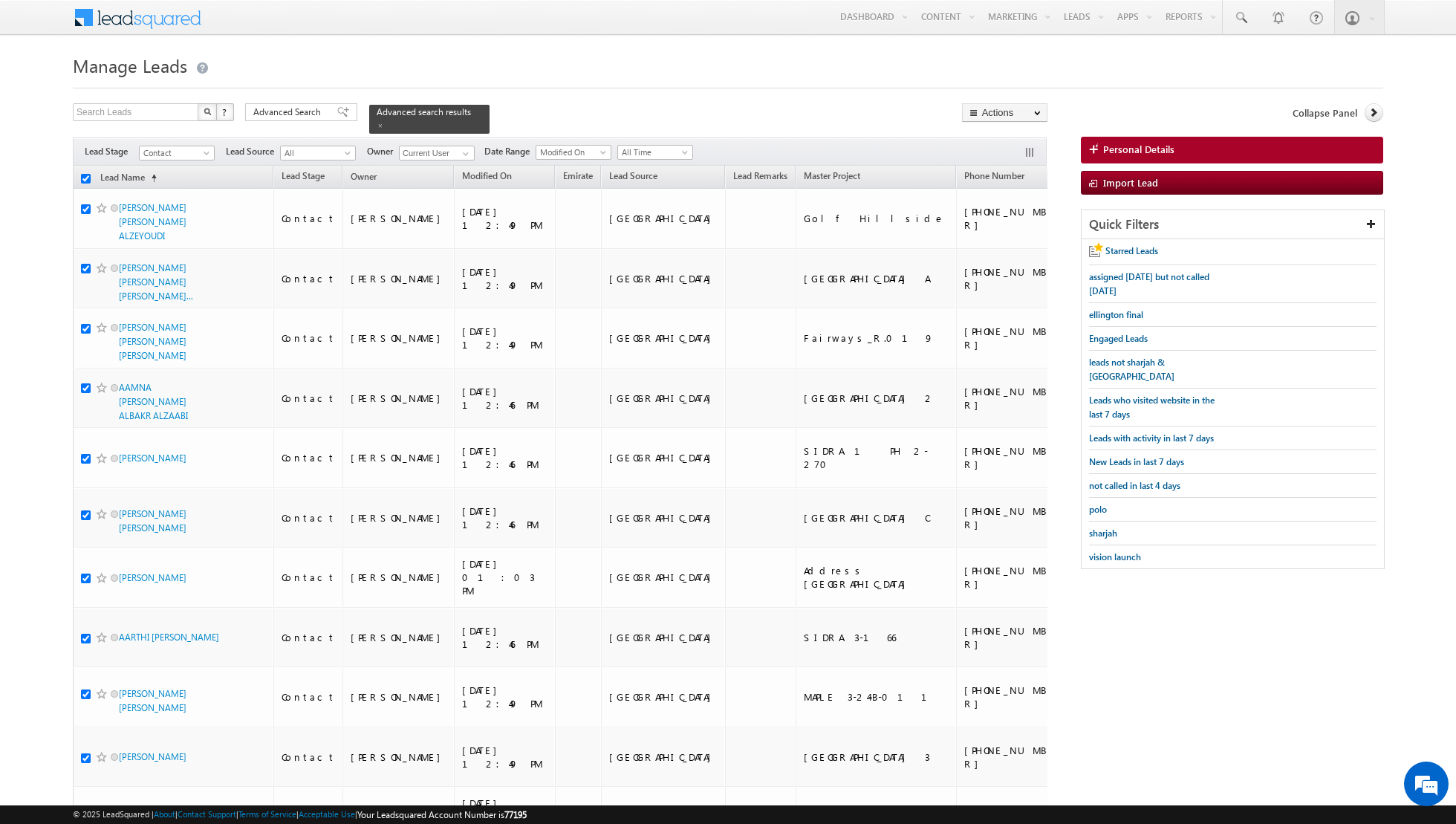
checkbox input "true"
click at [997, 242] on link "Change Owner" at bounding box center [1005, 240] width 84 height 18
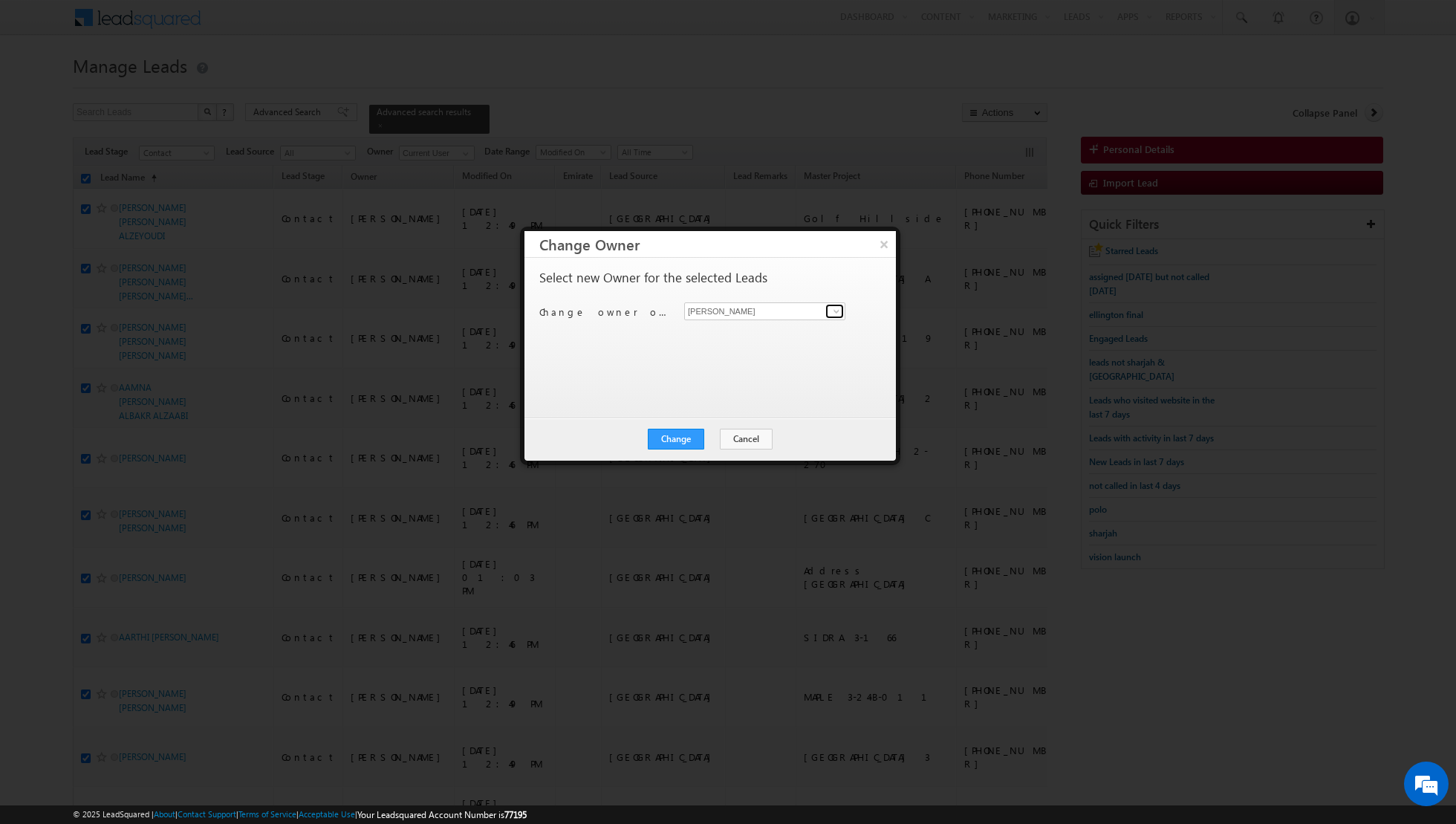
click at [841, 308] on span at bounding box center [836, 312] width 11 height 11
click at [731, 338] on span "[EMAIL_ADDRESS][PERSON_NAME][DOMAIN_NAME]" at bounding box center [757, 339] width 133 height 11
click at [678, 439] on button "Change" at bounding box center [675, 439] width 56 height 21
click at [717, 434] on button "Close" at bounding box center [712, 439] width 48 height 21
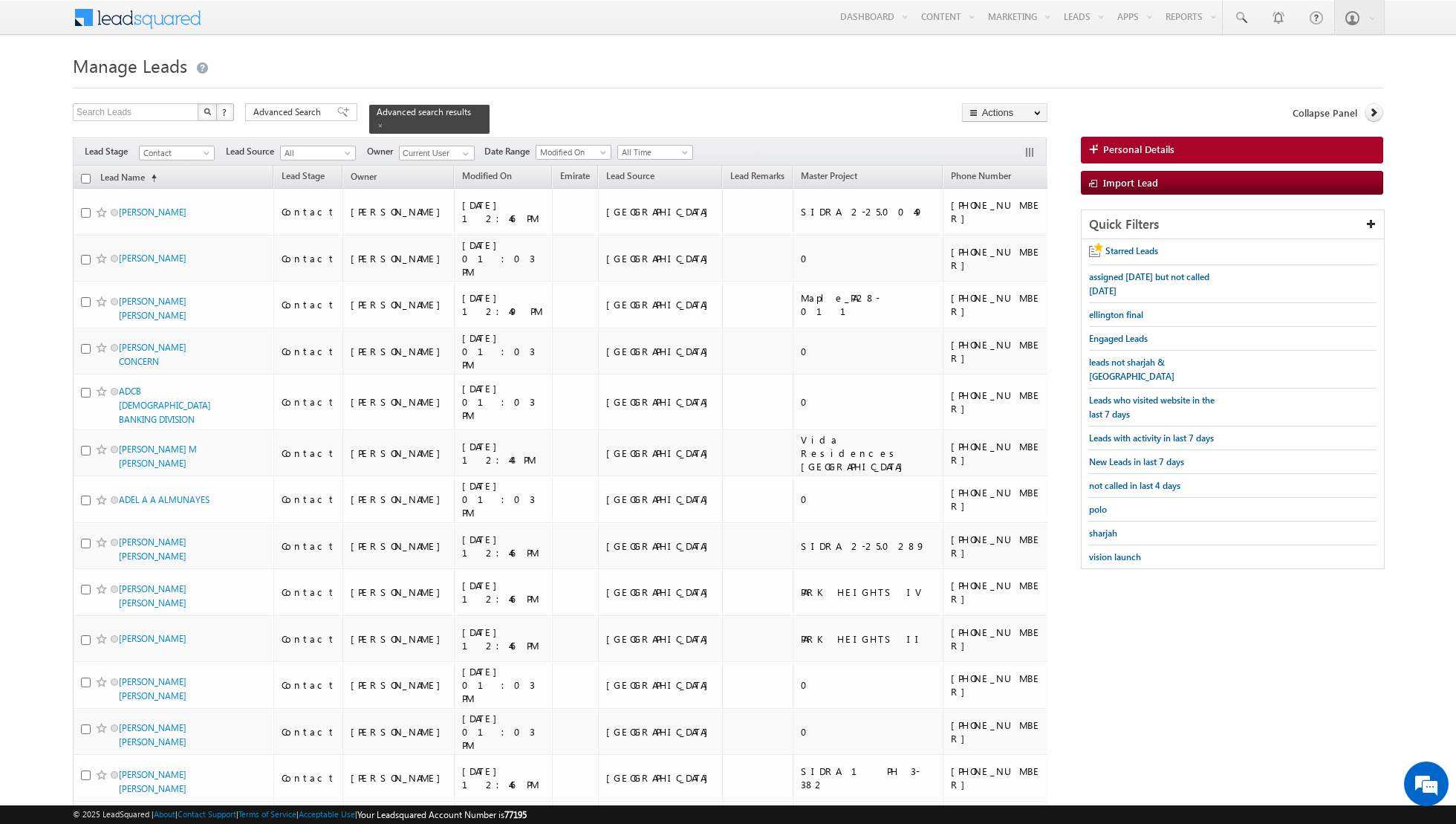
click at [86, 177] on input "checkbox" at bounding box center [86, 179] width 10 height 10
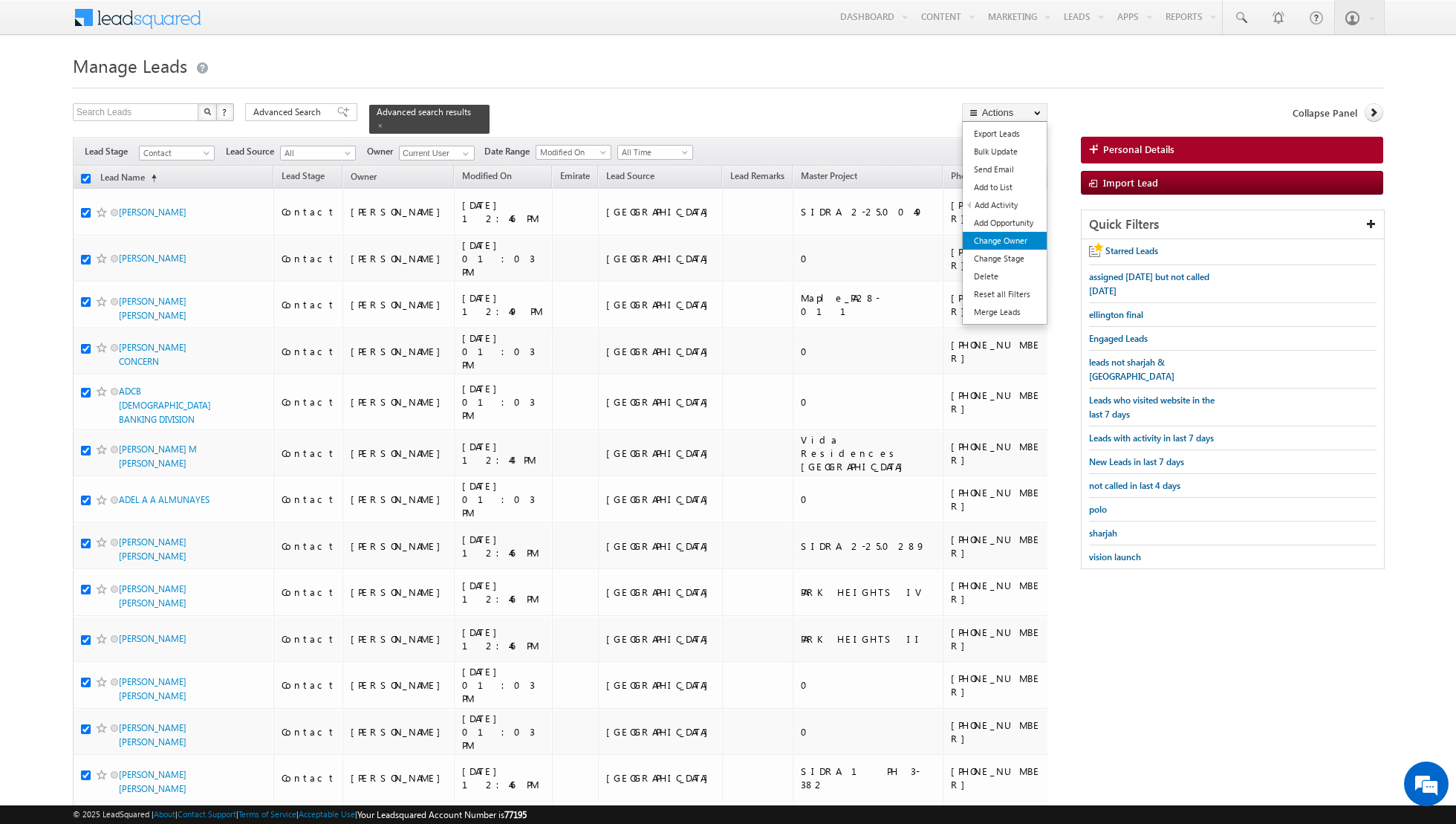
click at [1004, 238] on link "Change Owner" at bounding box center [1005, 240] width 84 height 18
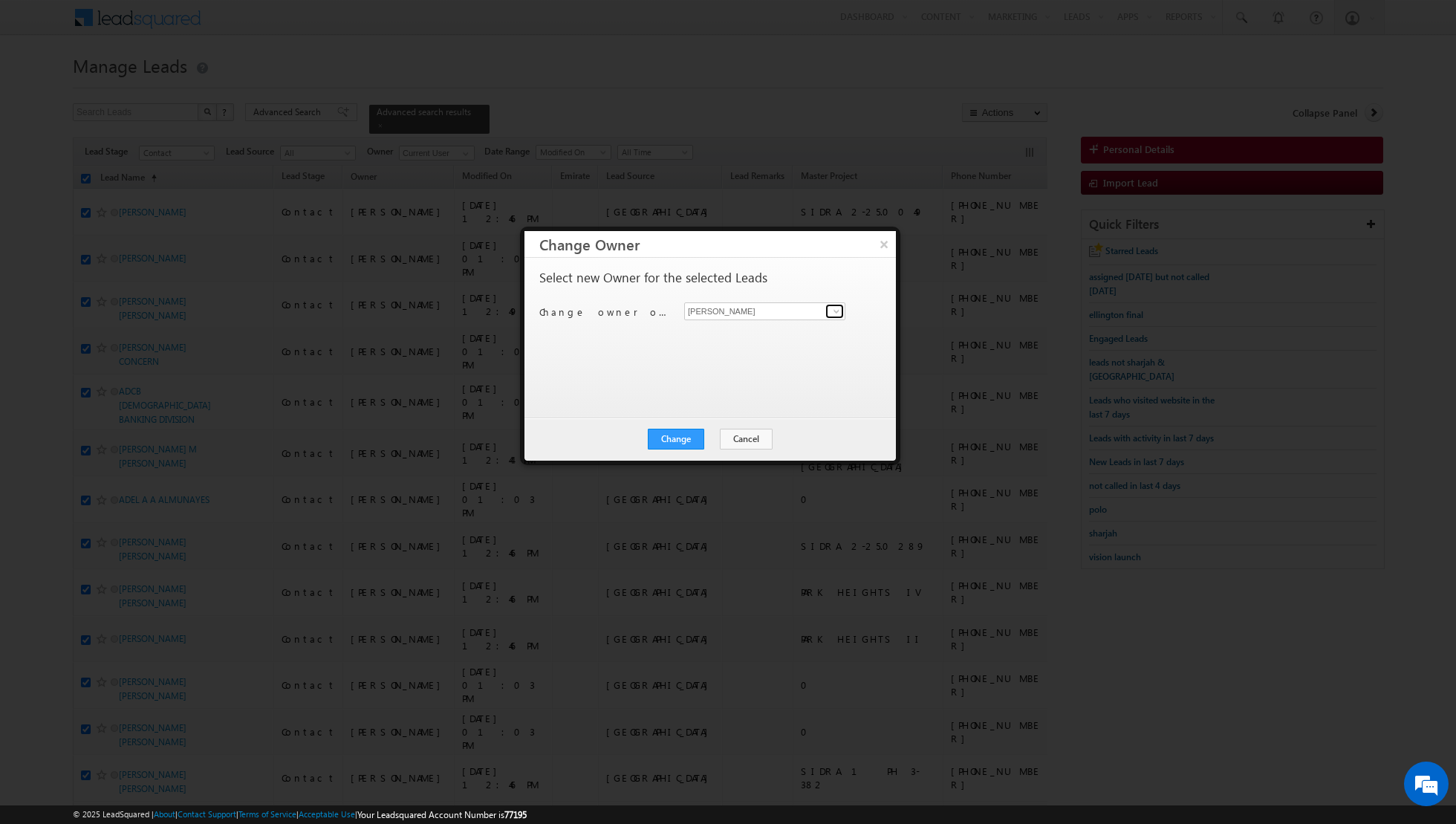
click at [838, 311] on span at bounding box center [836, 312] width 11 height 11
click at [761, 334] on span "[EMAIL_ADDRESS][PERSON_NAME][DOMAIN_NAME]" at bounding box center [757, 339] width 133 height 11
click at [672, 439] on button "Change" at bounding box center [675, 439] width 56 height 21
click at [717, 432] on button "Close" at bounding box center [712, 439] width 48 height 21
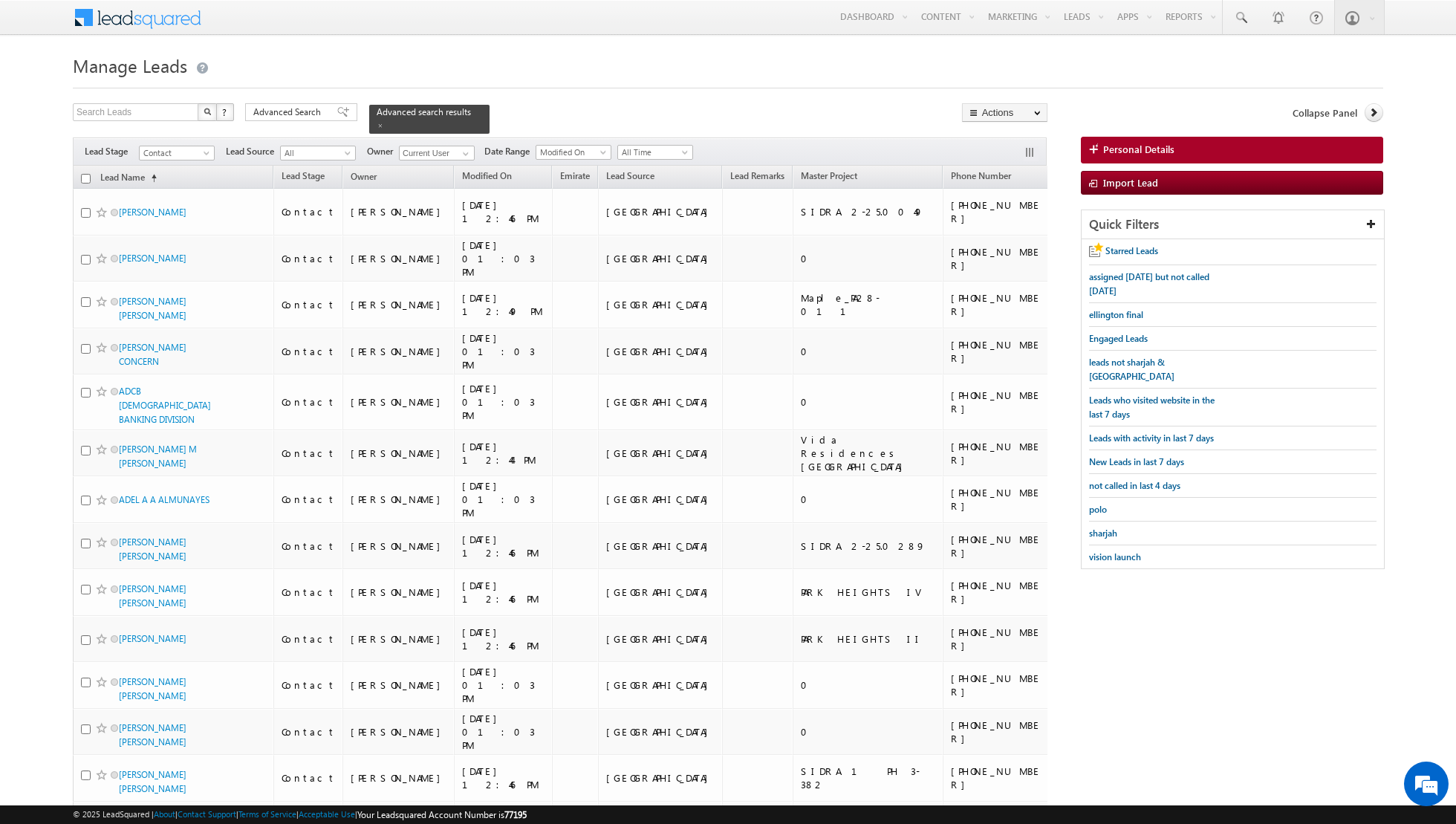
click at [90, 174] on input "checkbox" at bounding box center [86, 179] width 10 height 10
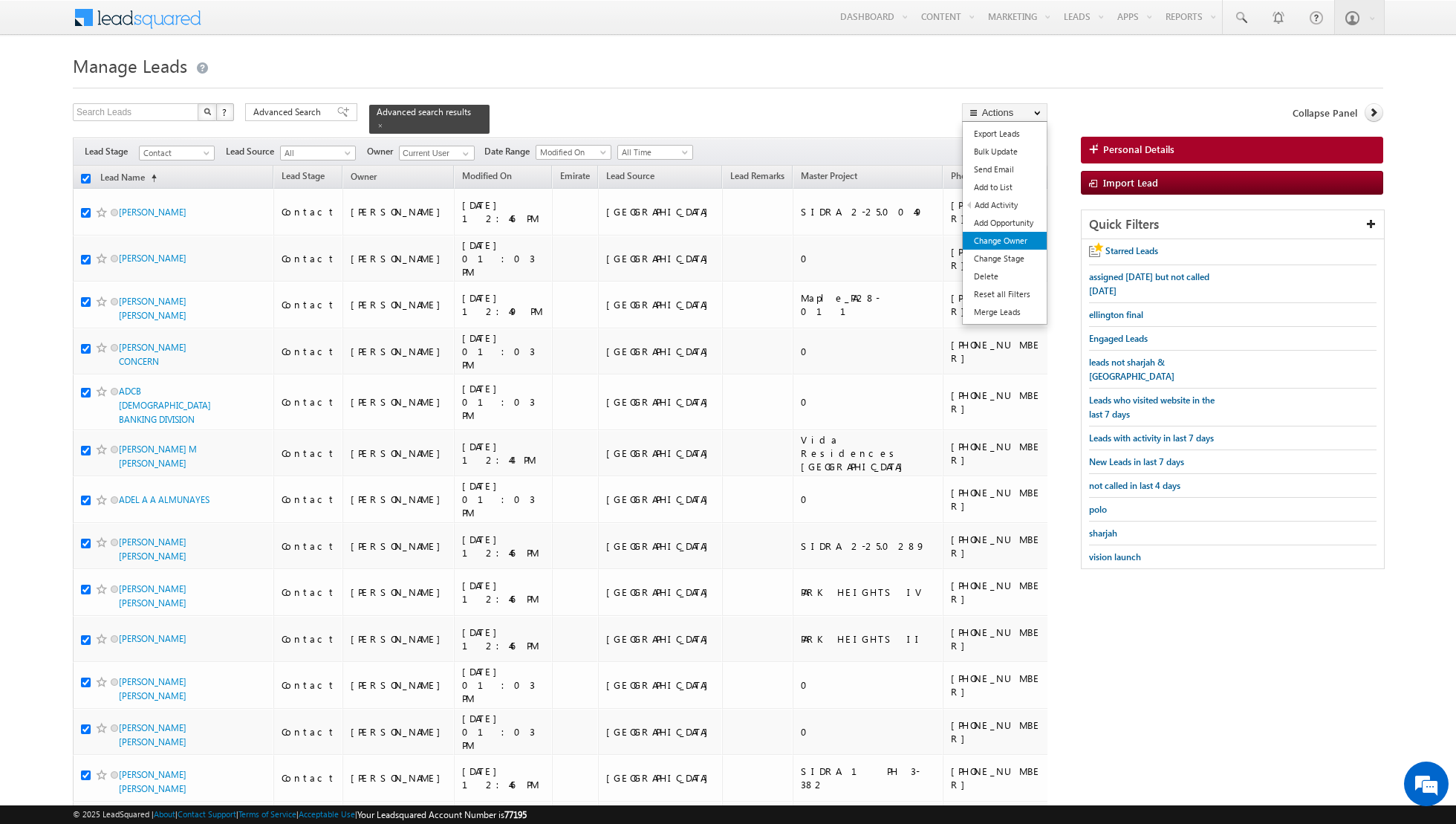
click at [999, 239] on link "Change Owner" at bounding box center [1005, 240] width 84 height 18
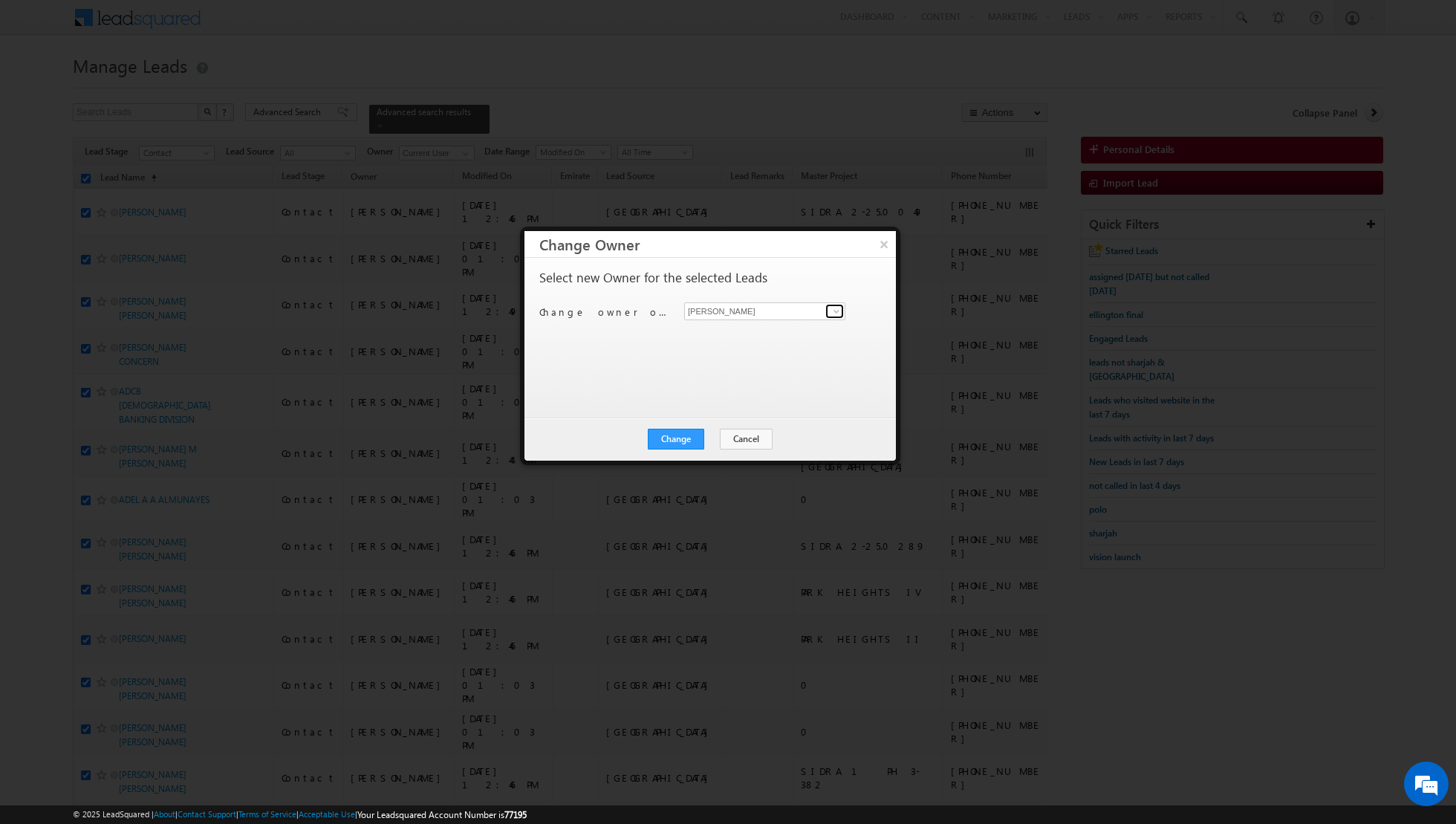
click at [830, 311] on span at bounding box center [836, 312] width 11 height 11
click at [754, 333] on span "[EMAIL_ADDRESS][PERSON_NAME][DOMAIN_NAME]" at bounding box center [757, 339] width 133 height 11
click at [675, 437] on button "Change" at bounding box center [675, 439] width 56 height 21
click at [719, 440] on button "Close" at bounding box center [712, 439] width 48 height 21
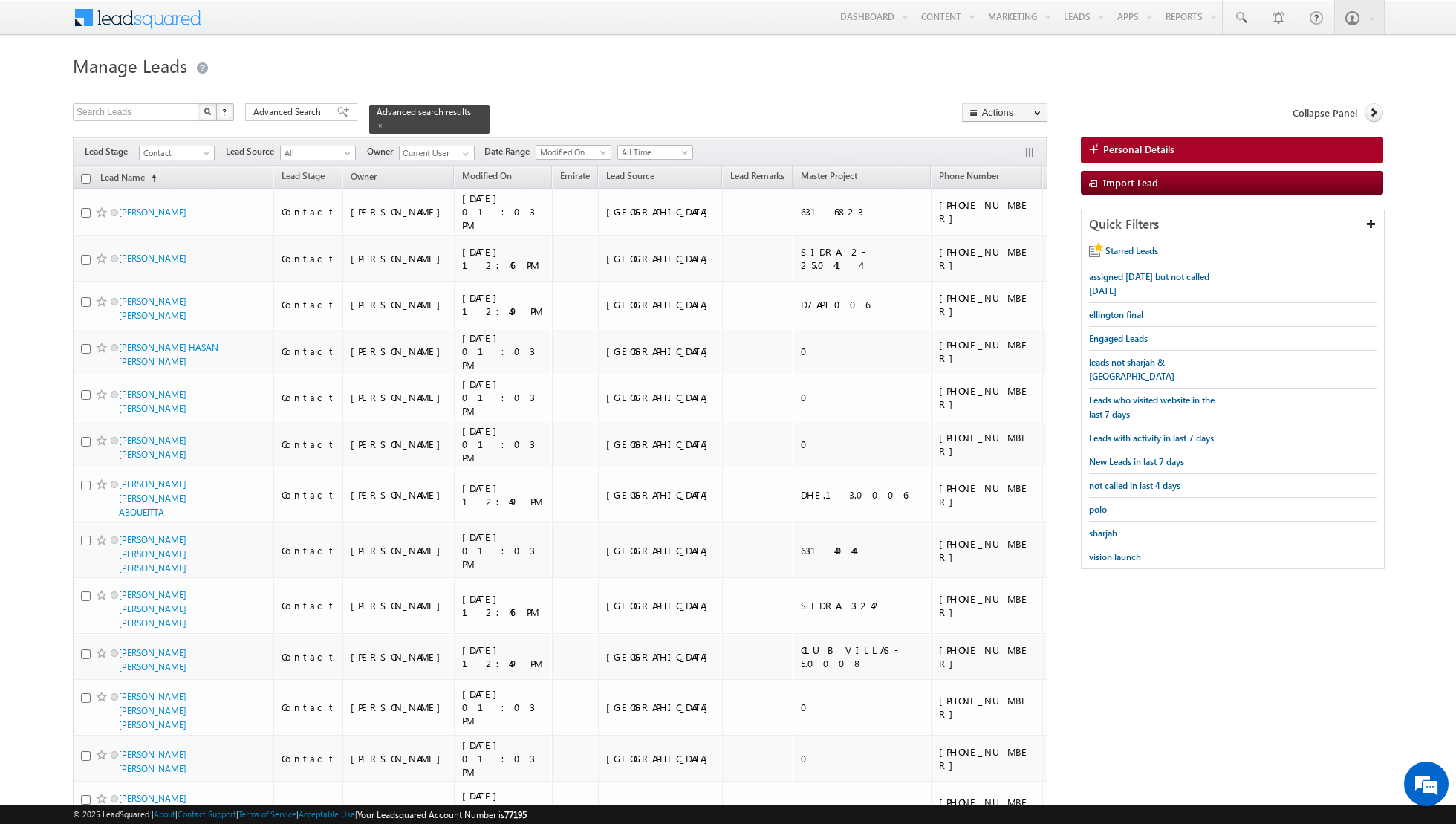
click at [84, 174] on input "checkbox" at bounding box center [86, 179] width 10 height 10
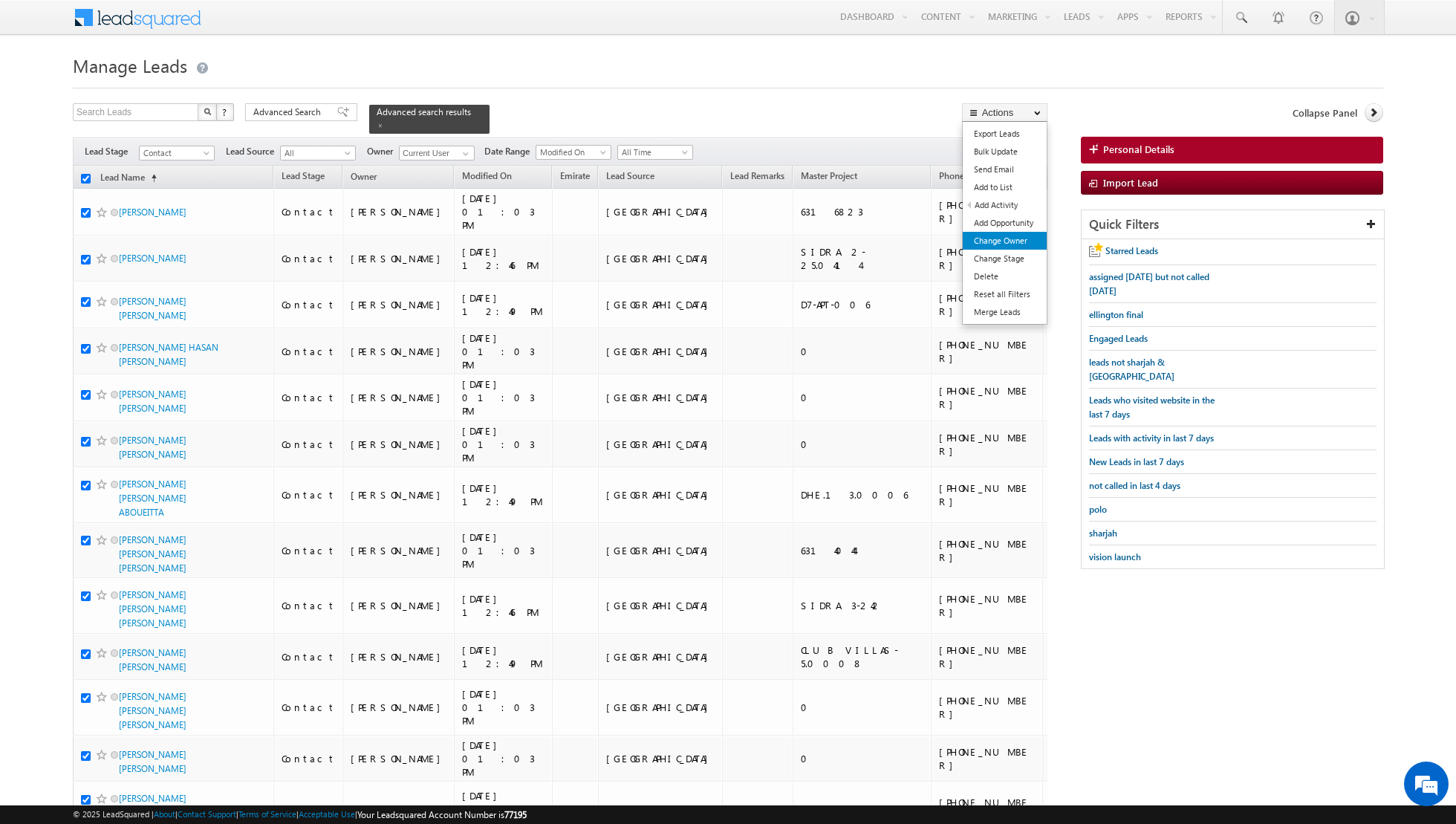
click at [1010, 245] on link "Change Owner" at bounding box center [1005, 240] width 84 height 18
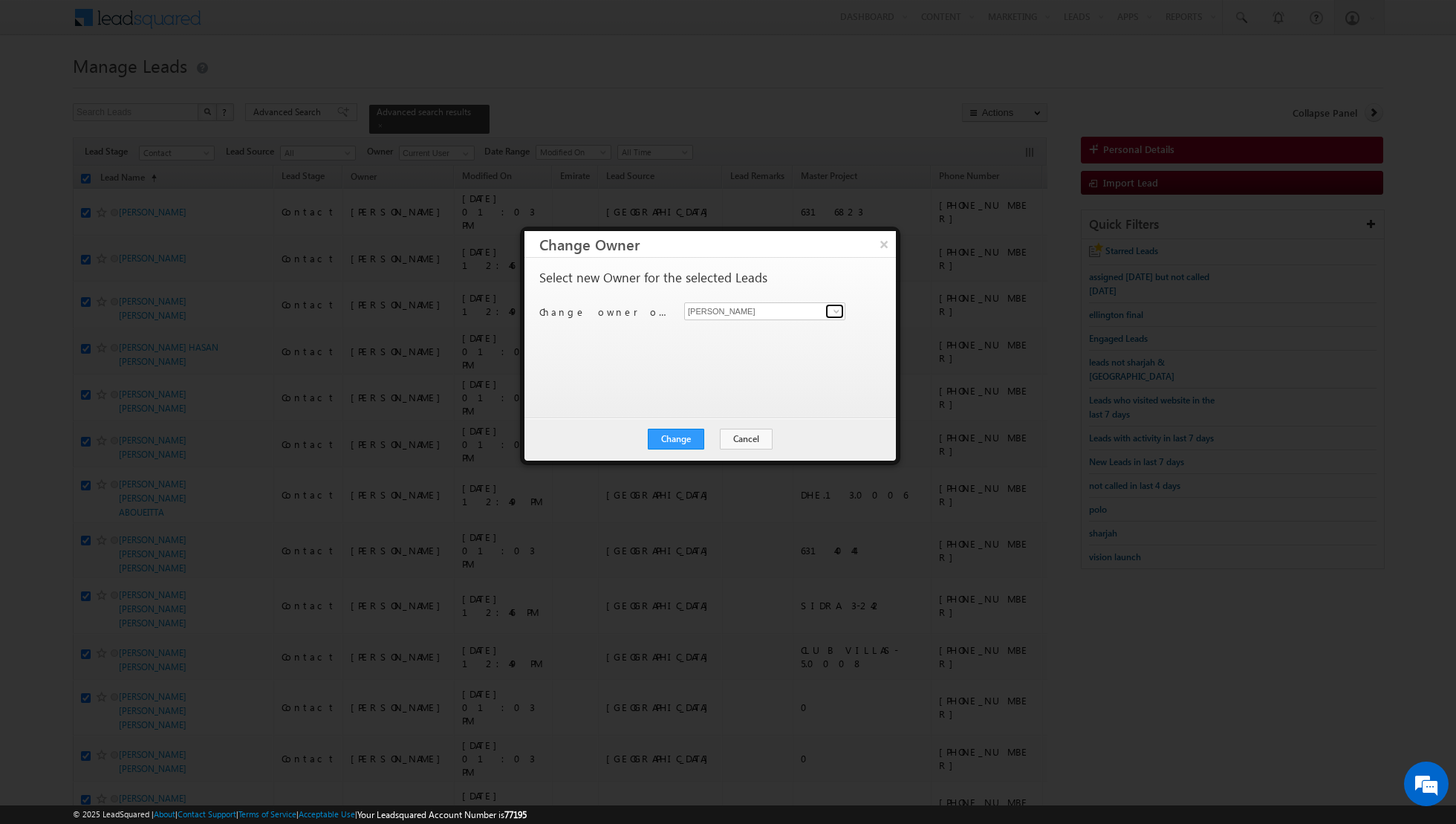
click at [830, 311] on span at bounding box center [836, 312] width 11 height 11
click at [762, 332] on link "[PERSON_NAME] [EMAIL_ADDRESS][PERSON_NAME][DOMAIN_NAME]" at bounding box center [764, 333] width 161 height 29
click at [673, 440] on button "Change" at bounding box center [675, 439] width 56 height 21
click at [724, 436] on button "Close" at bounding box center [712, 439] width 48 height 21
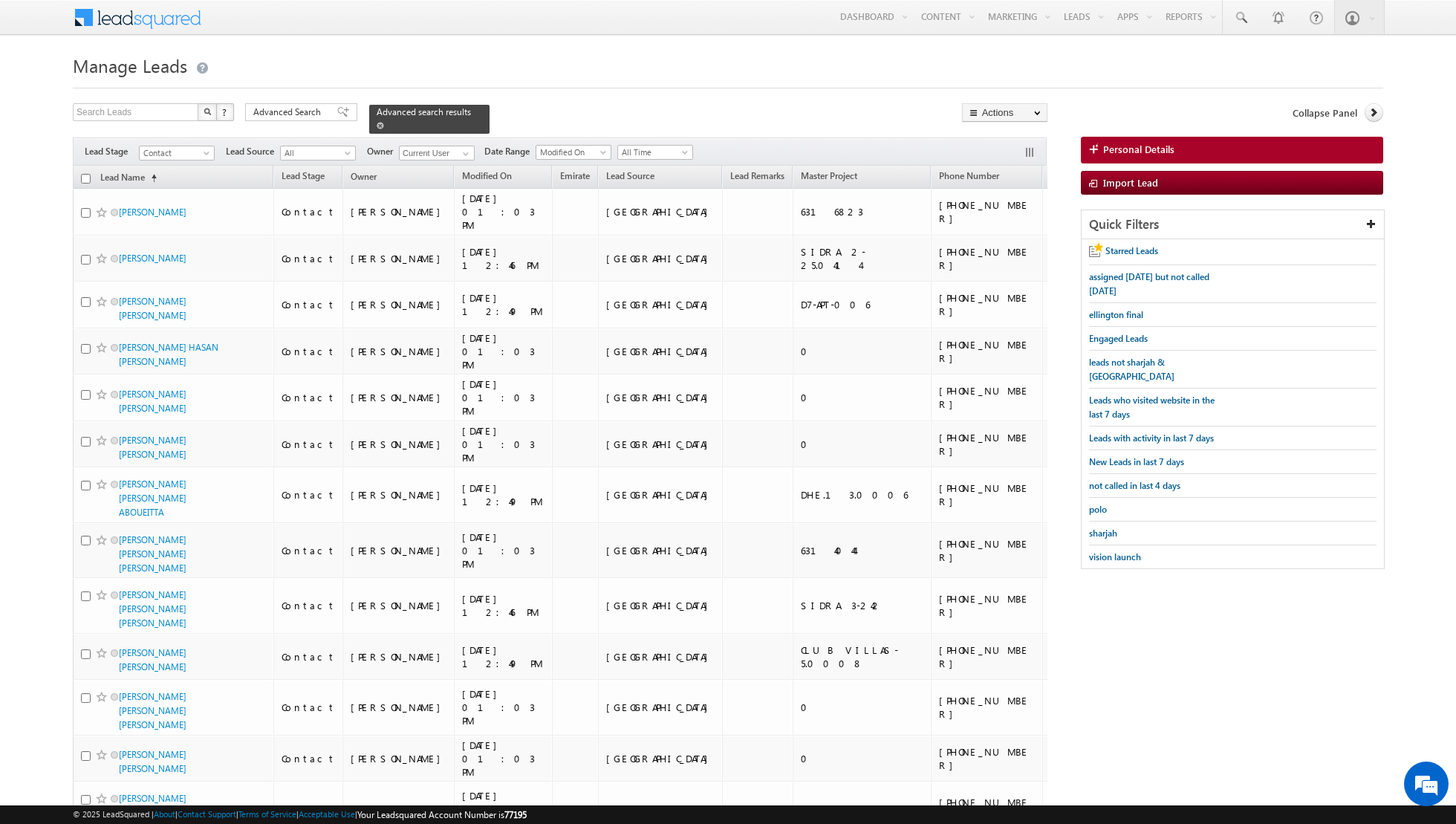
click at [376, 126] on span at bounding box center [380, 126] width 8 height 8
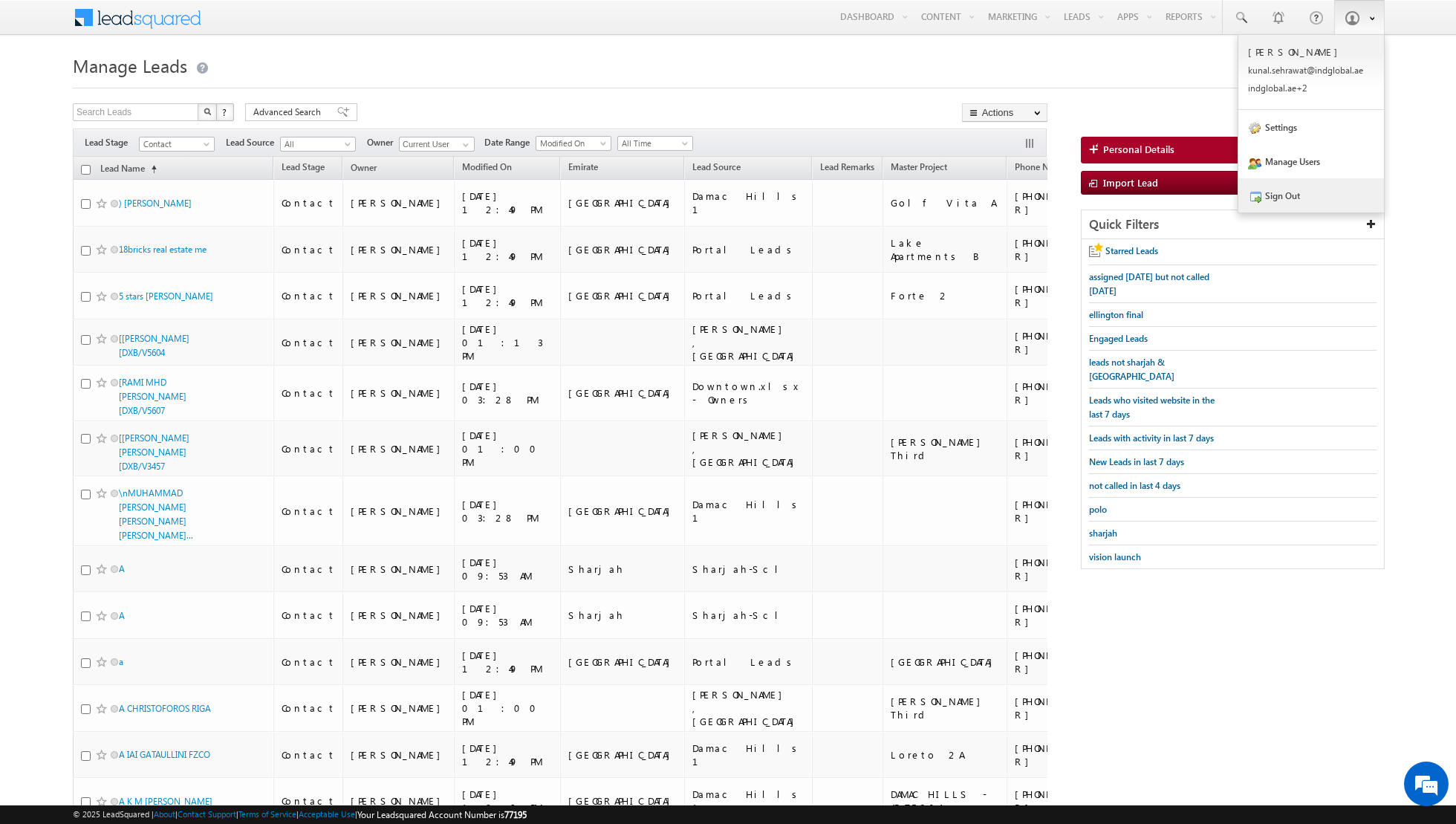
click at [1287, 188] on link "Sign Out" at bounding box center [1310, 195] width 146 height 34
